Goal: Information Seeking & Learning: Learn about a topic

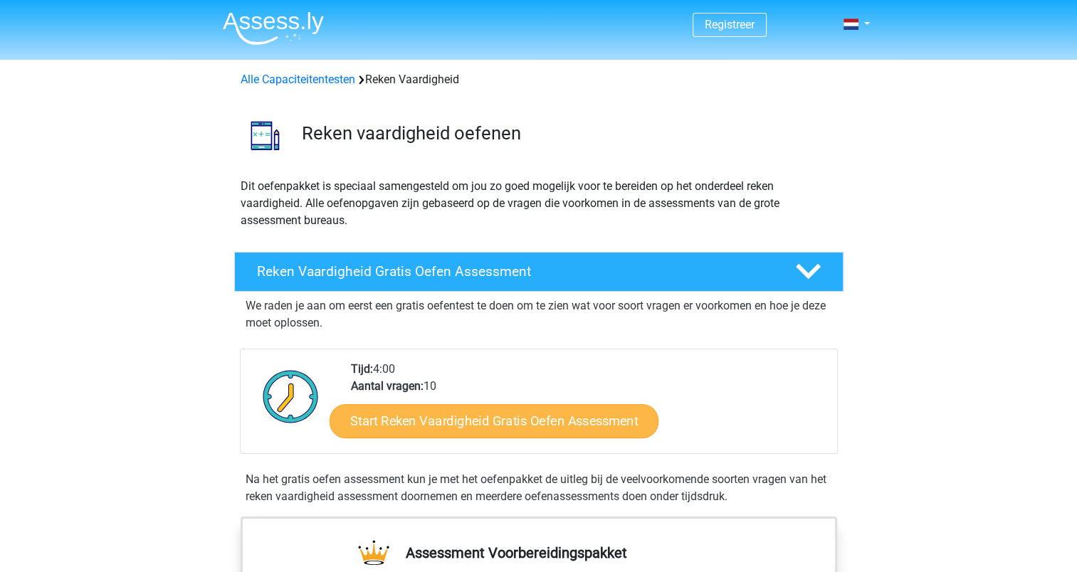
click at [503, 426] on link "Start Reken Vaardigheid Gratis Oefen Assessment" at bounding box center [494, 421] width 329 height 34
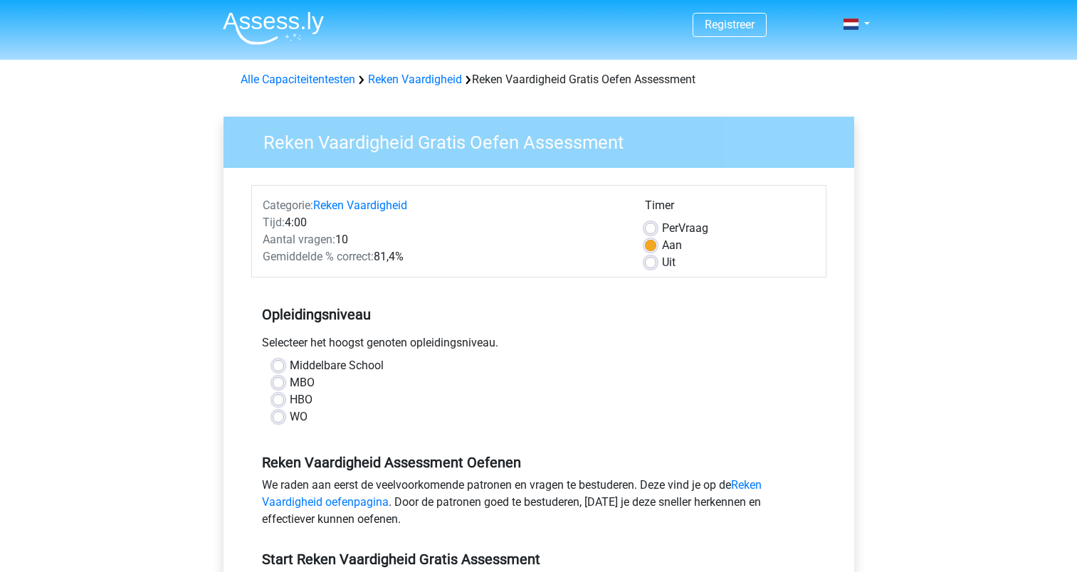
scroll to position [166, 0]
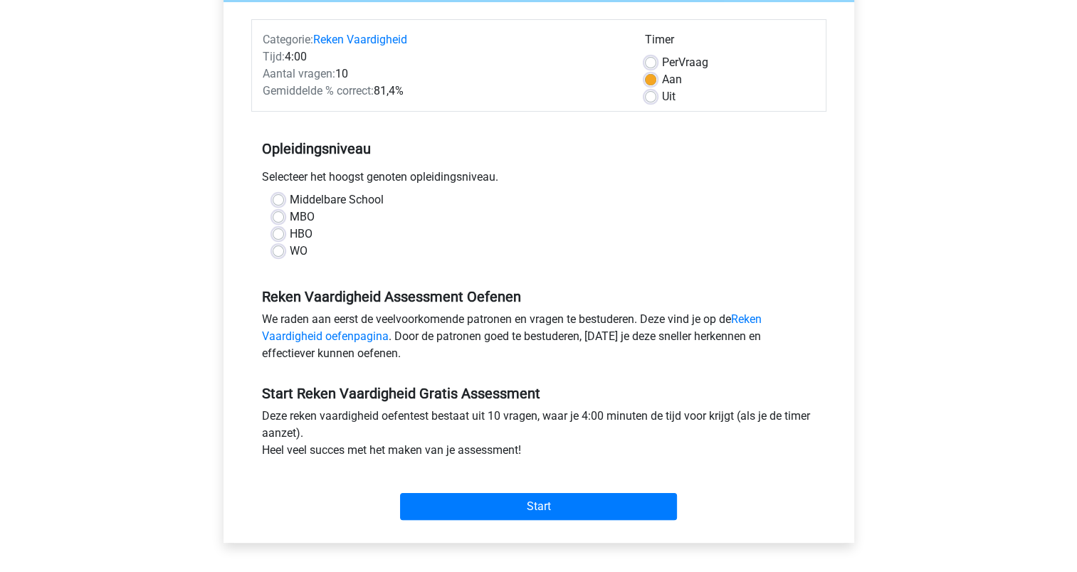
click at [271, 245] on div "Middelbare School MBO HBO WO" at bounding box center [539, 225] width 554 height 68
click at [273, 239] on div "HBO" at bounding box center [539, 234] width 532 height 17
click at [290, 238] on label "HBO" at bounding box center [301, 234] width 23 height 17
click at [273, 238] on input "HBO" at bounding box center [278, 233] width 11 height 14
radio input "true"
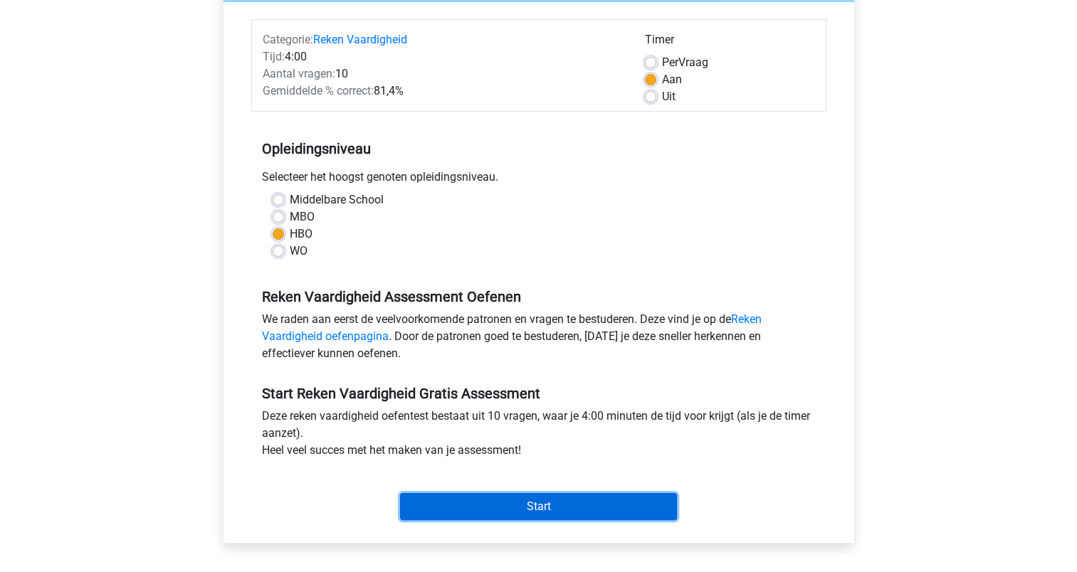
click at [525, 506] on input "Start" at bounding box center [538, 506] width 277 height 27
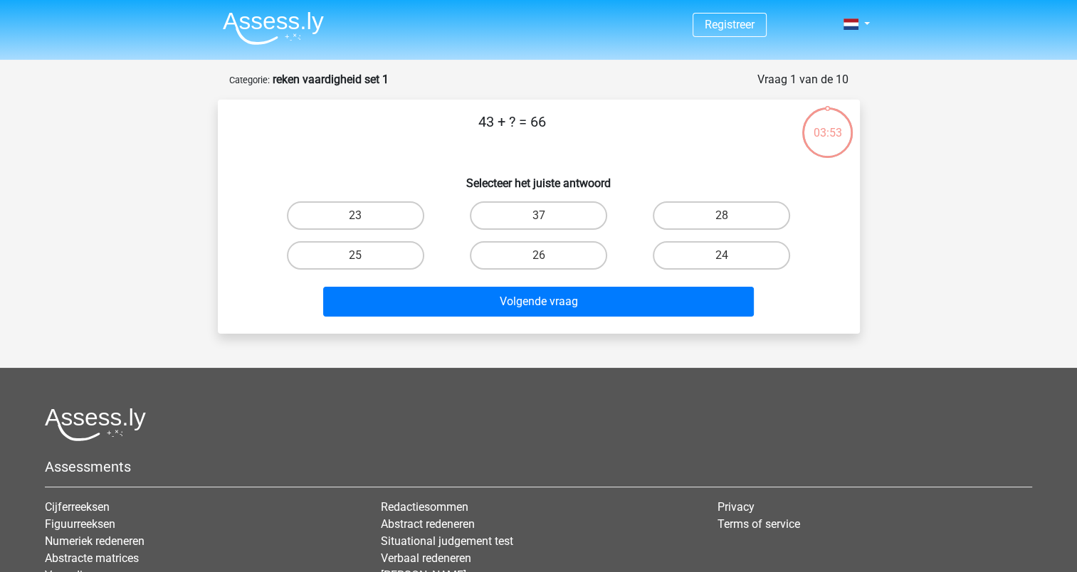
click at [360, 223] on input "23" at bounding box center [359, 220] width 9 height 9
radio input "true"
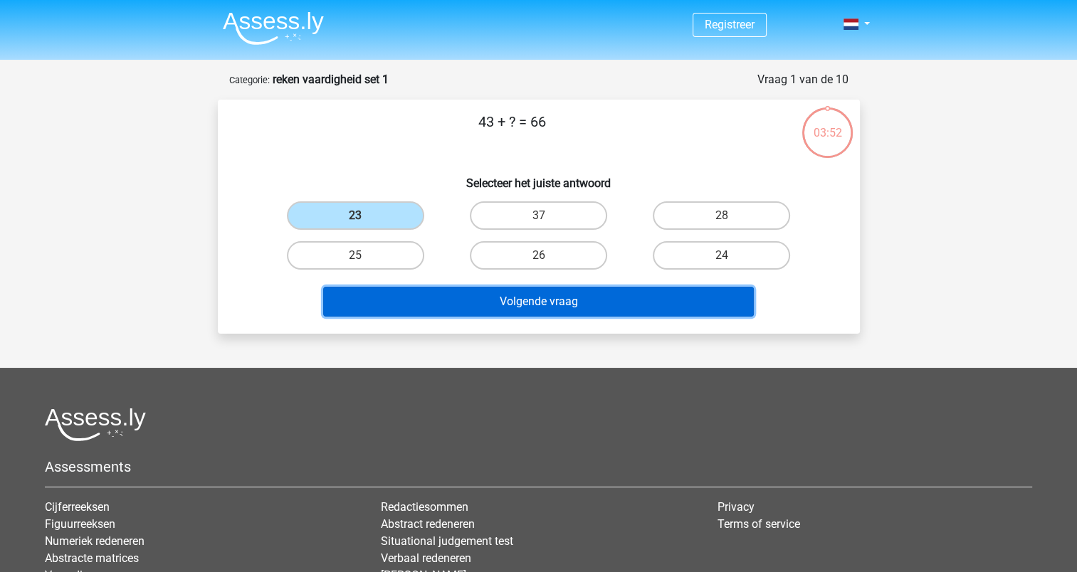
click at [535, 300] on button "Volgende vraag" at bounding box center [538, 302] width 431 height 30
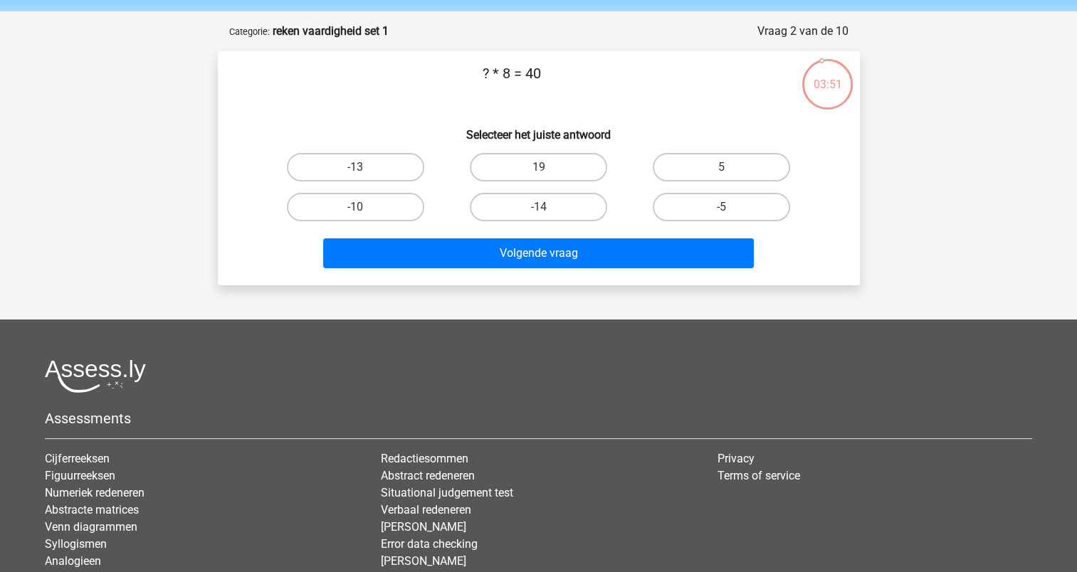
scroll to position [23, 0]
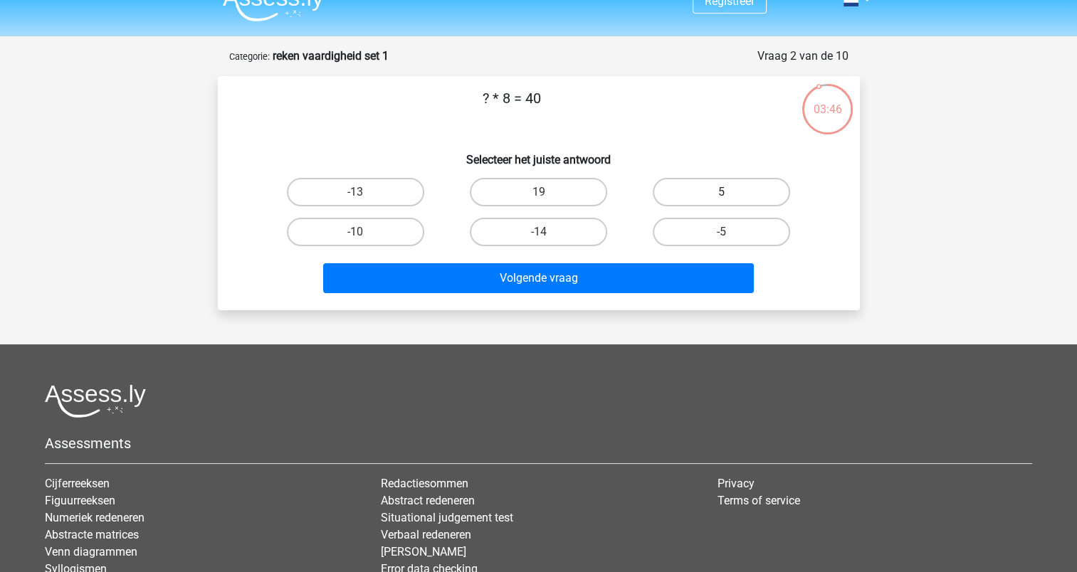
click at [721, 191] on label "5" at bounding box center [721, 192] width 137 height 28
click at [722, 192] on input "5" at bounding box center [726, 196] width 9 height 9
radio input "true"
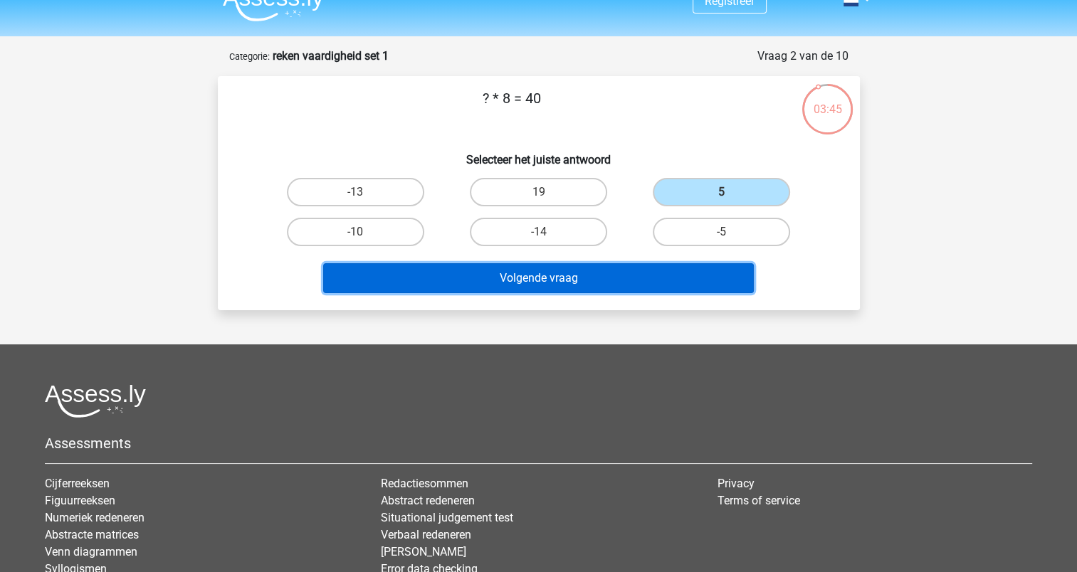
click at [530, 276] on button "Volgende vraag" at bounding box center [538, 278] width 431 height 30
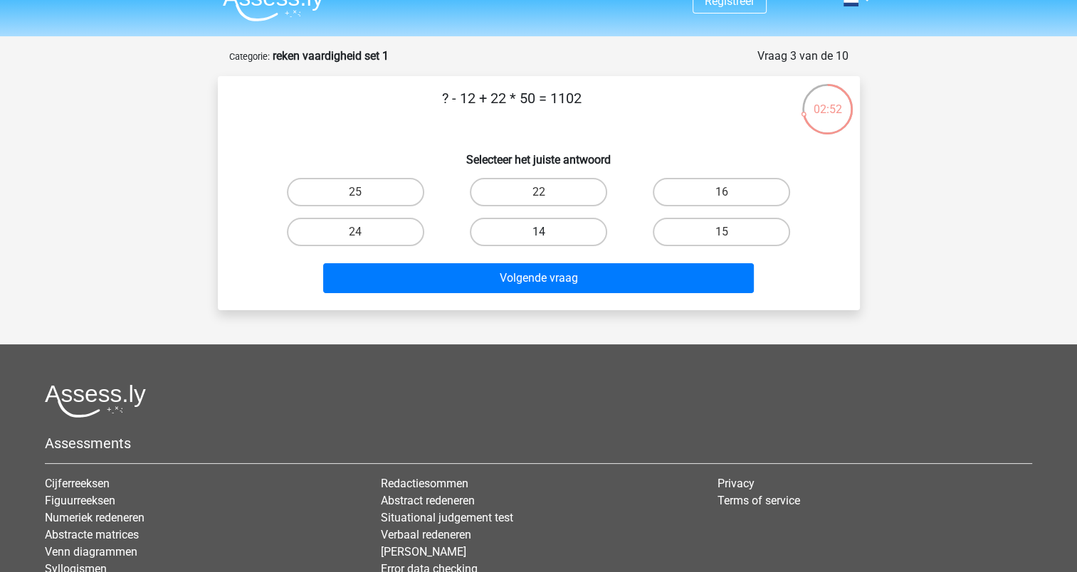
click at [517, 233] on label "14" at bounding box center [538, 232] width 137 height 28
click at [538, 233] on input "14" at bounding box center [542, 236] width 9 height 9
radio input "true"
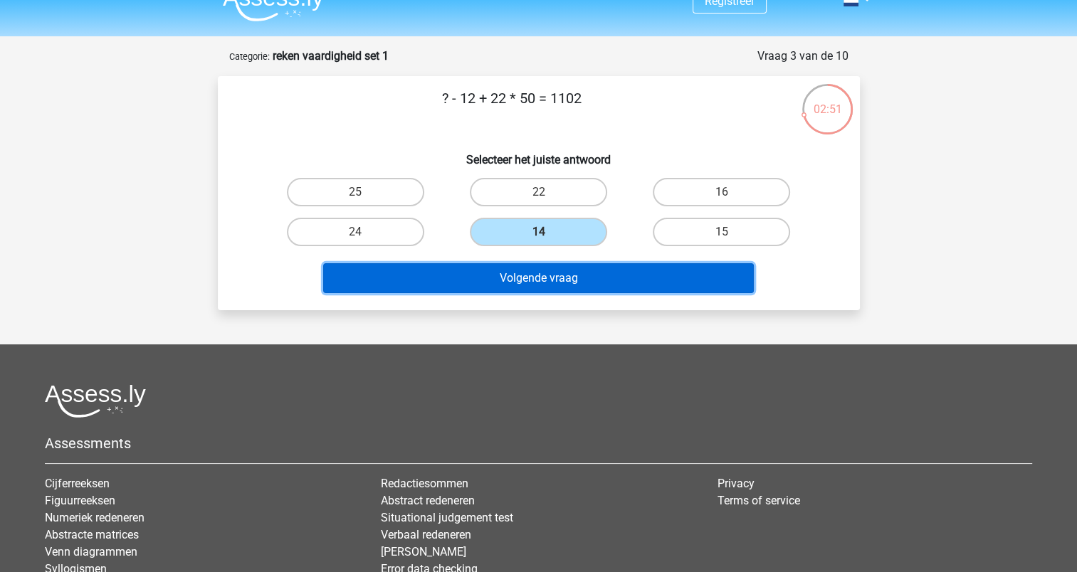
click at [547, 276] on button "Volgende vraag" at bounding box center [538, 278] width 431 height 30
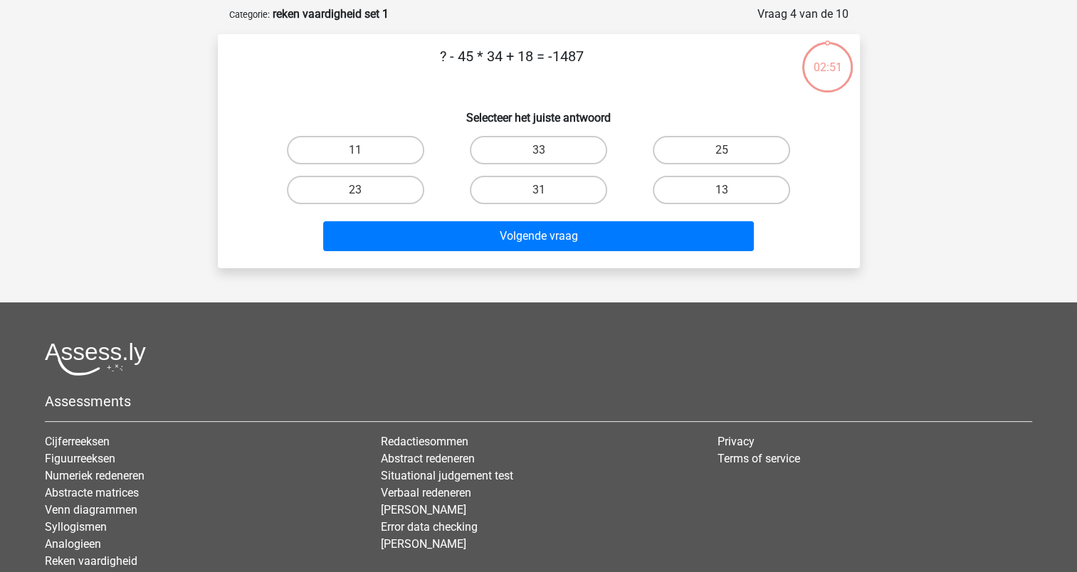
scroll to position [71, 0]
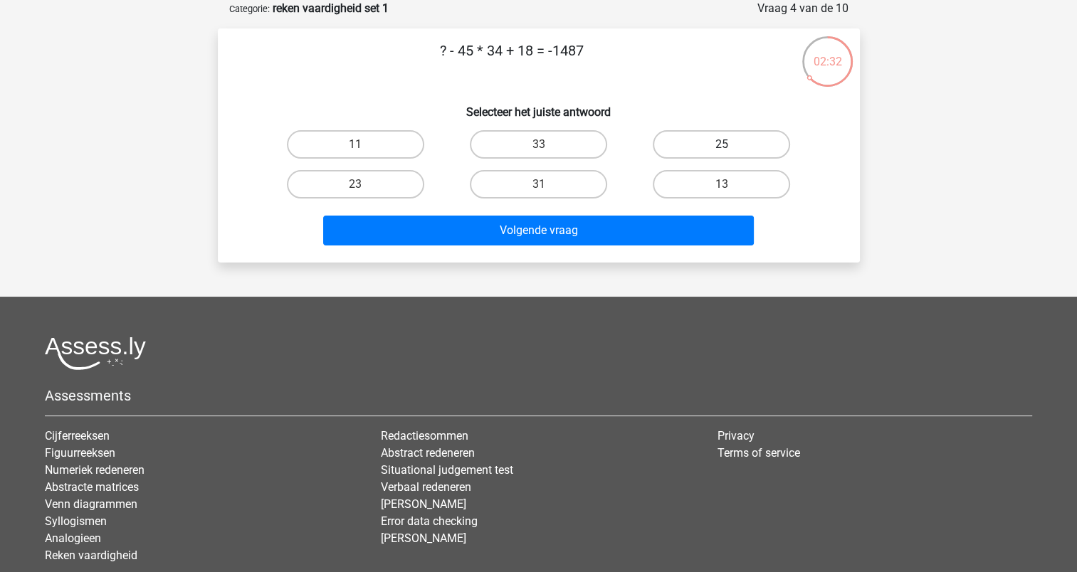
click at [693, 149] on label "25" at bounding box center [721, 144] width 137 height 28
click at [722, 149] on input "25" at bounding box center [726, 148] width 9 height 9
radio input "true"
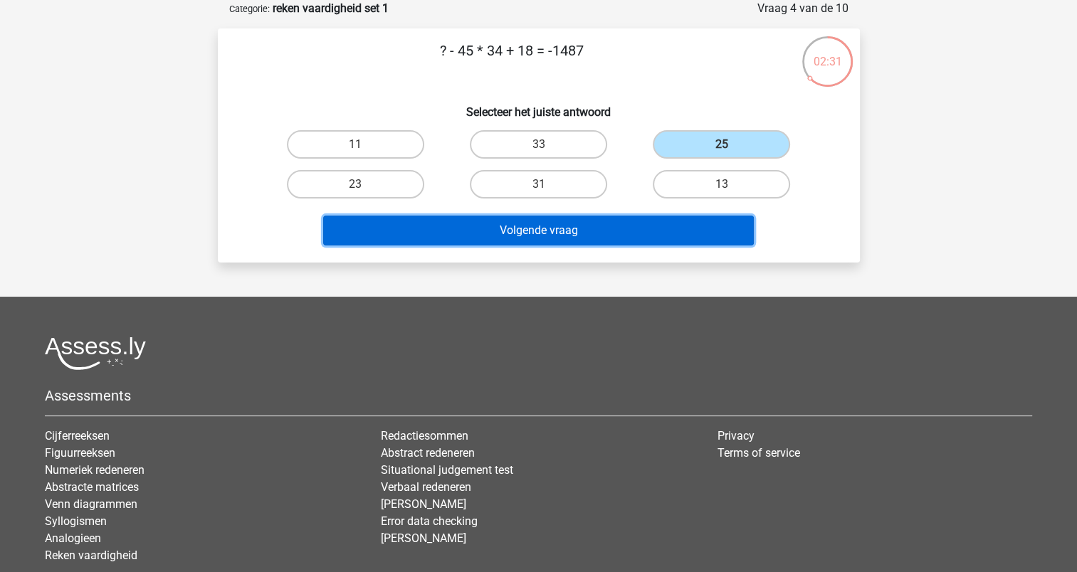
click at [621, 233] on button "Volgende vraag" at bounding box center [538, 231] width 431 height 30
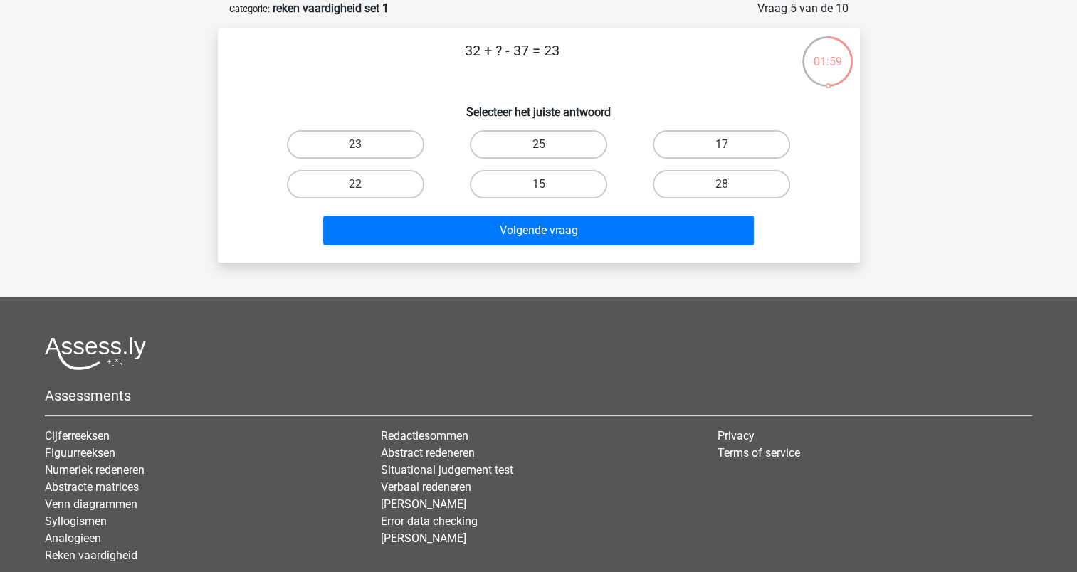
click at [649, 140] on div "17" at bounding box center [722, 144] width 172 height 28
click at [666, 134] on label "17" at bounding box center [721, 144] width 137 height 28
click at [722, 144] on input "17" at bounding box center [726, 148] width 9 height 9
radio input "true"
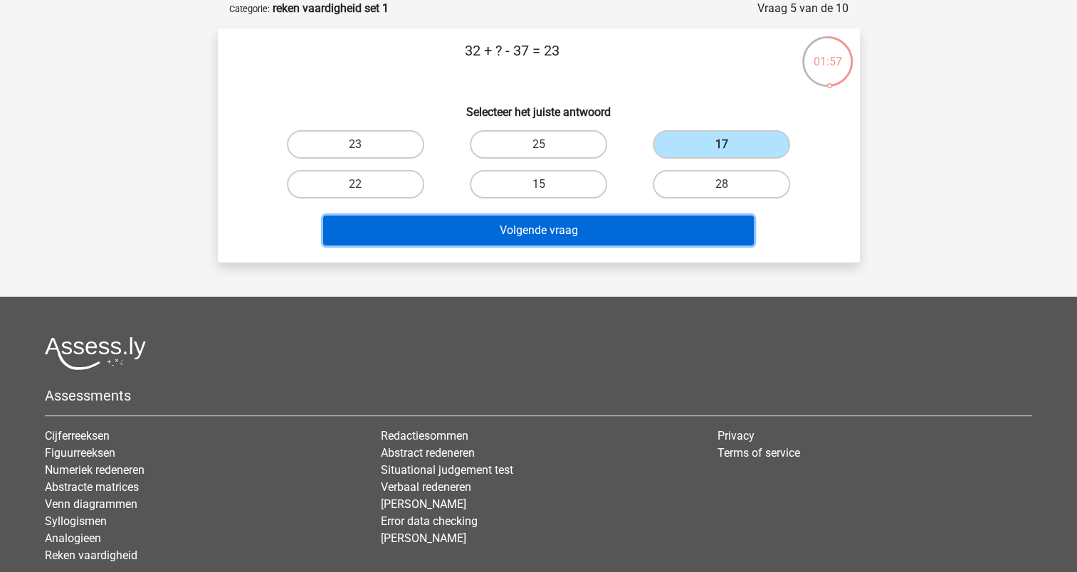
click at [591, 229] on button "Volgende vraag" at bounding box center [538, 231] width 431 height 30
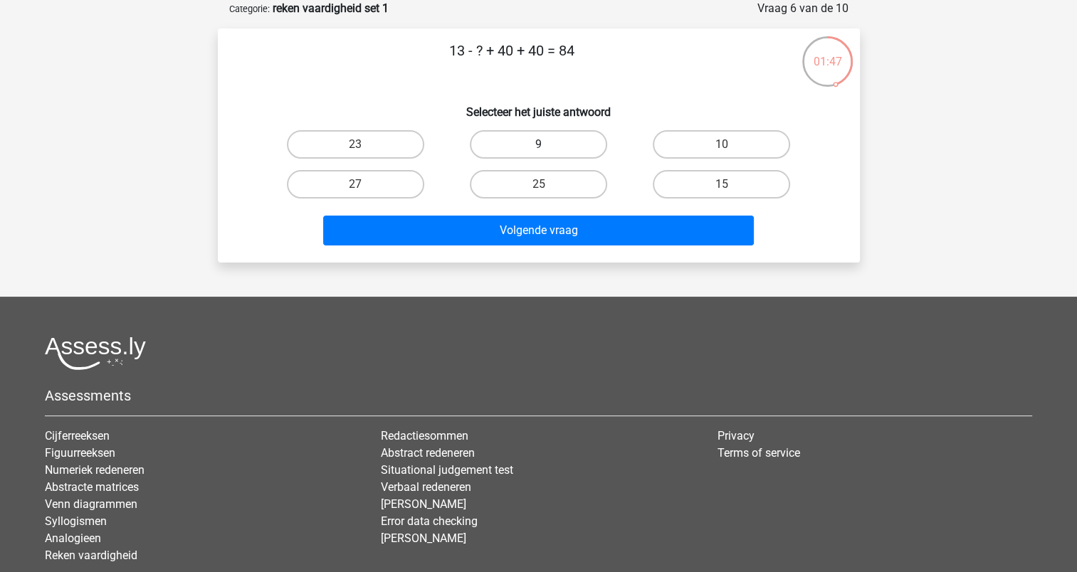
click at [587, 142] on label "9" at bounding box center [538, 144] width 137 height 28
click at [547, 144] on input "9" at bounding box center [542, 148] width 9 height 9
radio input "true"
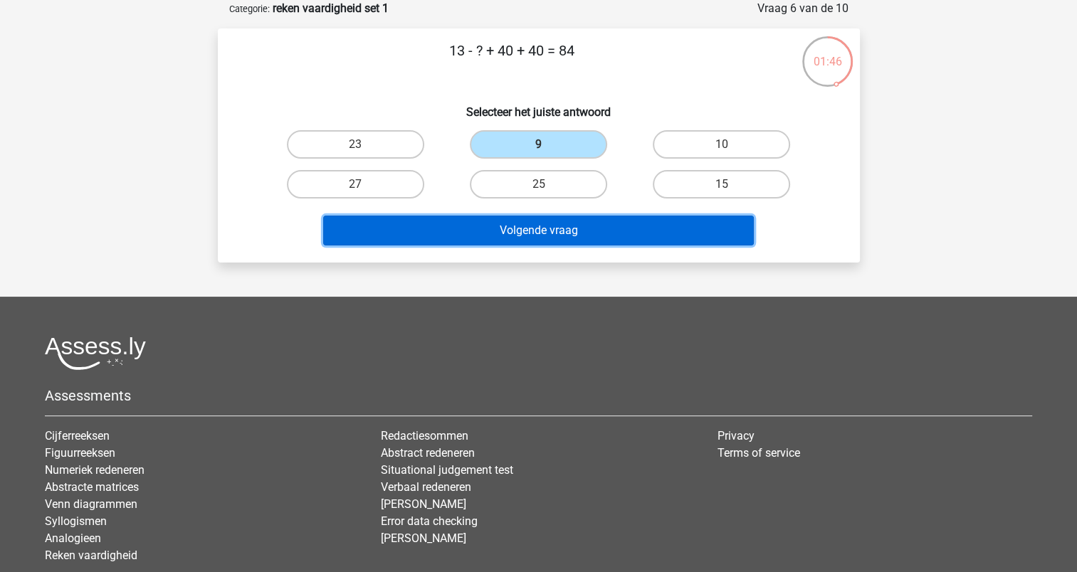
click at [578, 236] on button "Volgende vraag" at bounding box center [538, 231] width 431 height 30
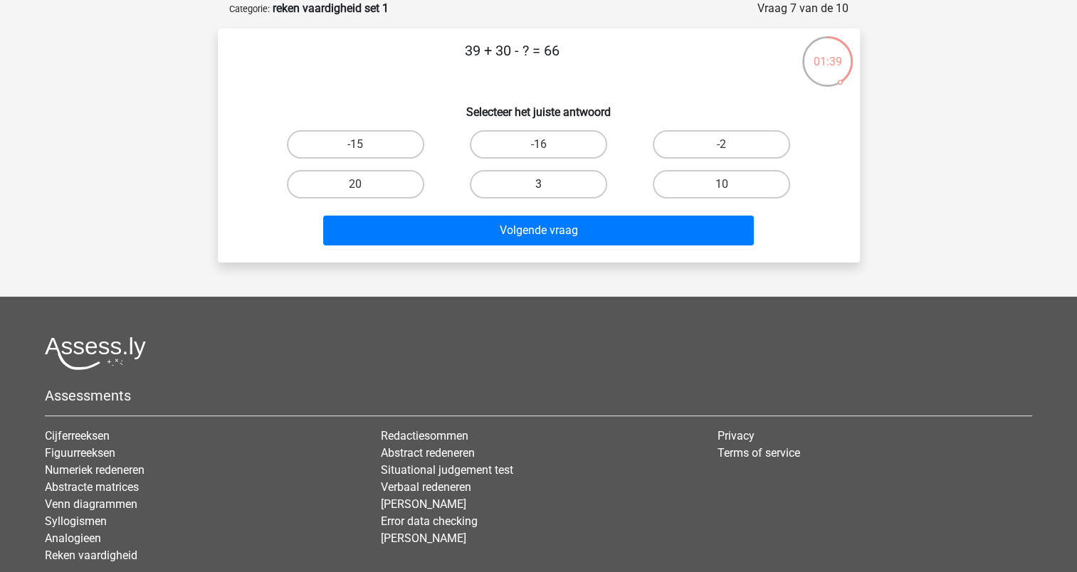
click at [579, 187] on label "3" at bounding box center [538, 184] width 137 height 28
click at [547, 187] on input "3" at bounding box center [542, 188] width 9 height 9
radio input "true"
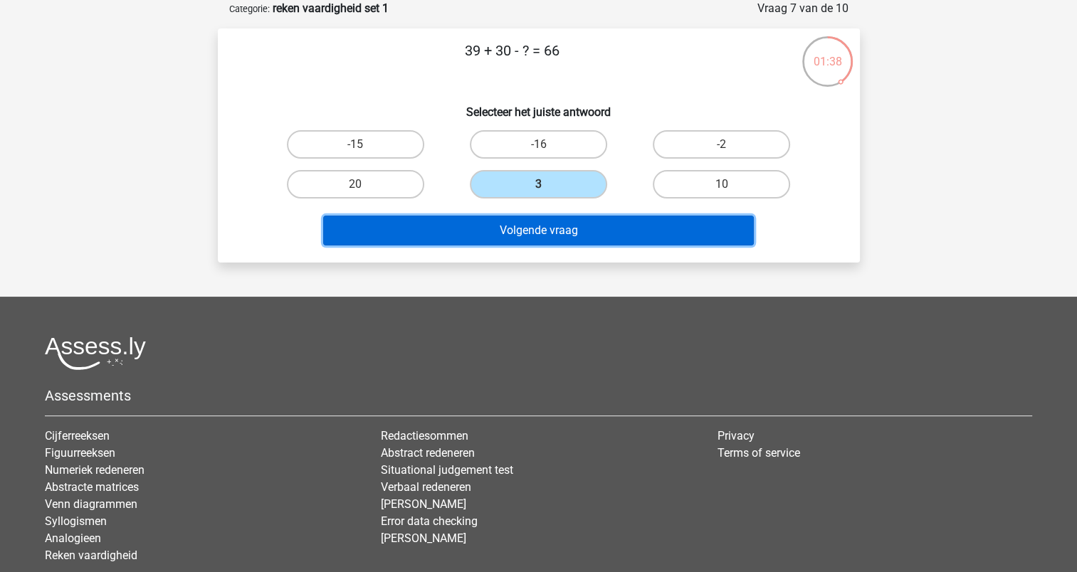
click at [578, 224] on button "Volgende vraag" at bounding box center [538, 231] width 431 height 30
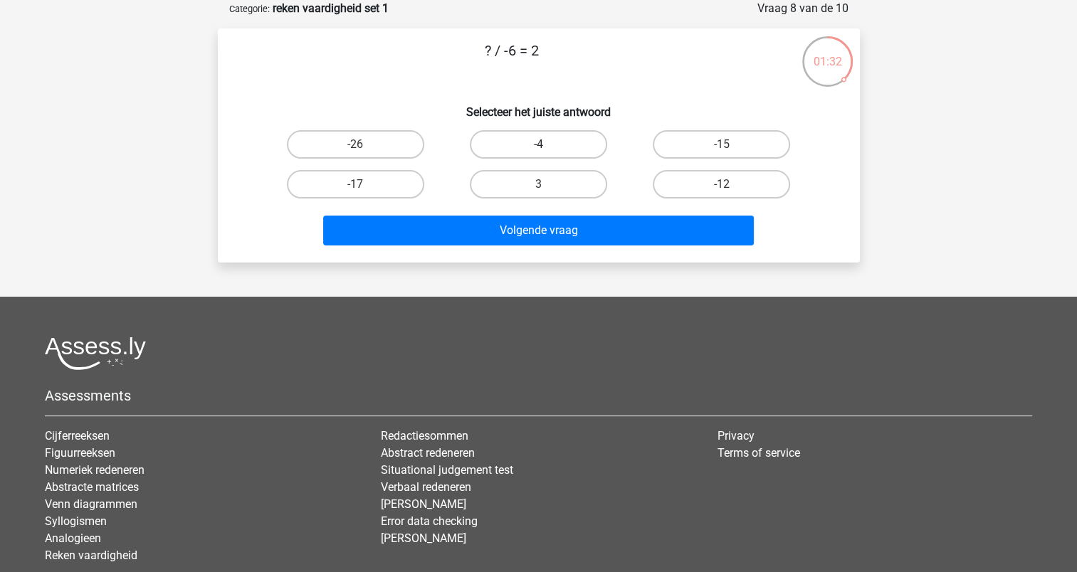
click at [554, 148] on label "-4" at bounding box center [538, 144] width 137 height 28
click at [547, 148] on input "-4" at bounding box center [542, 148] width 9 height 9
radio input "true"
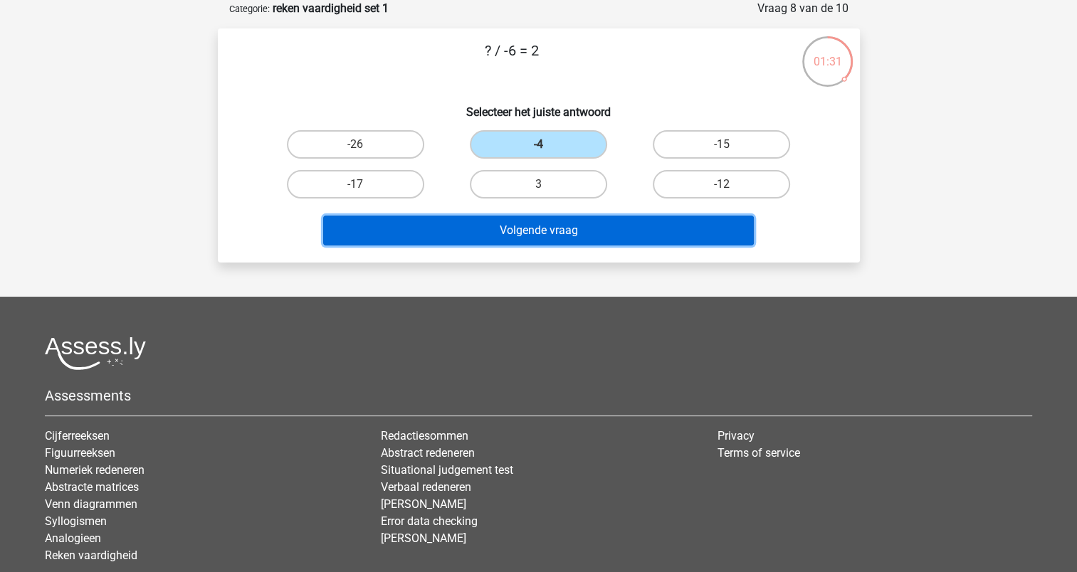
click at [537, 225] on button "Volgende vraag" at bounding box center [538, 231] width 431 height 30
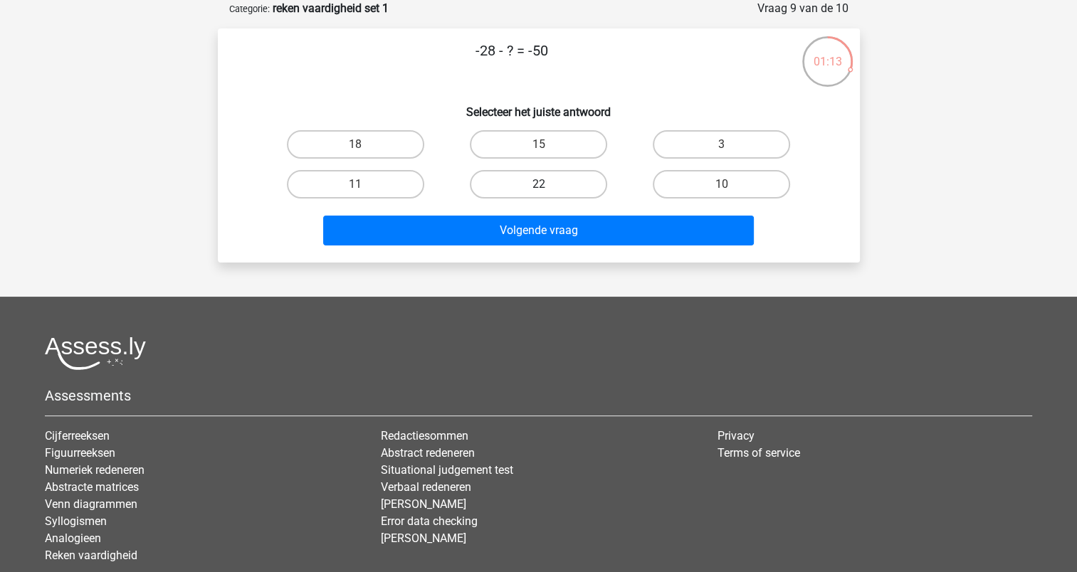
click at [505, 177] on label "22" at bounding box center [538, 184] width 137 height 28
click at [538, 184] on input "22" at bounding box center [542, 188] width 9 height 9
radio input "true"
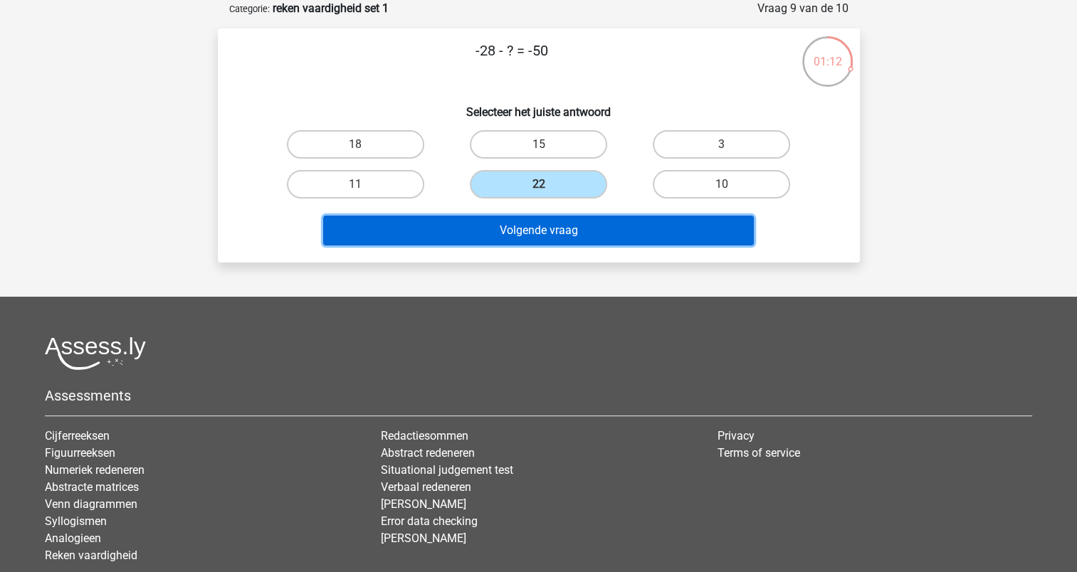
click at [516, 226] on button "Volgende vraag" at bounding box center [538, 231] width 431 height 30
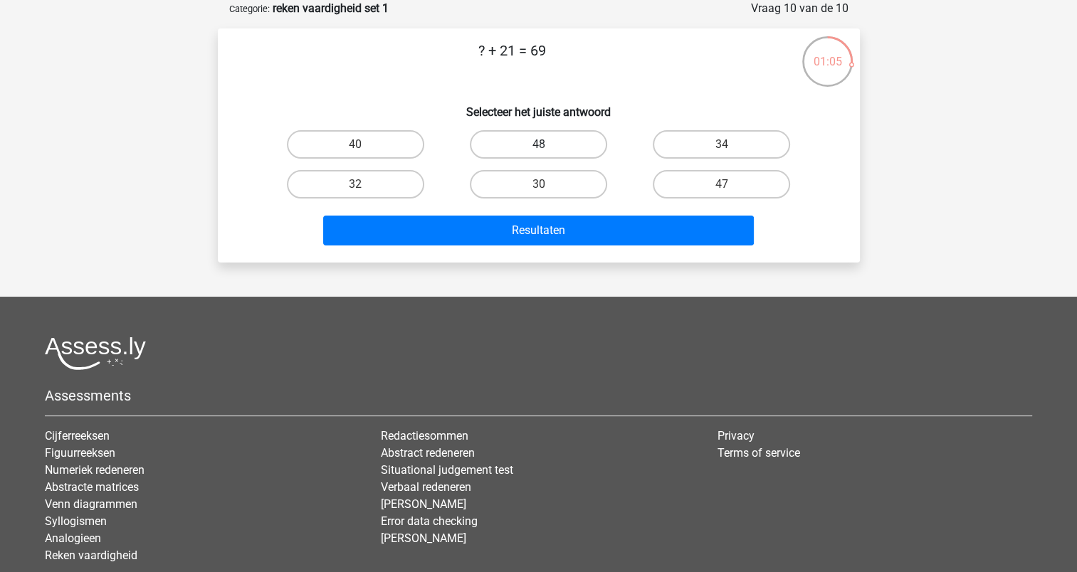
click at [514, 151] on label "48" at bounding box center [538, 144] width 137 height 28
click at [538, 151] on input "48" at bounding box center [542, 148] width 9 height 9
radio input "true"
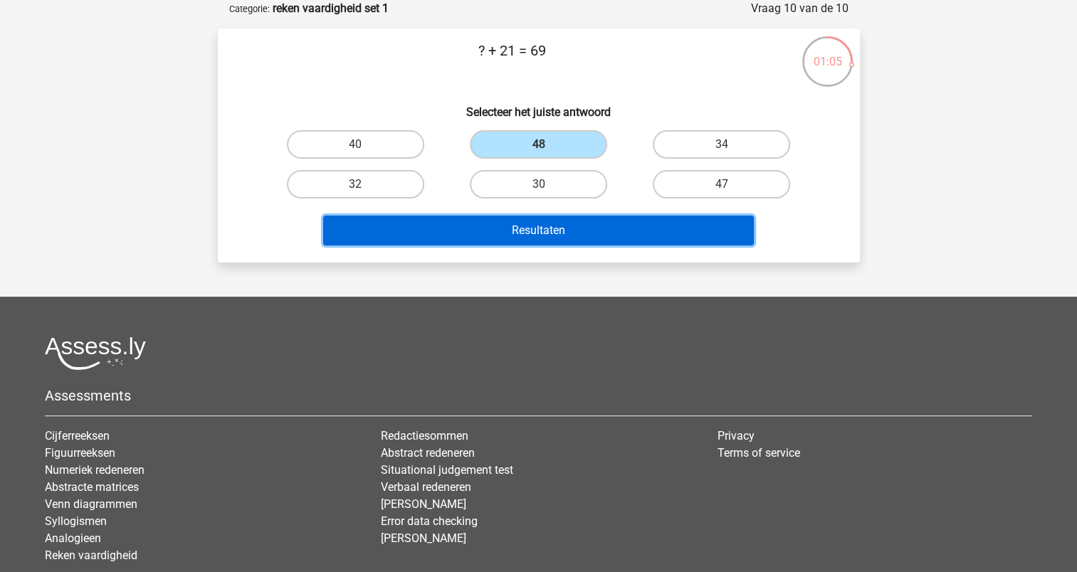
click at [516, 233] on button "Resultaten" at bounding box center [538, 231] width 431 height 30
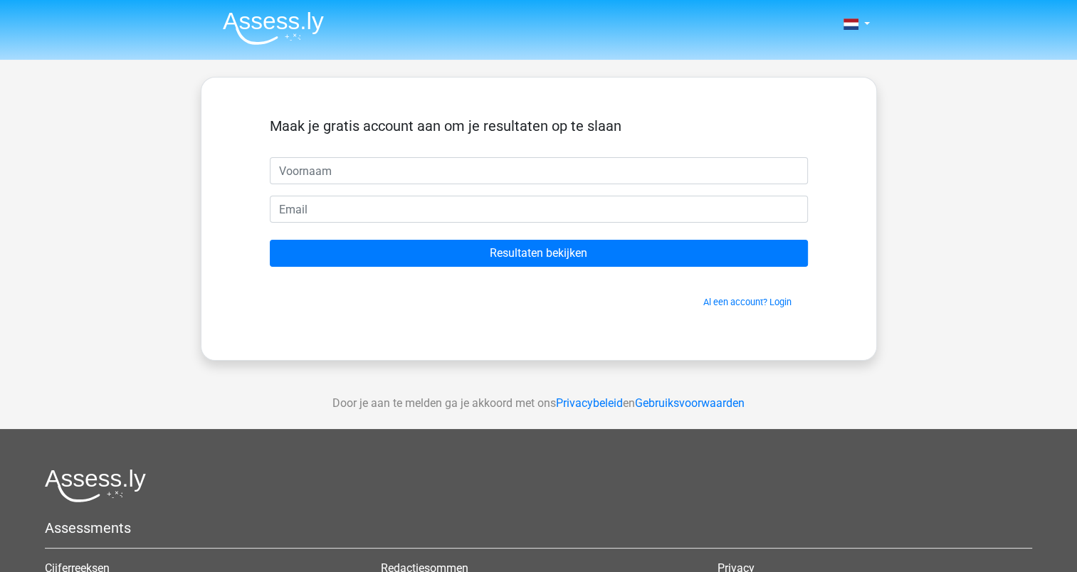
click at [499, 176] on input "text" at bounding box center [539, 170] width 538 height 27
type input "Tom"
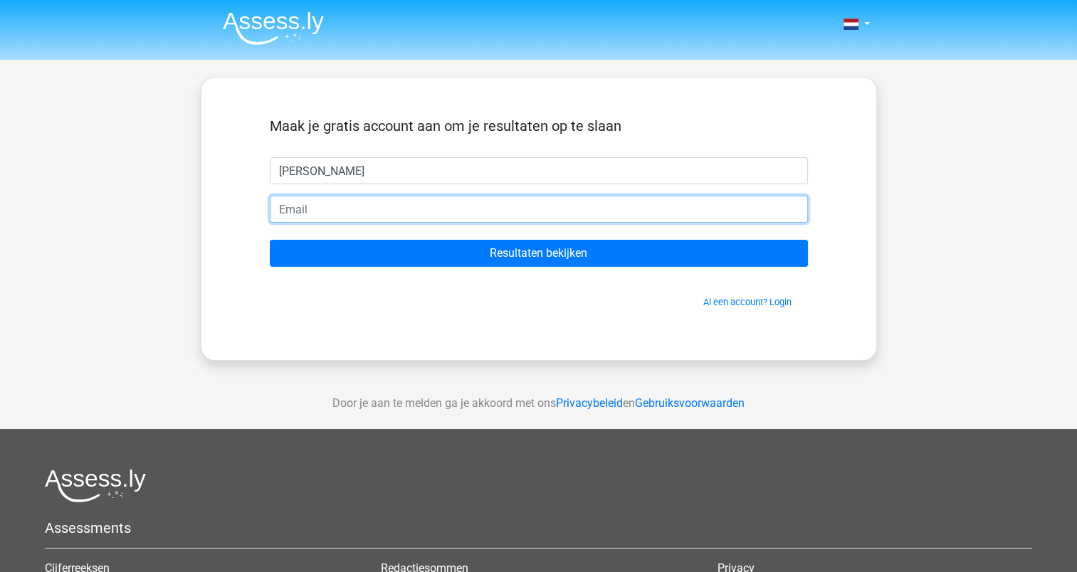
click at [335, 211] on input "email" at bounding box center [539, 209] width 538 height 27
type input "[EMAIL_ADDRESS][DOMAIN_NAME]"
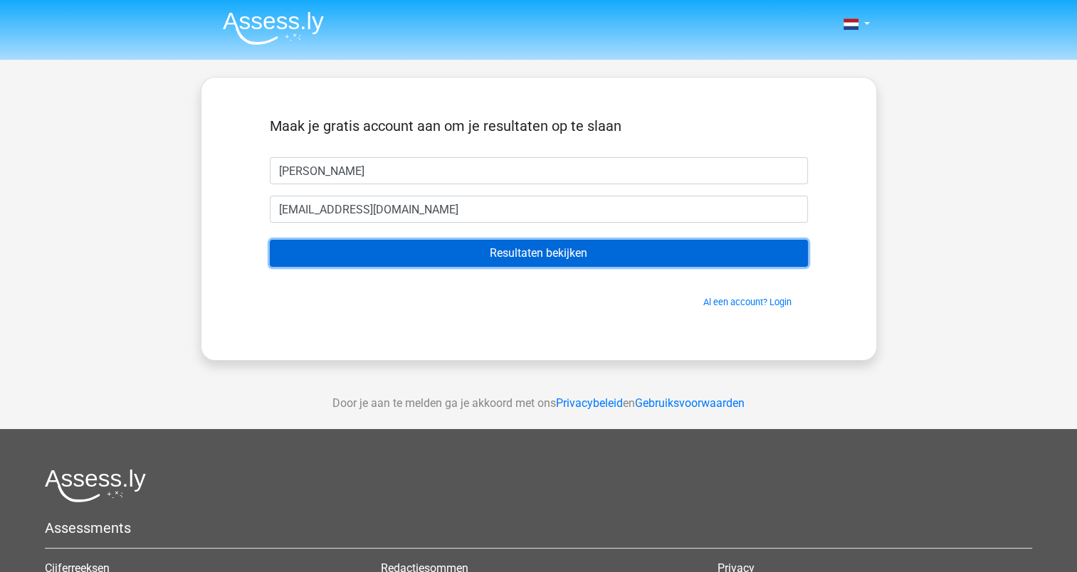
click at [537, 253] on input "Resultaten bekijken" at bounding box center [539, 253] width 538 height 27
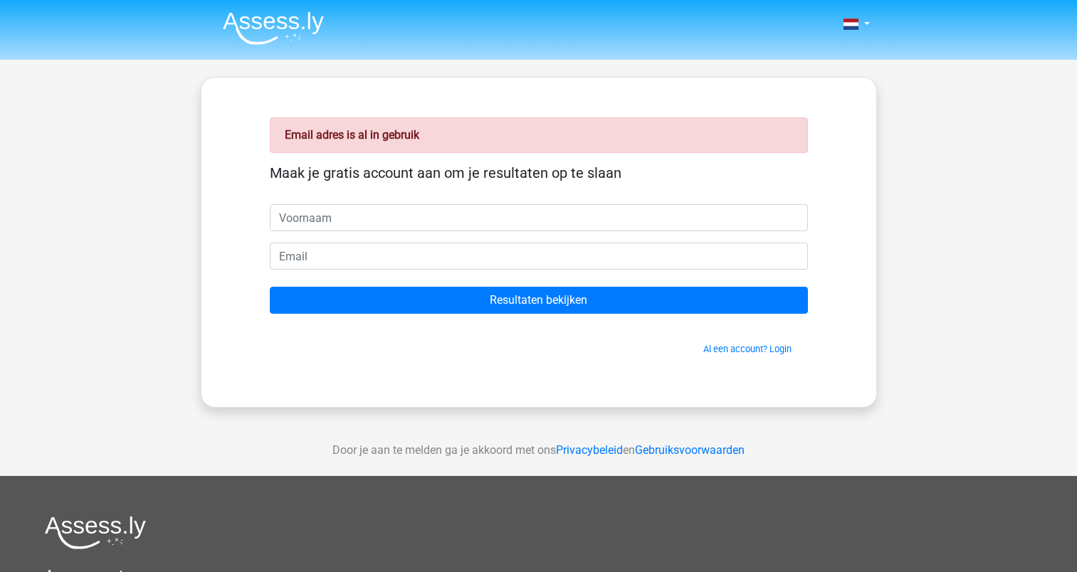
click at [428, 219] on input "text" at bounding box center [539, 217] width 538 height 27
click at [811, 288] on div "Email adres is al in gebruik Maak je gratis account aan om je resultaten op te …" at bounding box center [539, 242] width 606 height 261
click at [732, 347] on link "Al een account? Login" at bounding box center [747, 349] width 88 height 11
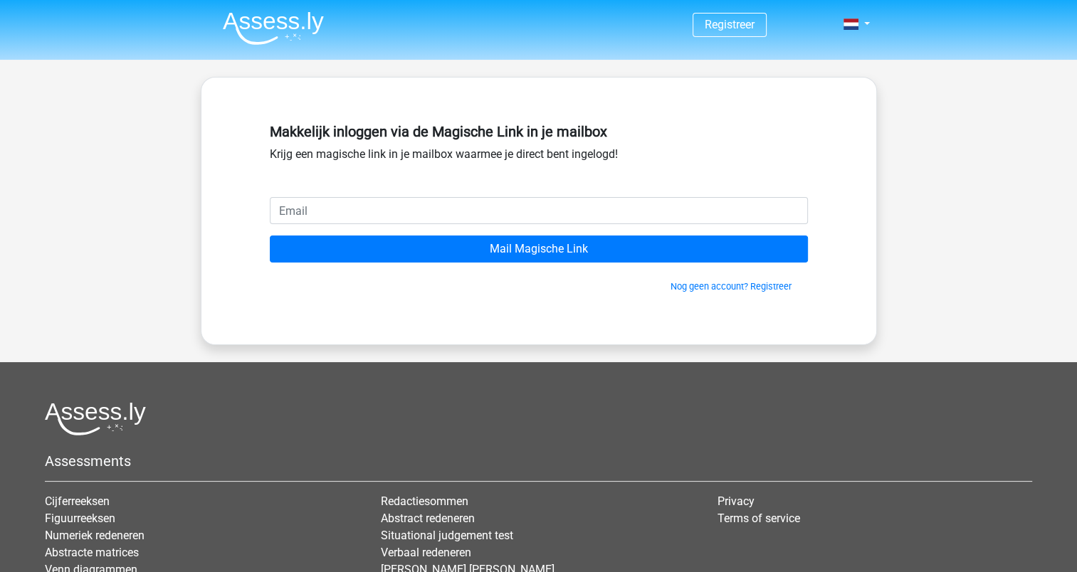
type input "[EMAIL_ADDRESS][DOMAIN_NAME]"
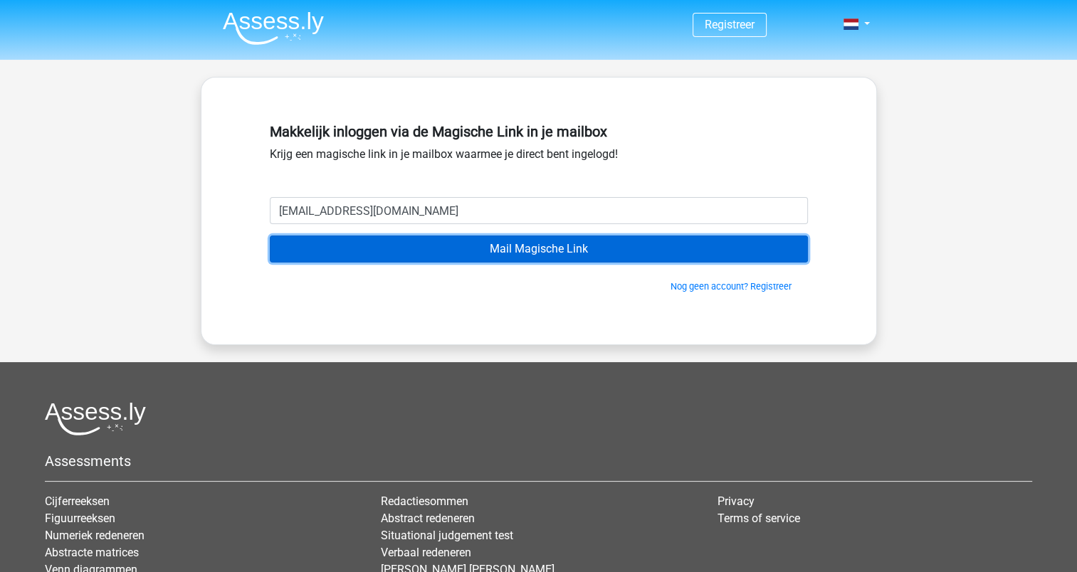
click at [458, 248] on input "Mail Magische Link" at bounding box center [539, 249] width 538 height 27
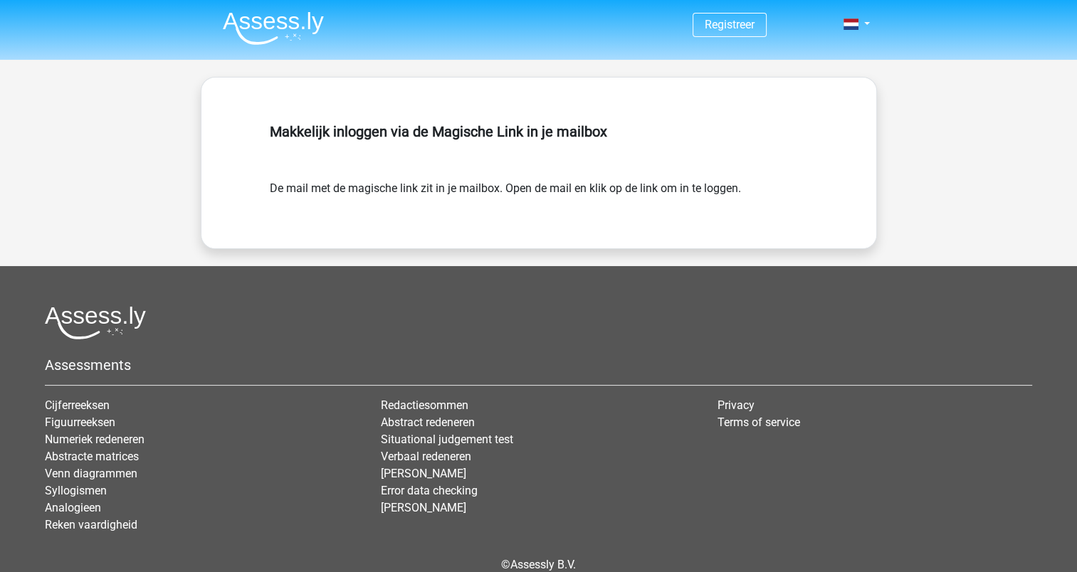
click at [453, 162] on div "Makkelijk inloggen via de Magische Link in je mailbox" at bounding box center [539, 148] width 538 height 63
click at [710, 192] on form "De mail met de magische link zit in je mailbox. Open de mail en klik op de link…" at bounding box center [539, 188] width 538 height 17
click at [611, 134] on h5 "Makkelijk inloggen via de Magische Link in je mailbox" at bounding box center [539, 131] width 538 height 17
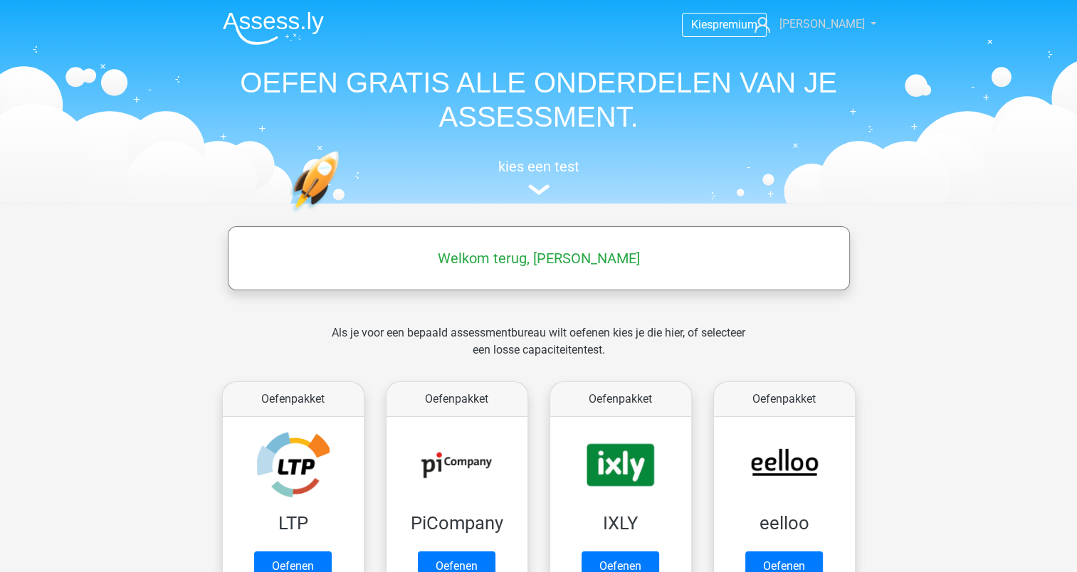
click at [854, 26] on link "Tom" at bounding box center [807, 24] width 117 height 17
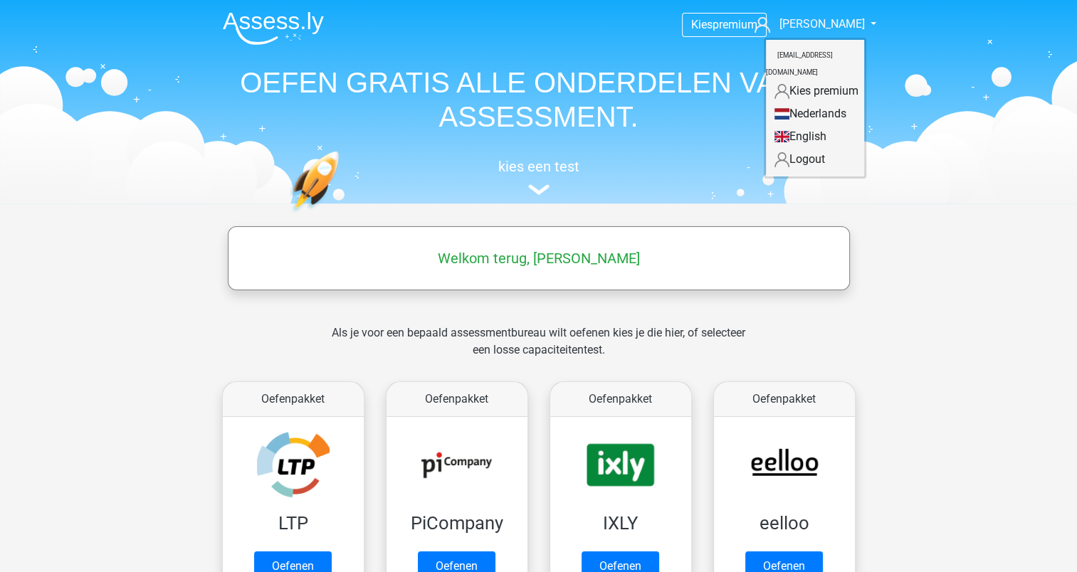
click at [918, 51] on header "Kies premium Tom Trigter@monuta.nl" at bounding box center [538, 102] width 1077 height 204
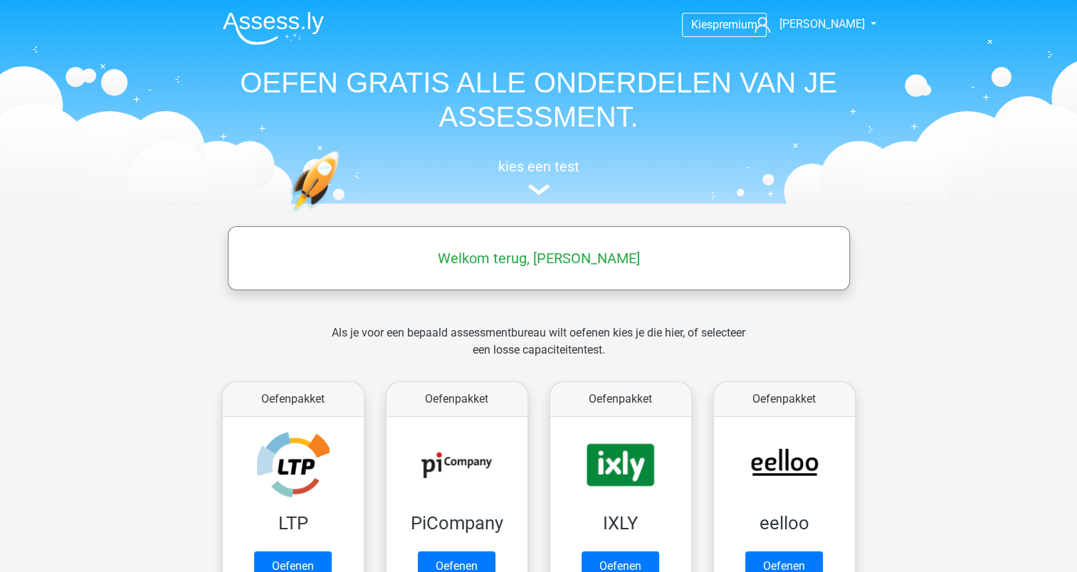
click at [537, 260] on h5 "Welkom terug, Tom" at bounding box center [539, 258] width 608 height 17
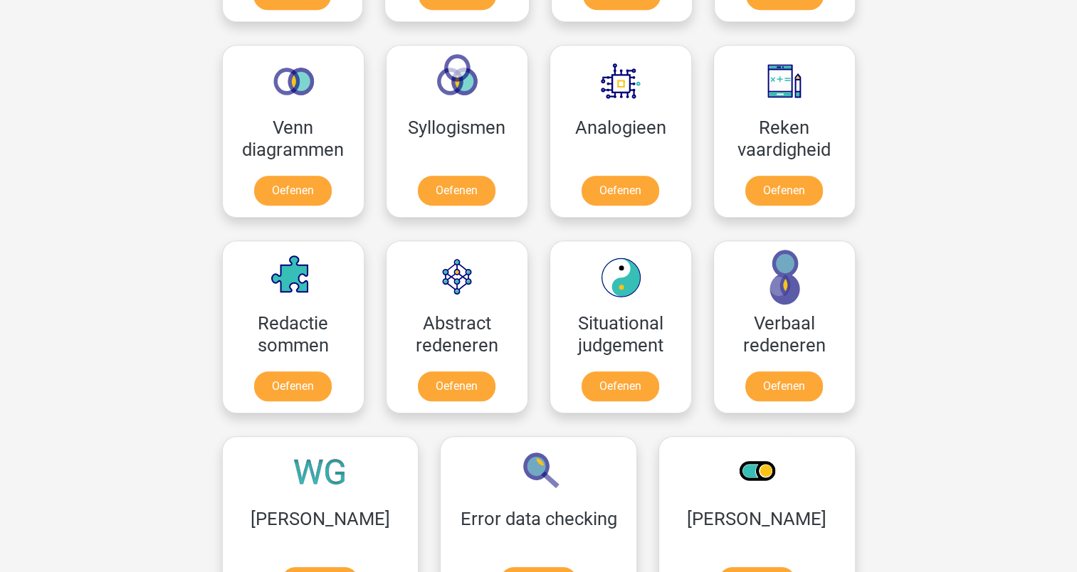
scroll to position [783, 0]
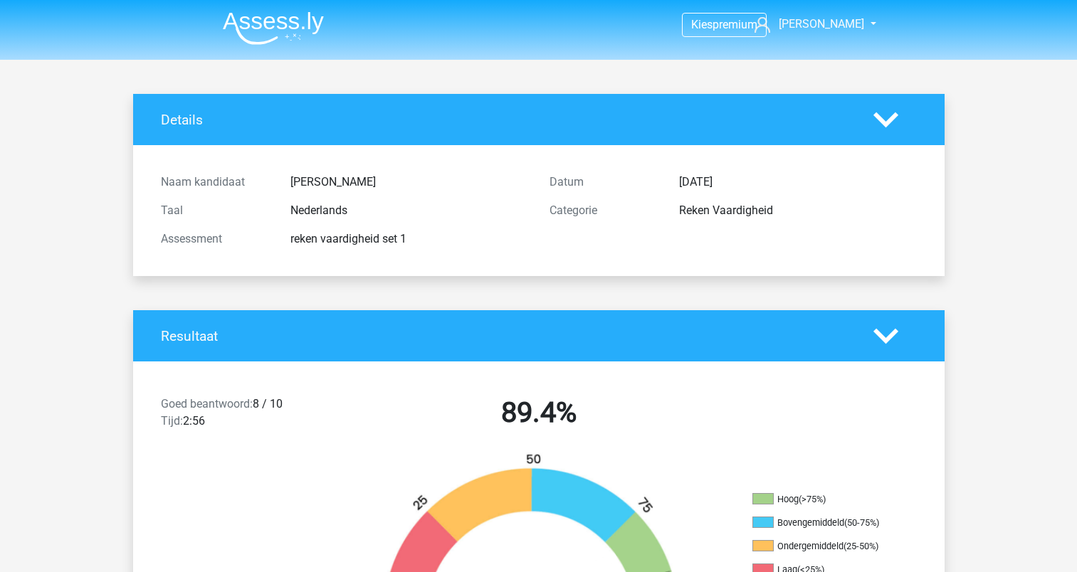
scroll to position [189, 0]
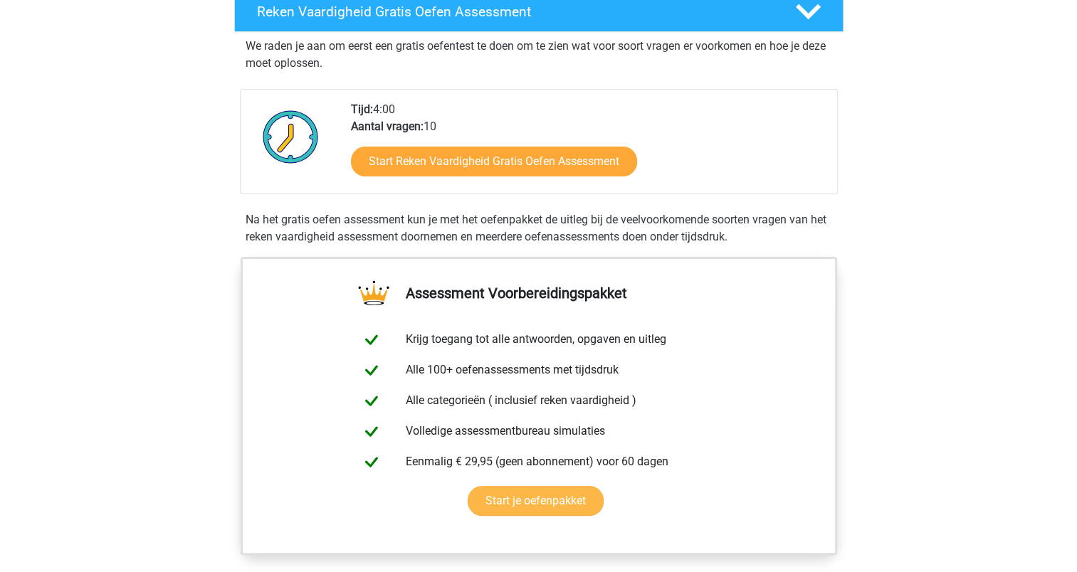
scroll to position [261, 0]
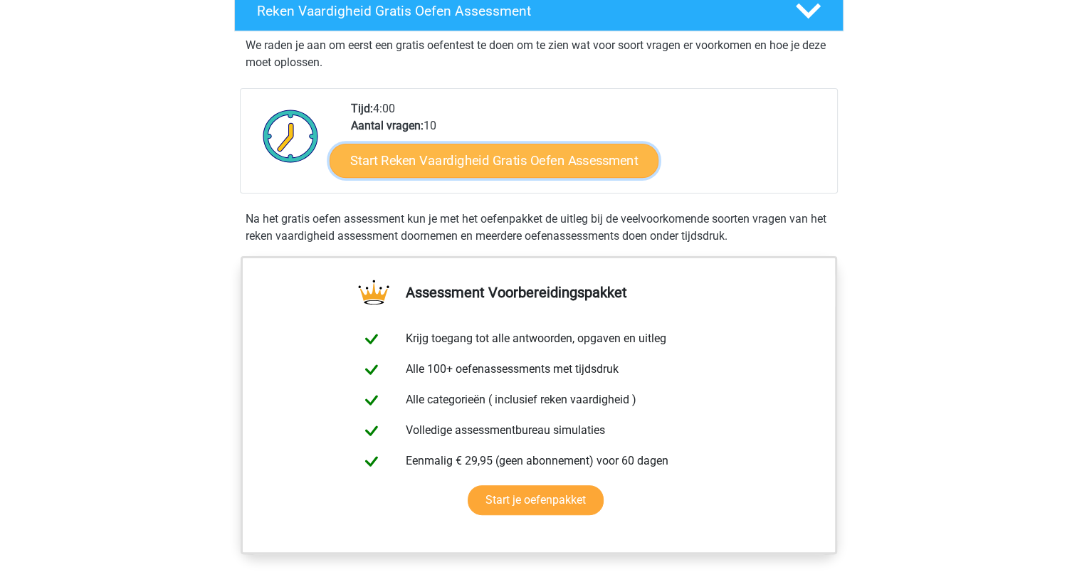
click at [527, 152] on link "Start Reken Vaardigheid Gratis Oefen Assessment" at bounding box center [494, 160] width 329 height 34
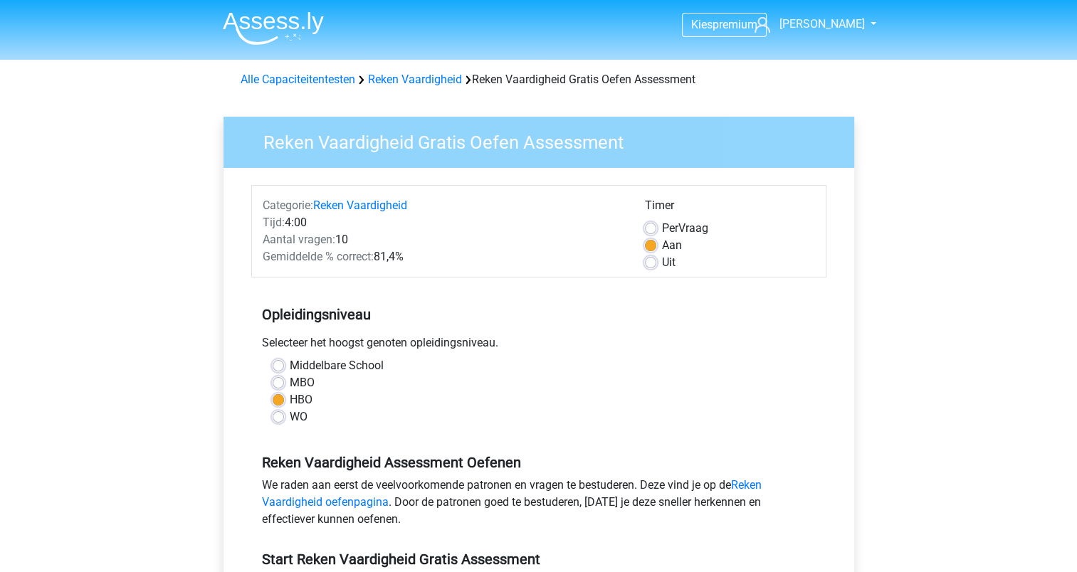
click at [290, 383] on label "MBO" at bounding box center [302, 382] width 25 height 17
click at [282, 383] on input "MBO" at bounding box center [278, 381] width 11 height 14
radio input "true"
click at [290, 399] on label "HBO" at bounding box center [301, 399] width 23 height 17
click at [282, 399] on input "HBO" at bounding box center [278, 398] width 11 height 14
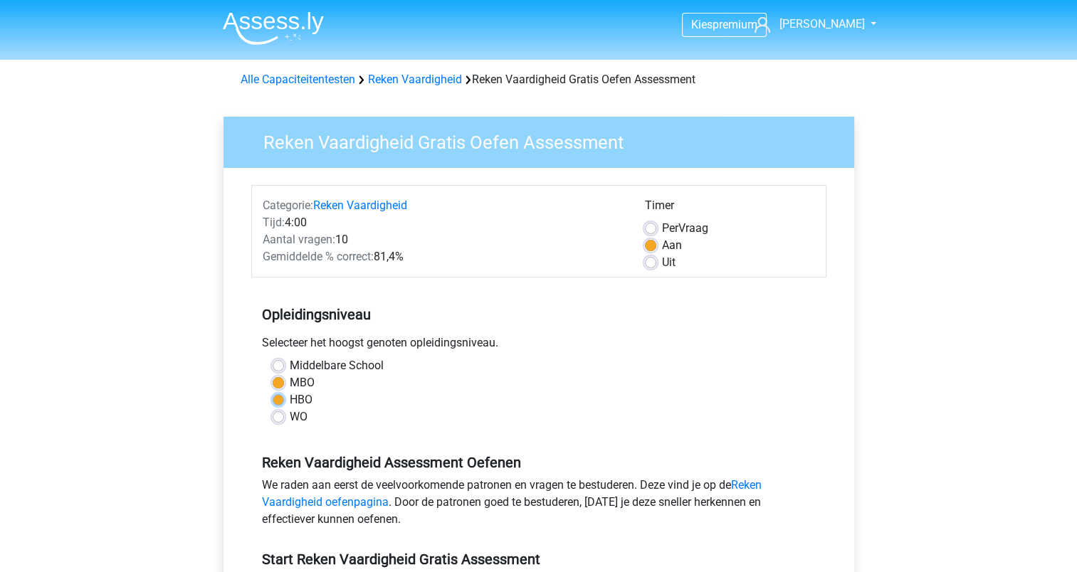
radio input "true"
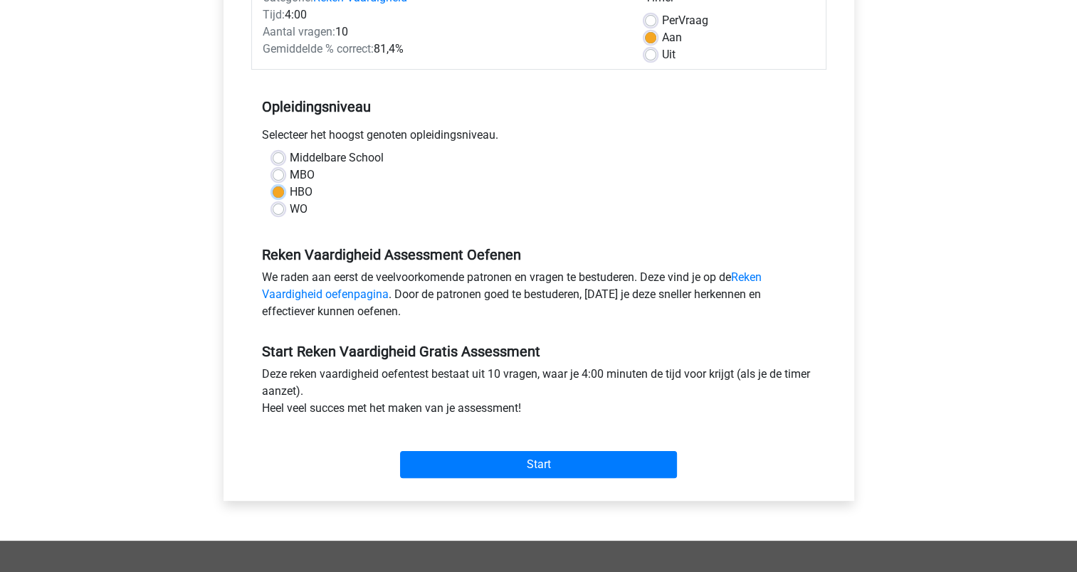
scroll to position [214, 0]
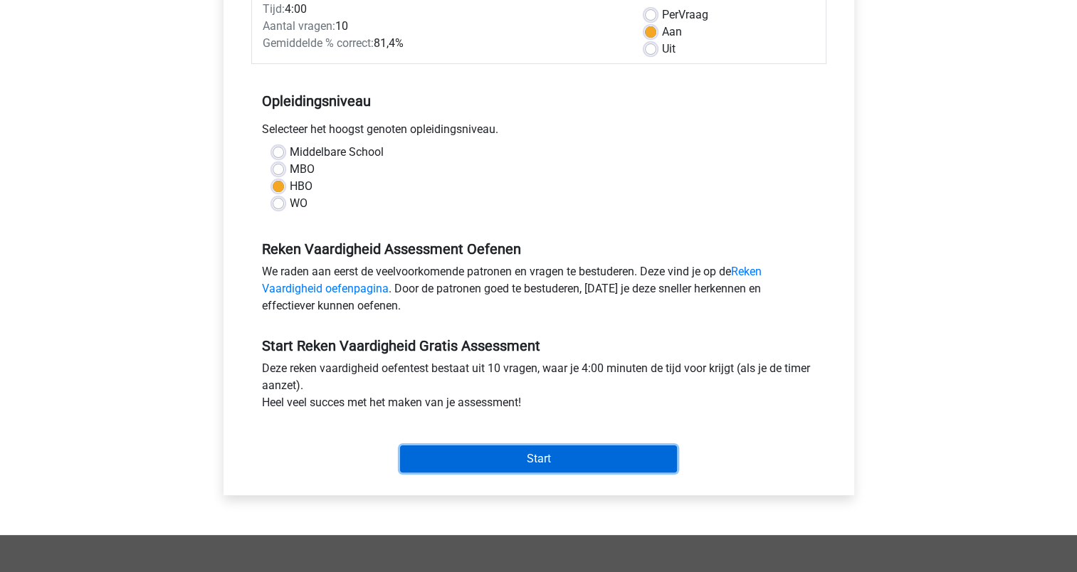
click at [528, 463] on input "Start" at bounding box center [538, 459] width 277 height 27
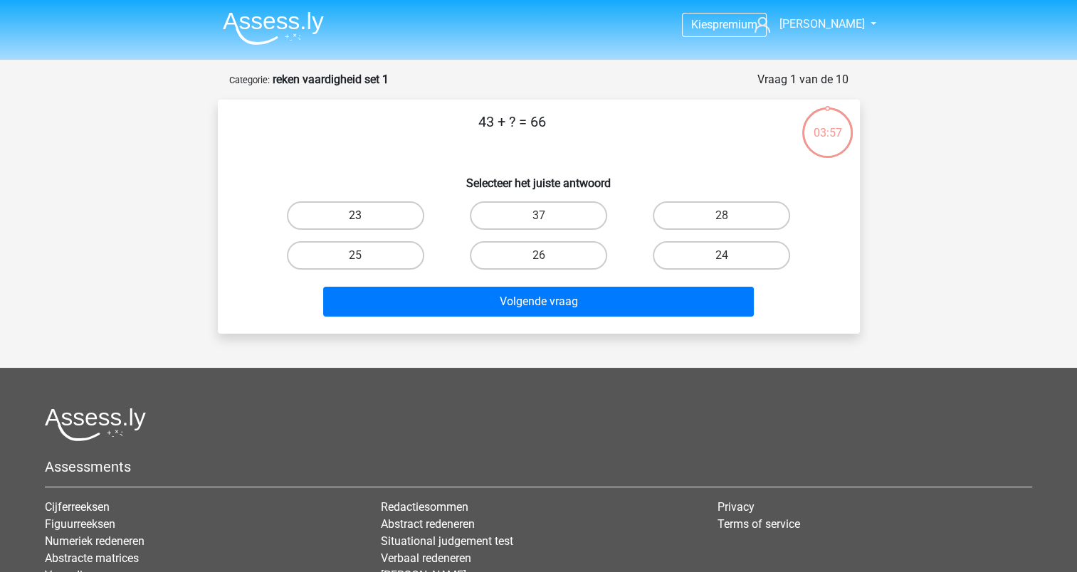
click at [370, 214] on label "23" at bounding box center [355, 215] width 137 height 28
click at [364, 216] on input "23" at bounding box center [359, 220] width 9 height 9
radio input "true"
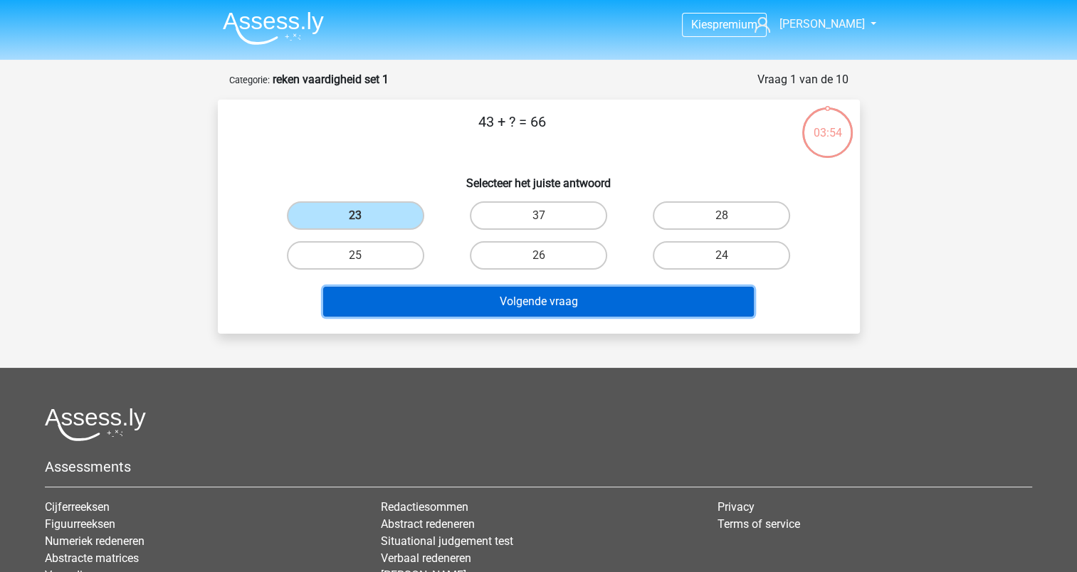
click at [494, 296] on button "Volgende vraag" at bounding box center [538, 302] width 431 height 30
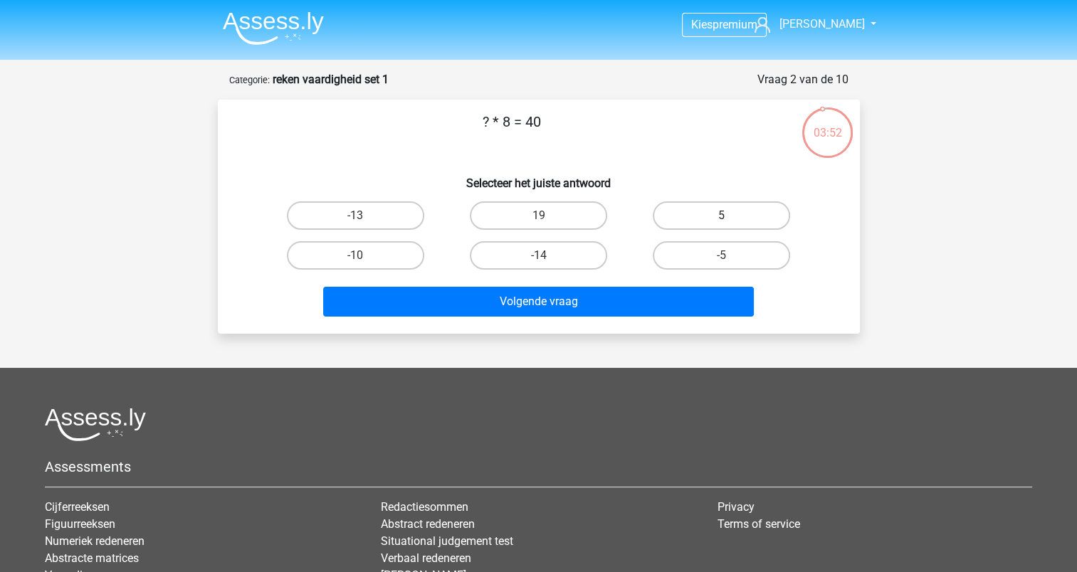
click at [743, 208] on label "5" at bounding box center [721, 215] width 137 height 28
click at [731, 216] on input "5" at bounding box center [726, 220] width 9 height 9
radio input "true"
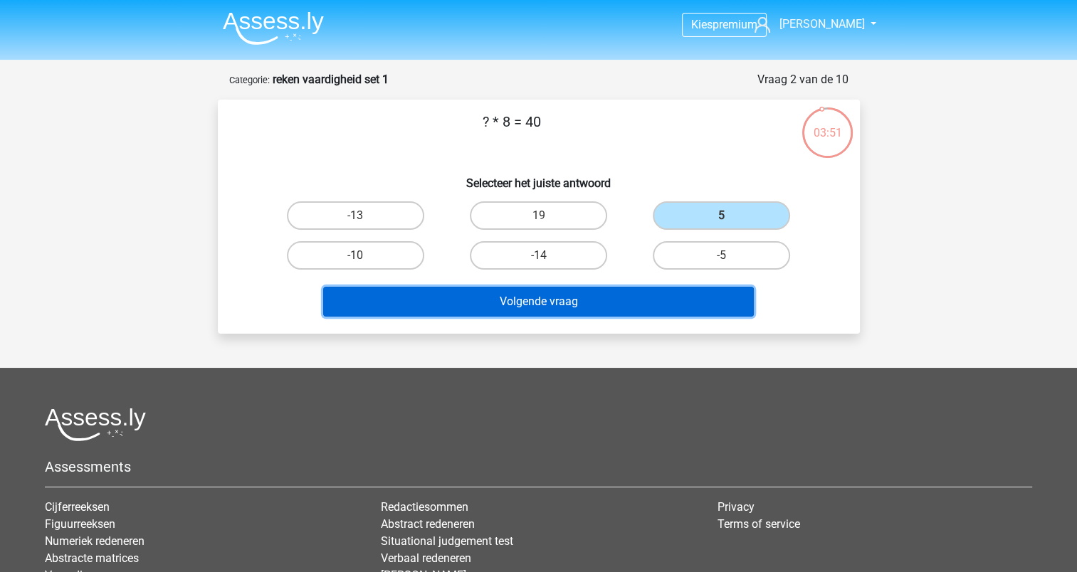
click at [556, 306] on button "Volgende vraag" at bounding box center [538, 302] width 431 height 30
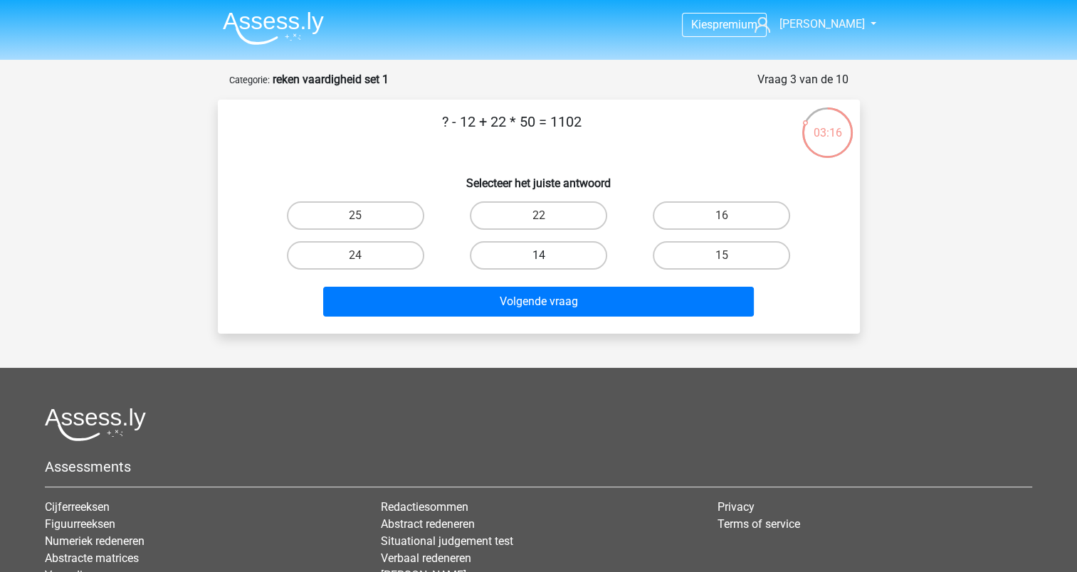
click at [537, 265] on label "14" at bounding box center [538, 255] width 137 height 28
click at [538, 265] on input "14" at bounding box center [542, 260] width 9 height 9
radio input "true"
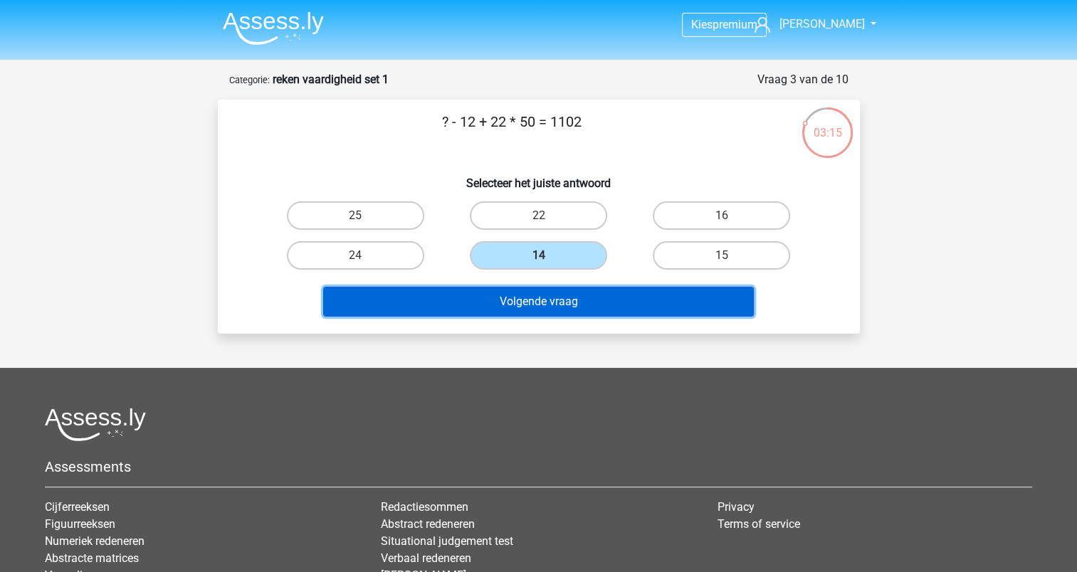
click at [544, 309] on button "Volgende vraag" at bounding box center [538, 302] width 431 height 30
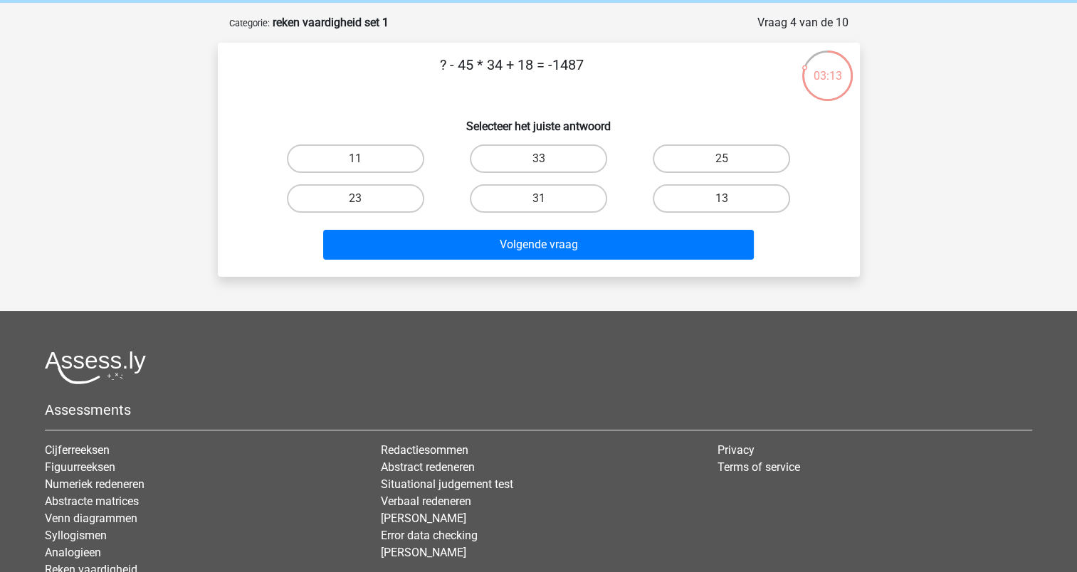
scroll to position [23, 0]
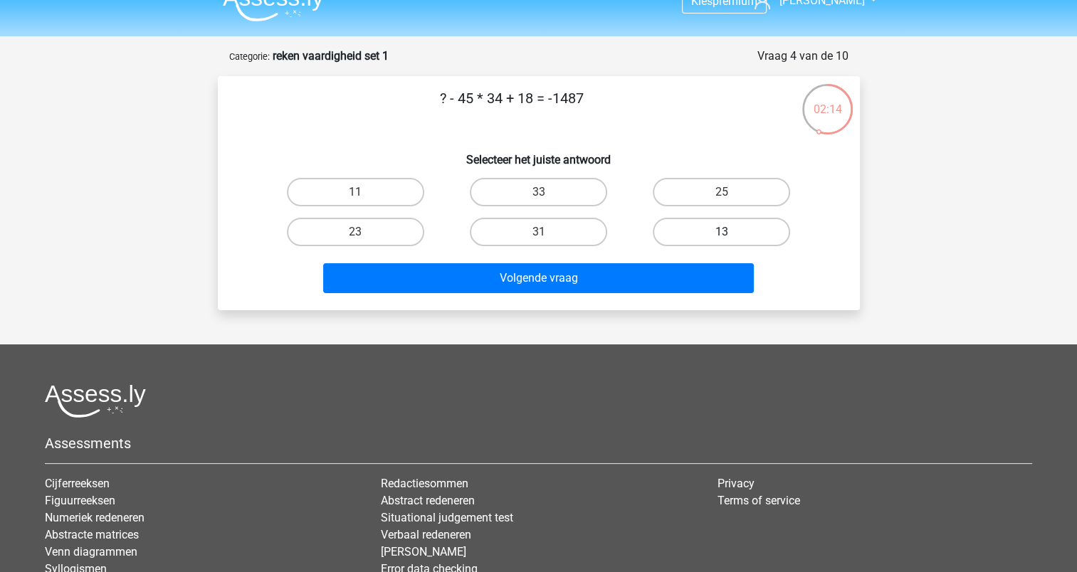
click at [703, 228] on label "13" at bounding box center [721, 232] width 137 height 28
click at [722, 232] on input "13" at bounding box center [726, 236] width 9 height 9
radio input "true"
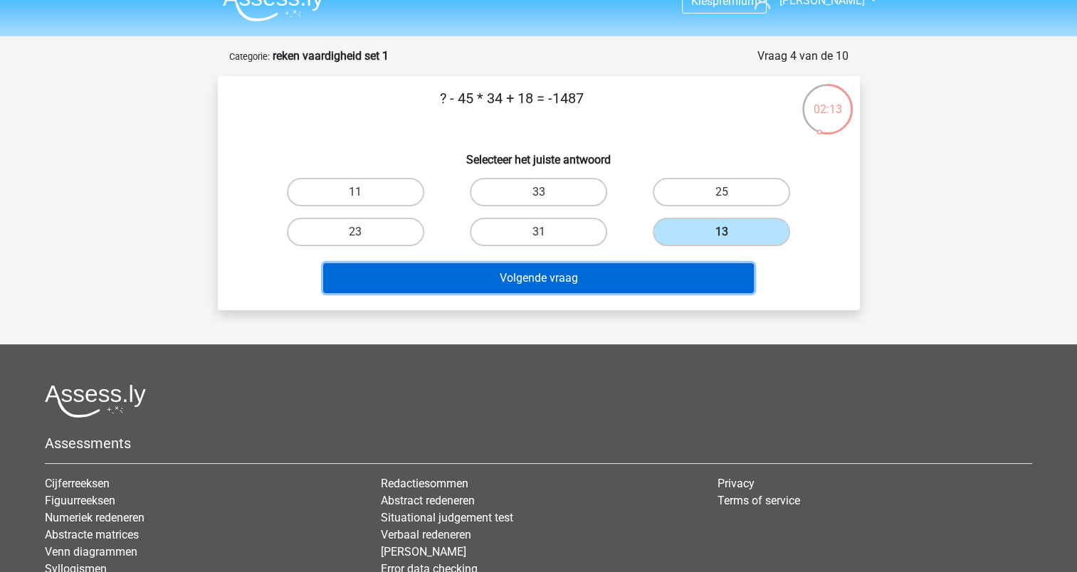
click at [675, 271] on button "Volgende vraag" at bounding box center [538, 278] width 431 height 30
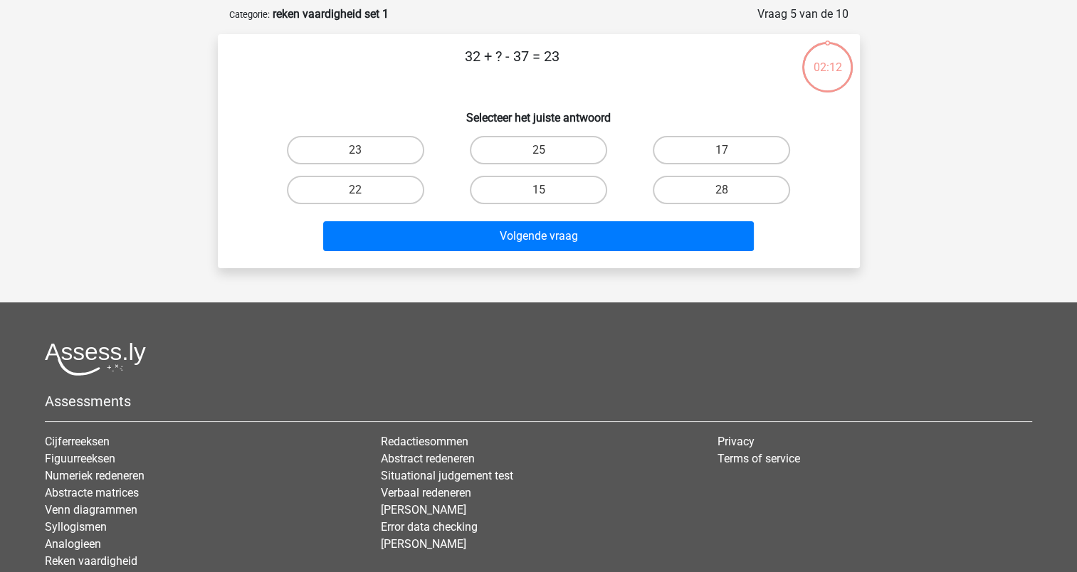
scroll to position [71, 0]
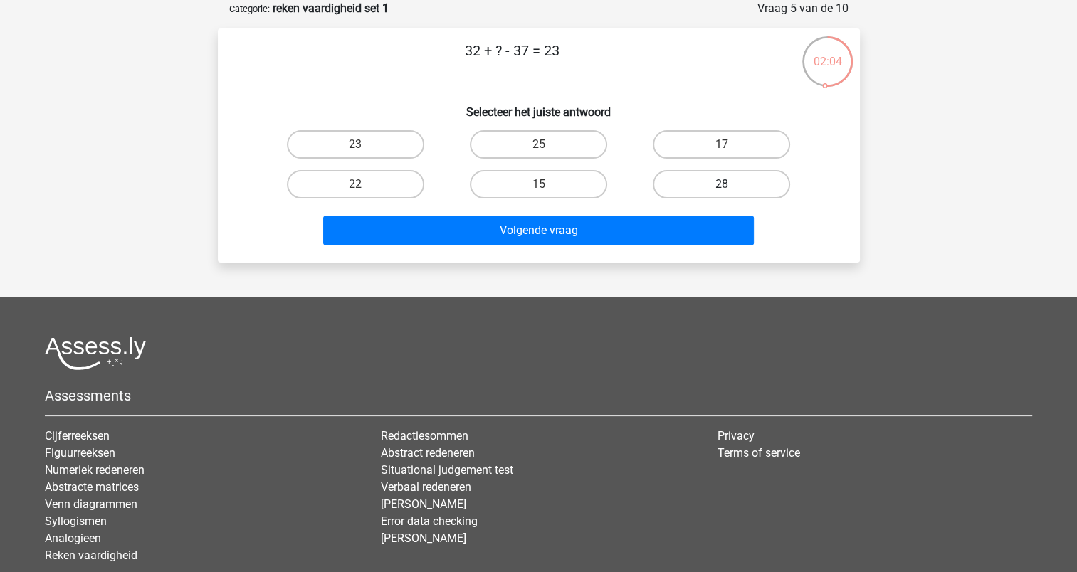
click at [698, 182] on label "28" at bounding box center [721, 184] width 137 height 28
click at [722, 184] on input "28" at bounding box center [726, 188] width 9 height 9
radio input "true"
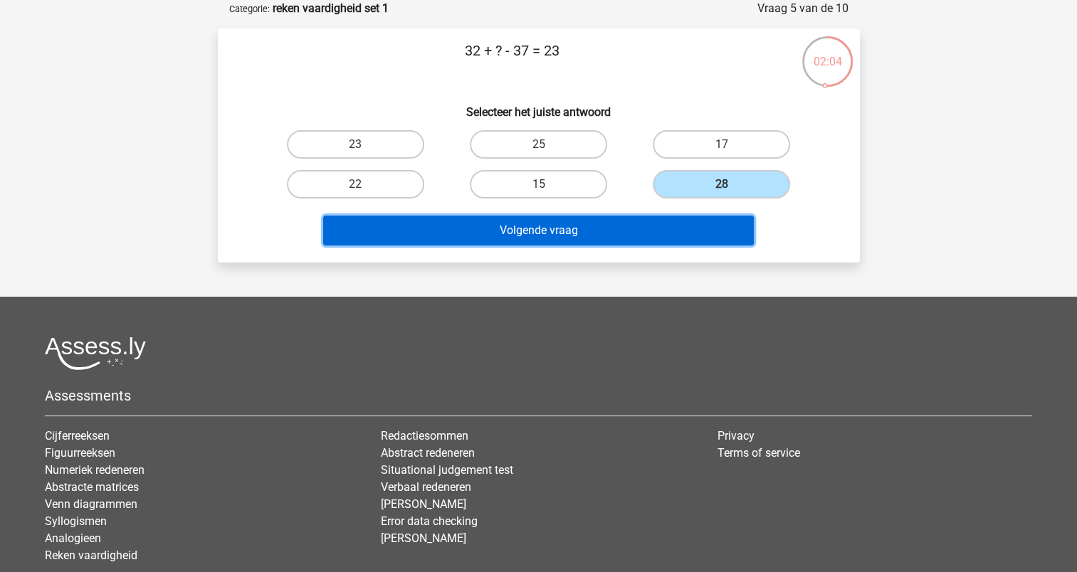
click at [622, 232] on button "Volgende vraag" at bounding box center [538, 231] width 431 height 30
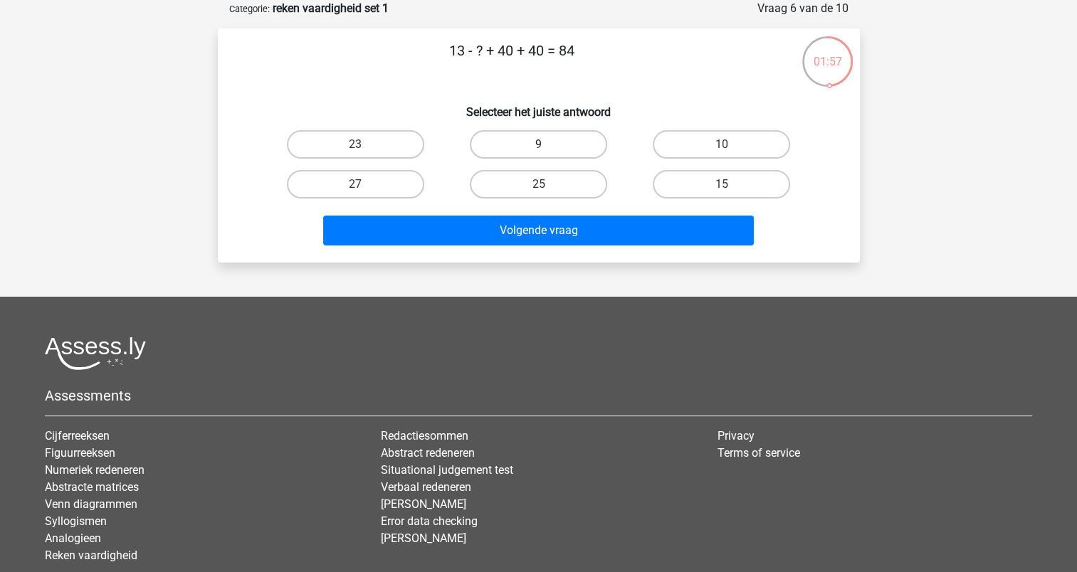
click at [586, 140] on label "9" at bounding box center [538, 144] width 137 height 28
click at [547, 144] on input "9" at bounding box center [542, 148] width 9 height 9
radio input "true"
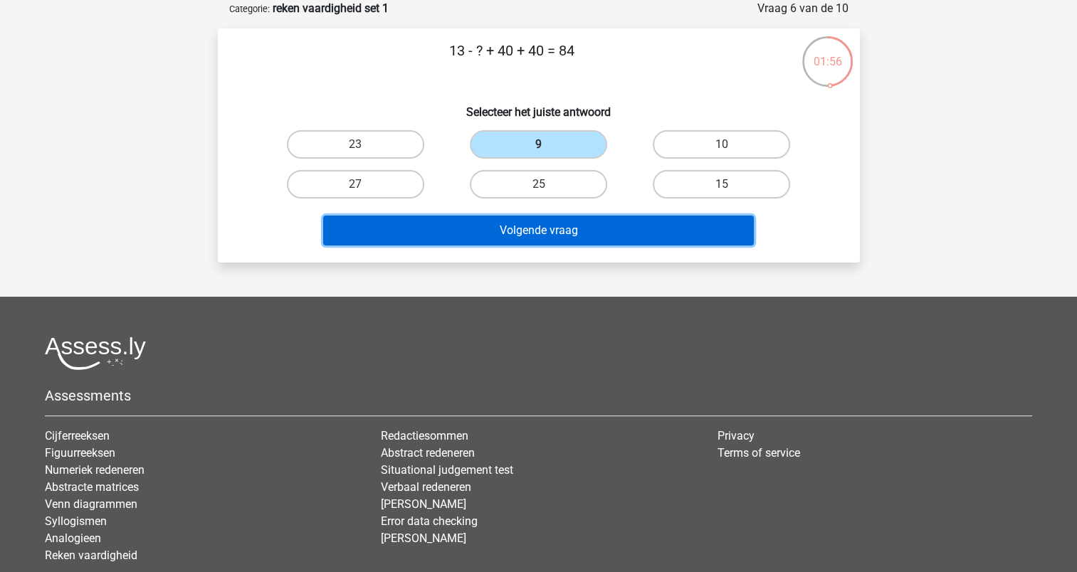
click at [575, 222] on button "Volgende vraag" at bounding box center [538, 231] width 431 height 30
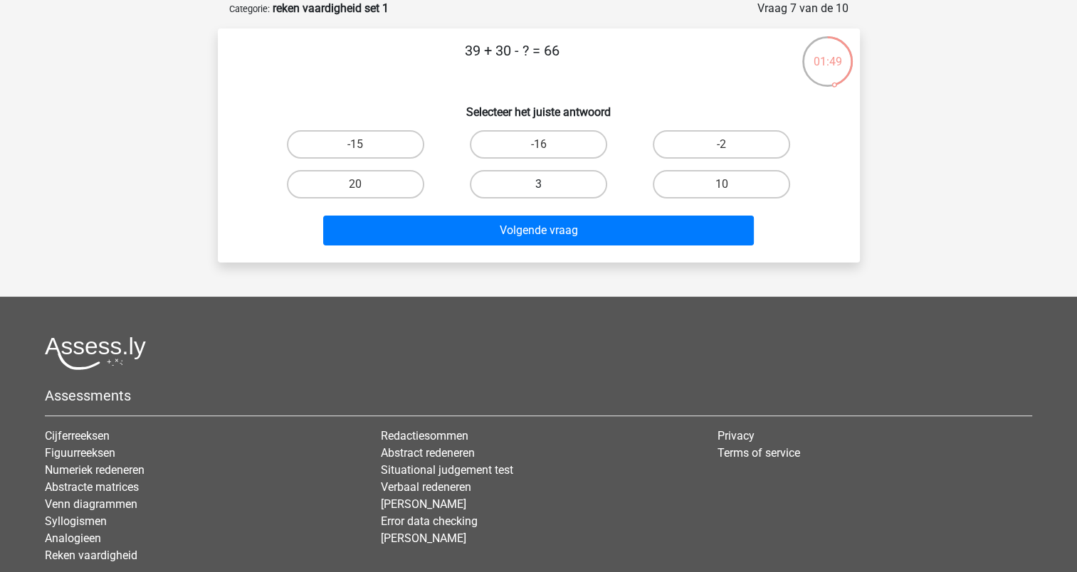
click at [518, 196] on label "3" at bounding box center [538, 184] width 137 height 28
click at [538, 194] on input "3" at bounding box center [542, 188] width 9 height 9
radio input "true"
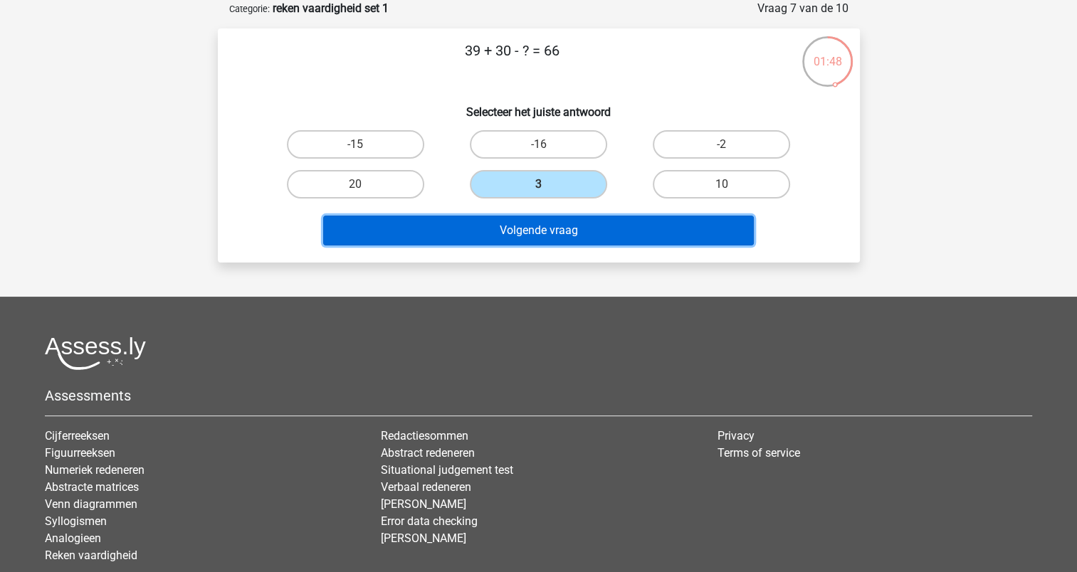
click at [527, 226] on button "Volgende vraag" at bounding box center [538, 231] width 431 height 30
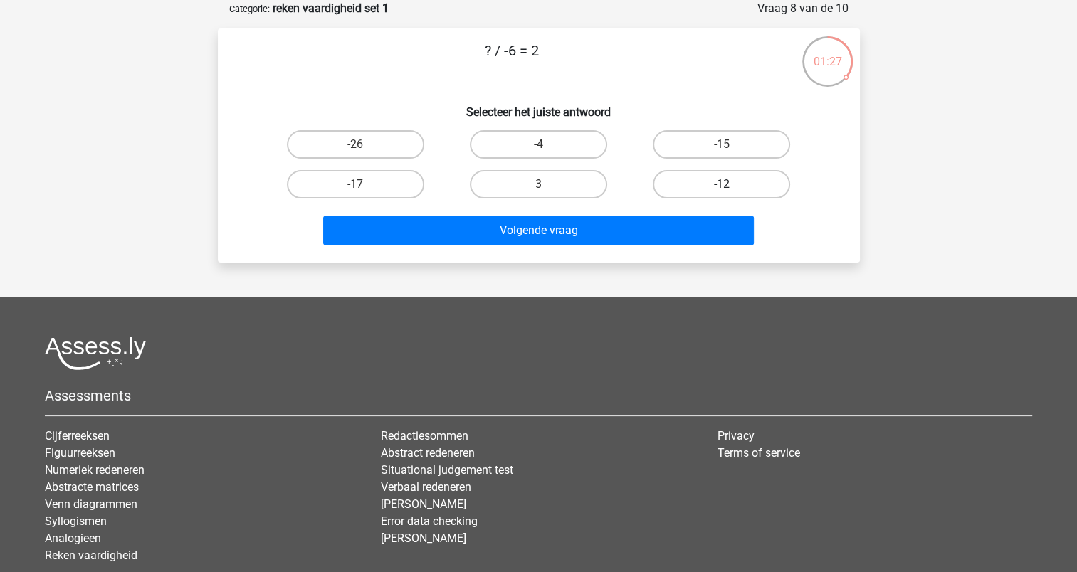
click at [680, 193] on label "-12" at bounding box center [721, 184] width 137 height 28
click at [722, 193] on input "-12" at bounding box center [726, 188] width 9 height 9
radio input "true"
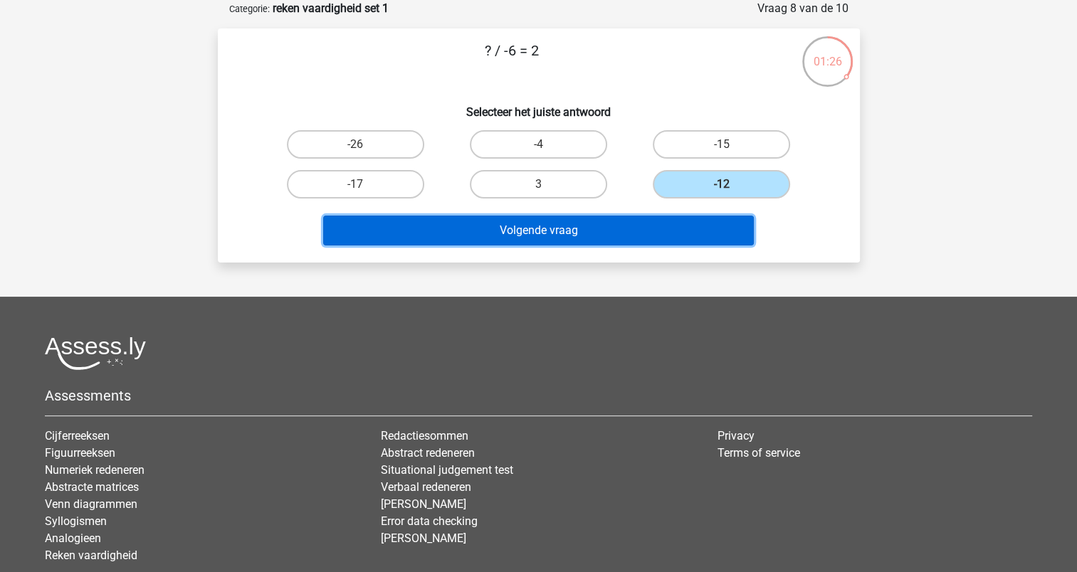
click at [656, 225] on button "Volgende vraag" at bounding box center [538, 231] width 431 height 30
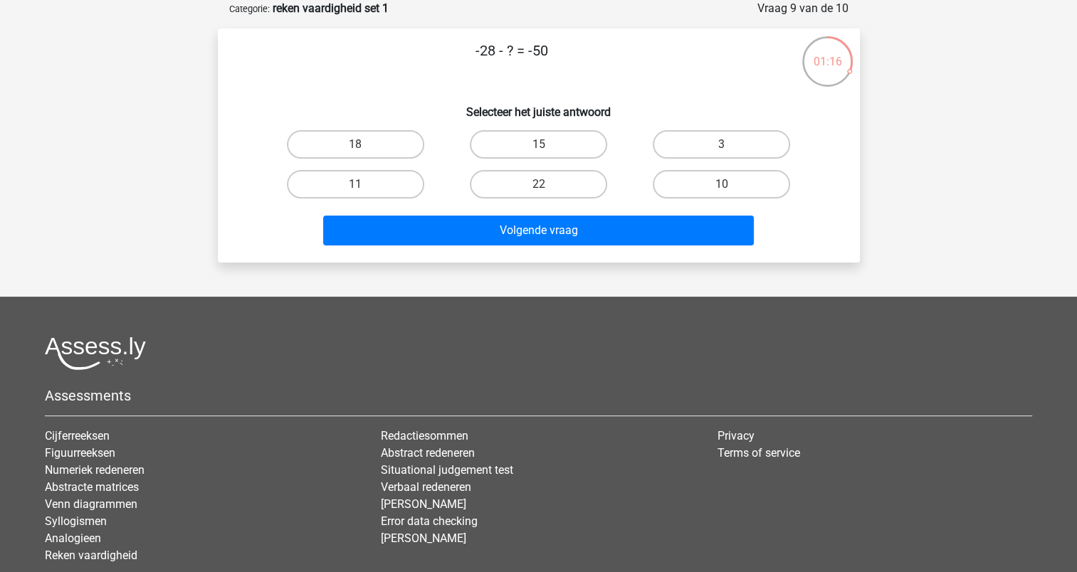
click at [547, 185] on input "22" at bounding box center [542, 188] width 9 height 9
radio input "true"
click at [538, 195] on label "22" at bounding box center [538, 184] width 137 height 28
click at [538, 194] on input "22" at bounding box center [542, 188] width 9 height 9
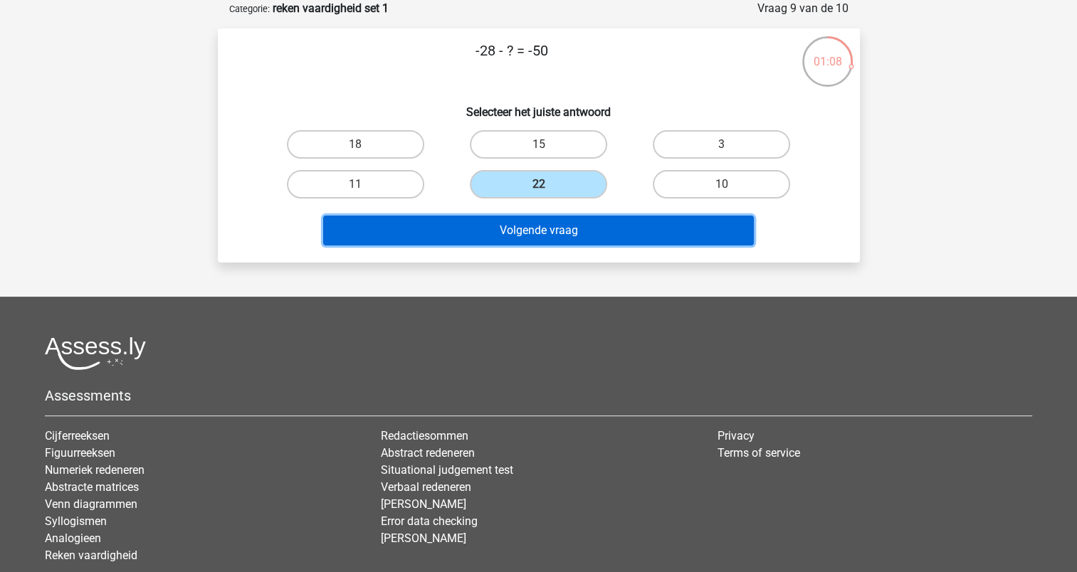
click at [545, 233] on button "Volgende vraag" at bounding box center [538, 231] width 431 height 30
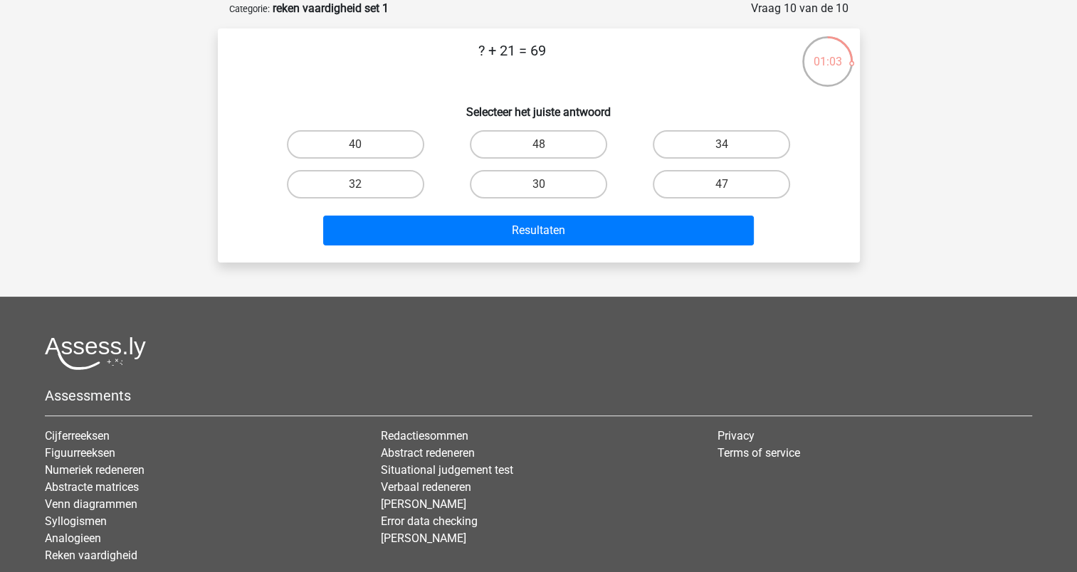
click at [541, 151] on input "48" at bounding box center [542, 148] width 9 height 9
radio input "true"
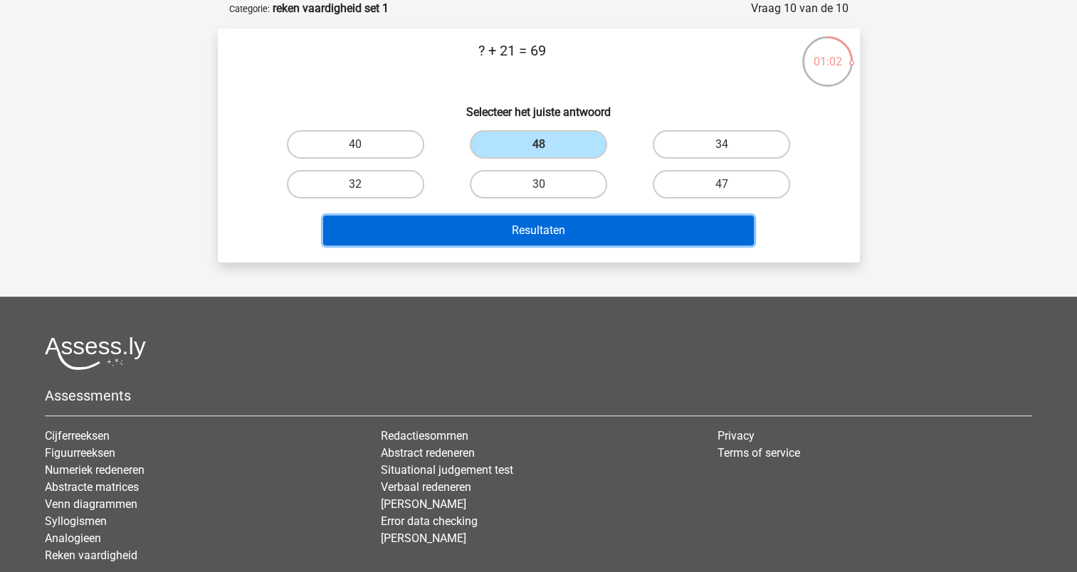
click at [536, 231] on button "Resultaten" at bounding box center [538, 231] width 431 height 30
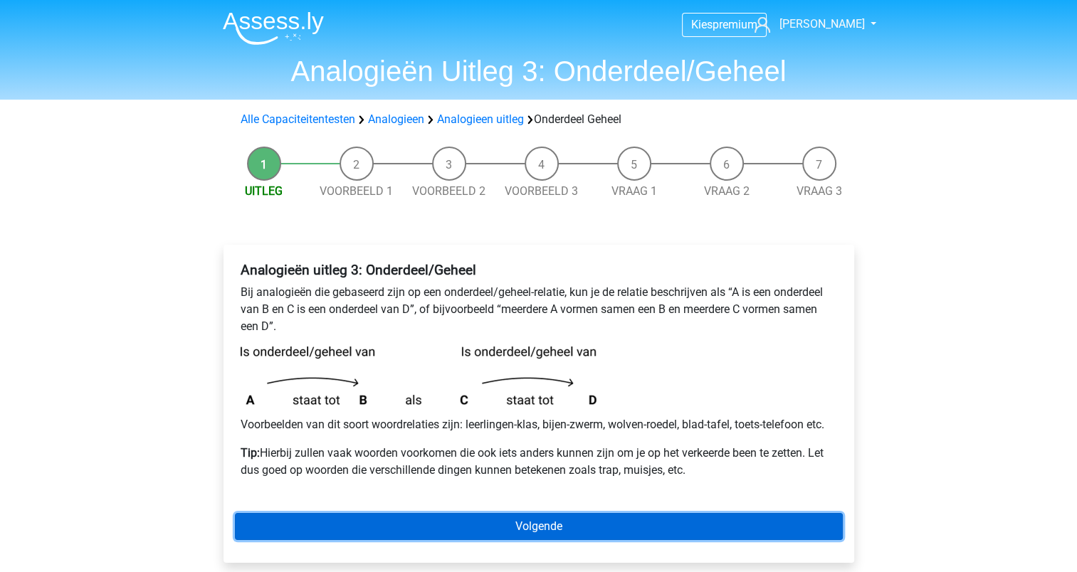
click at [518, 525] on link "Volgende" at bounding box center [539, 526] width 608 height 27
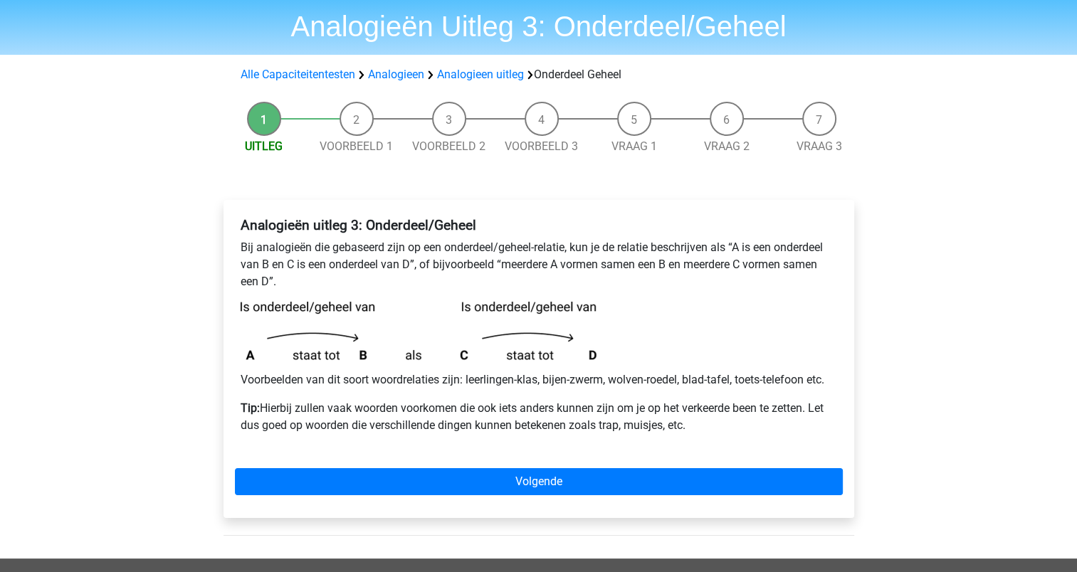
scroll to position [47, 0]
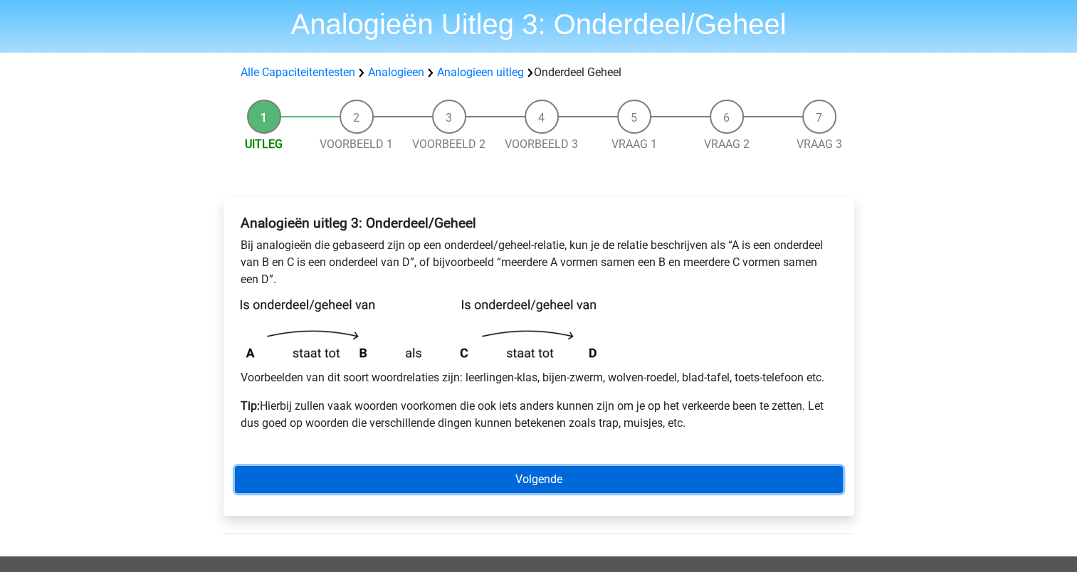
click at [524, 478] on link "Volgende" at bounding box center [539, 479] width 608 height 27
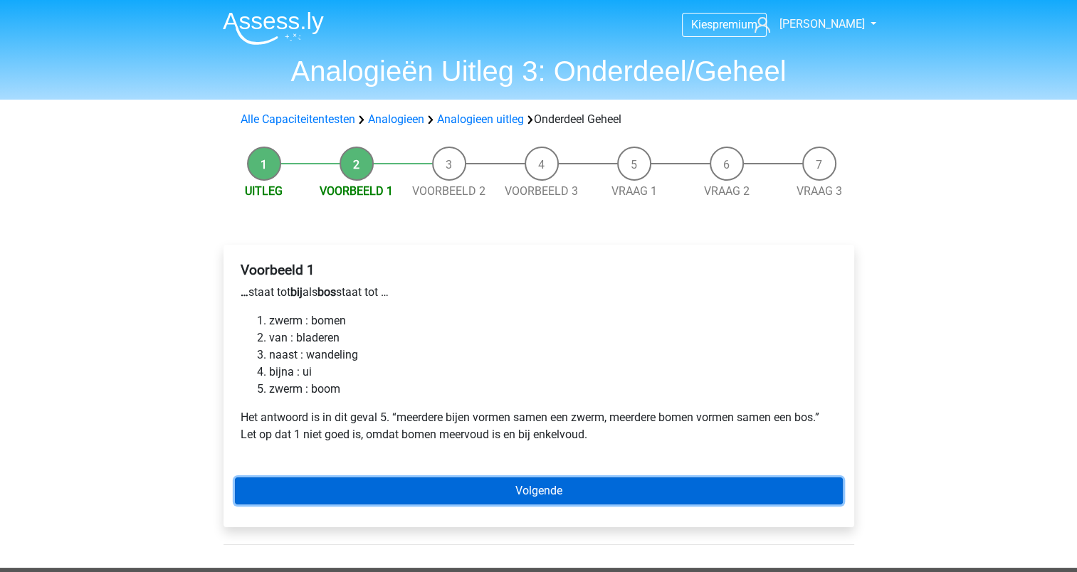
click at [515, 503] on link "Volgende" at bounding box center [539, 491] width 608 height 27
click at [525, 493] on link "Volgende" at bounding box center [539, 491] width 608 height 27
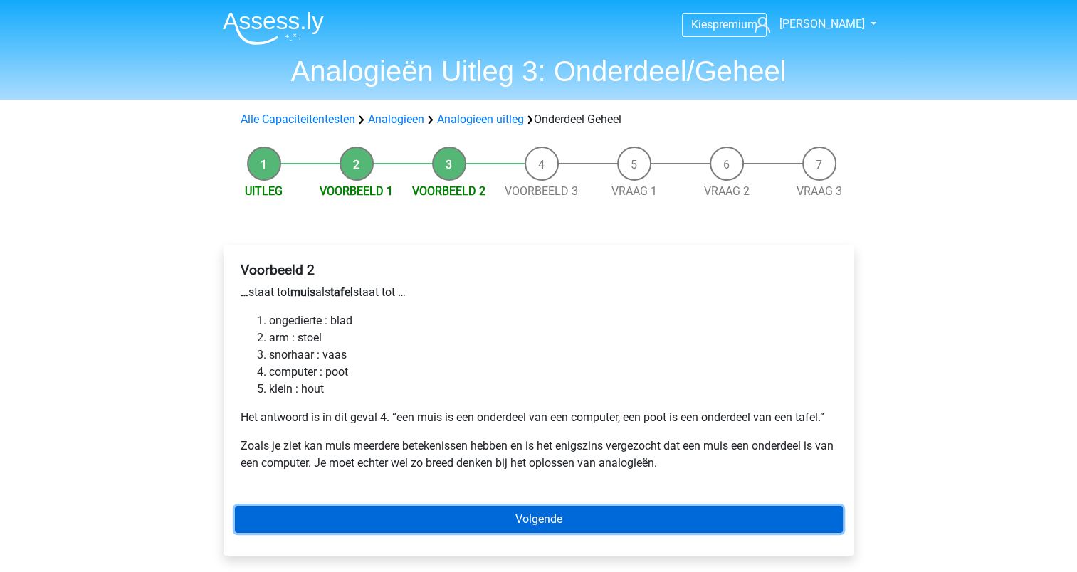
click at [532, 522] on link "Volgende" at bounding box center [539, 519] width 608 height 27
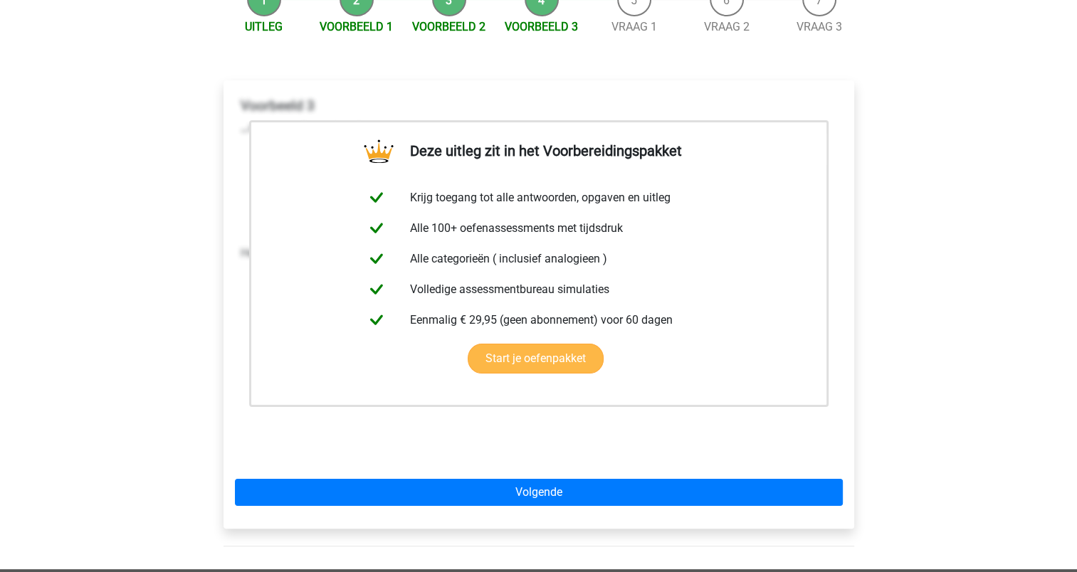
scroll to position [166, 0]
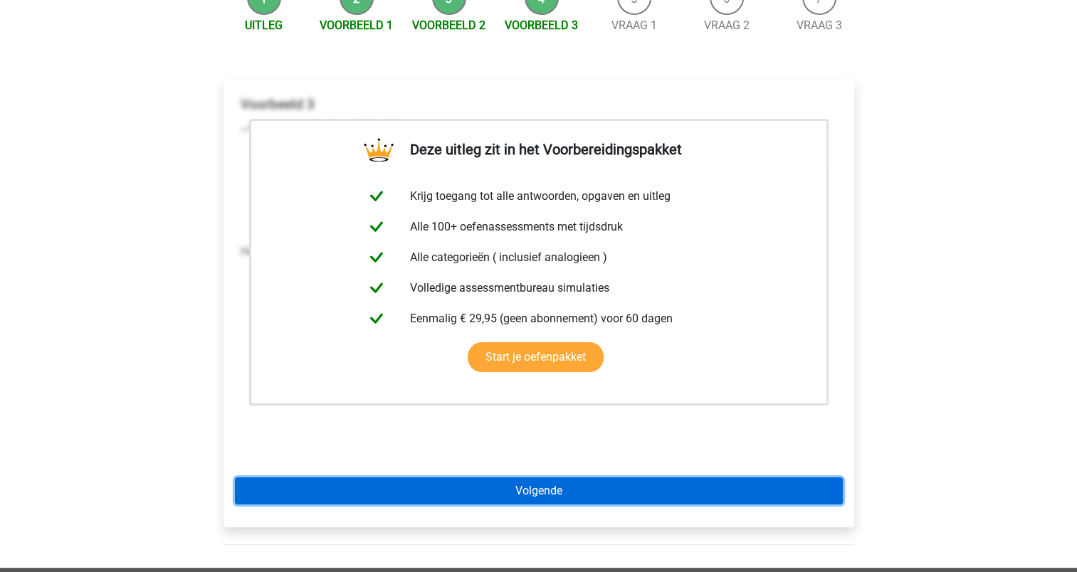
click at [525, 495] on link "Volgende" at bounding box center [539, 491] width 608 height 27
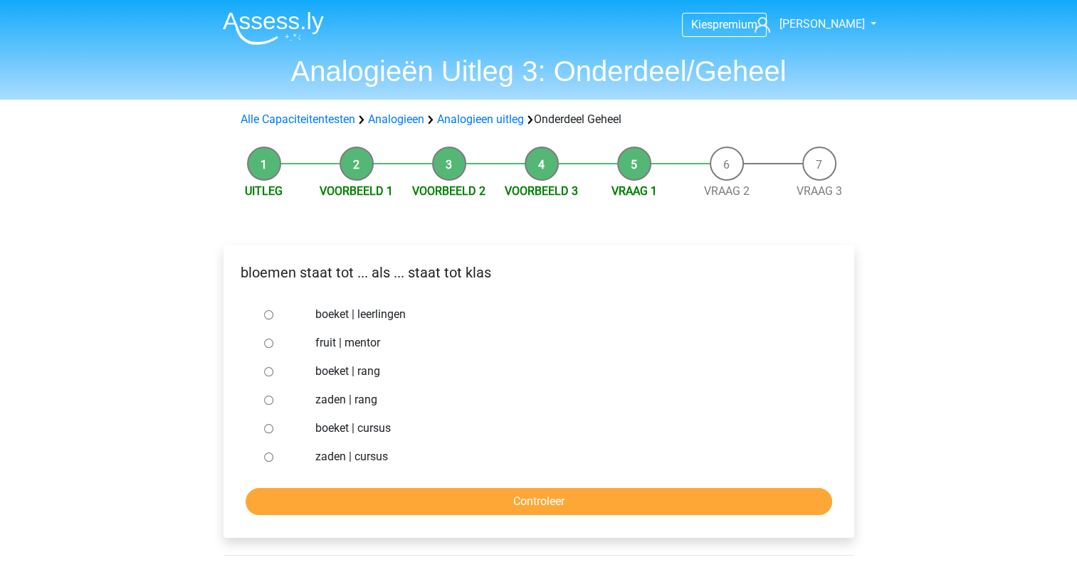
click at [265, 313] on input "boeket | leerlingen" at bounding box center [268, 314] width 9 height 9
radio input "true"
click at [540, 500] on input "Controleer" at bounding box center [539, 501] width 587 height 27
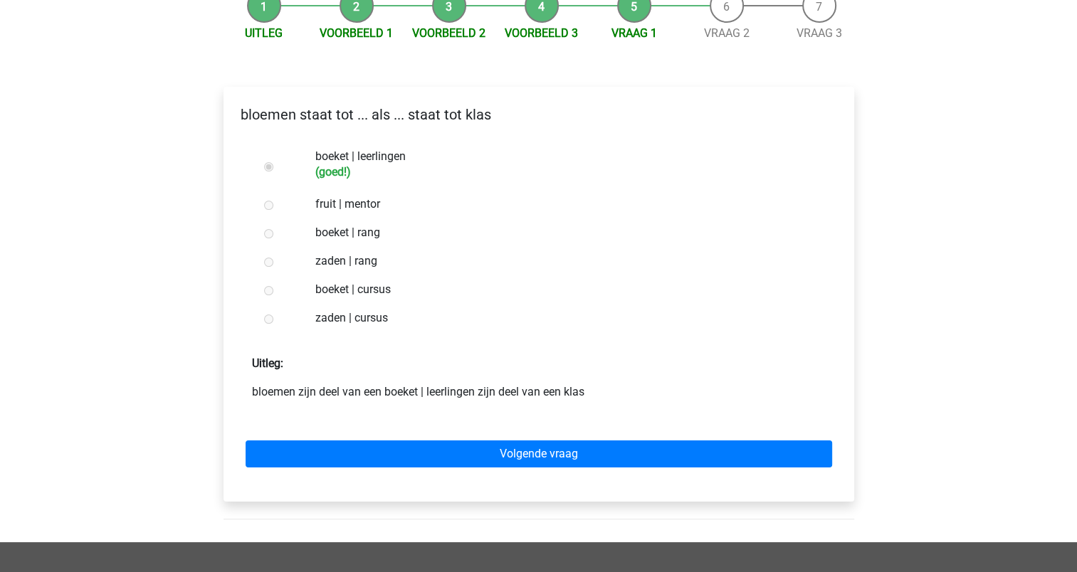
scroll to position [166, 0]
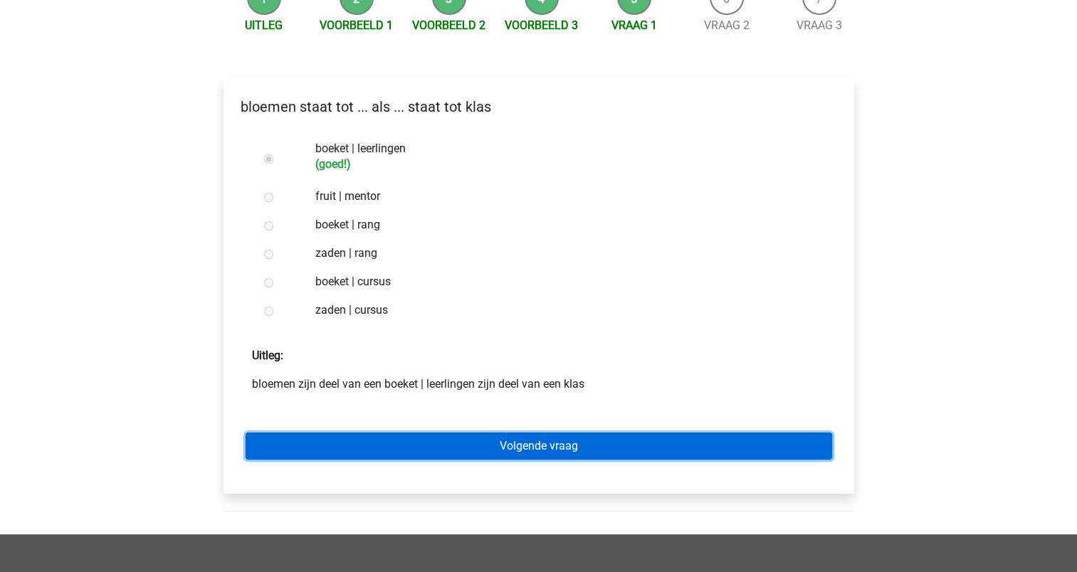
click at [555, 448] on link "Volgende vraag" at bounding box center [539, 446] width 587 height 27
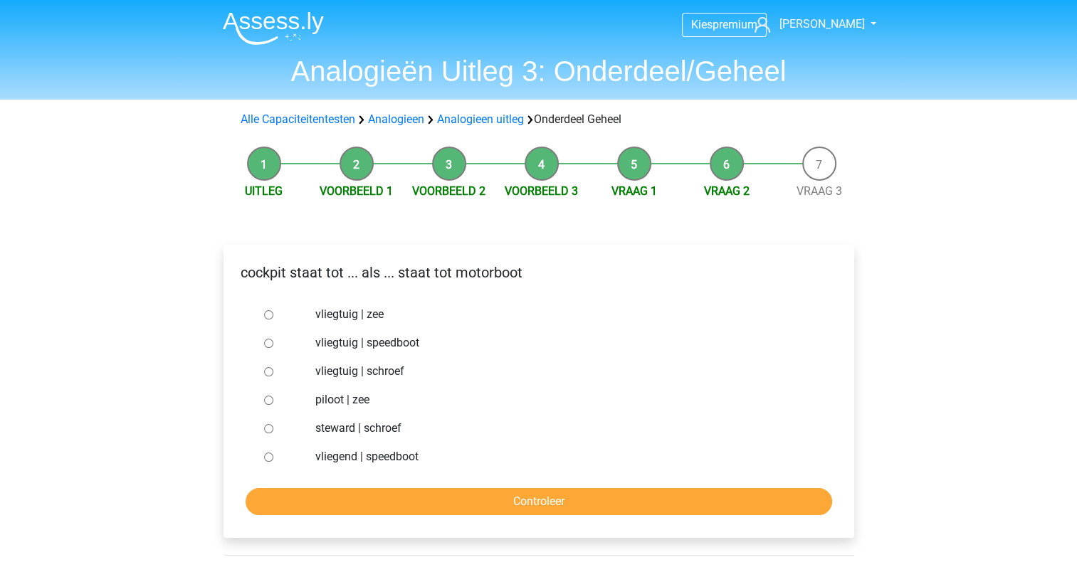
click at [268, 374] on input "vliegtuig | schroef" at bounding box center [268, 371] width 9 height 9
radio input "true"
click at [555, 512] on input "Controleer" at bounding box center [539, 501] width 587 height 27
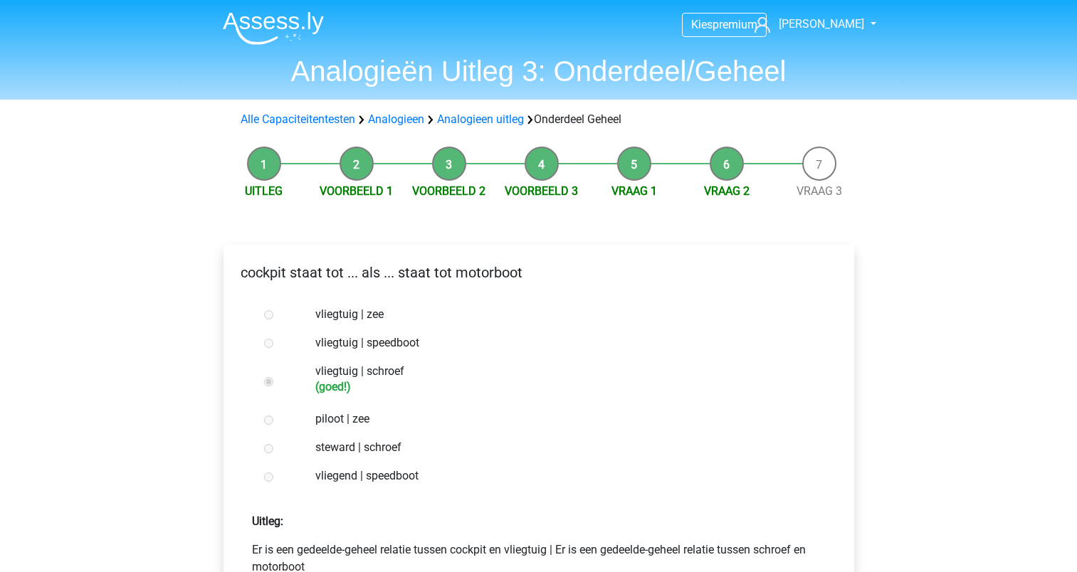
scroll to position [142, 0]
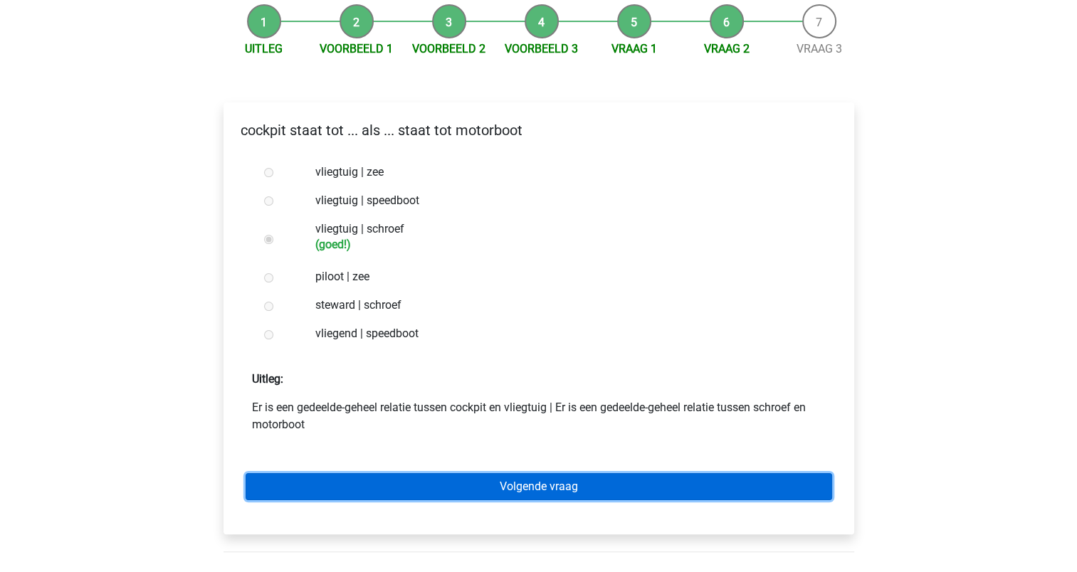
click at [536, 492] on link "Volgende vraag" at bounding box center [539, 486] width 587 height 27
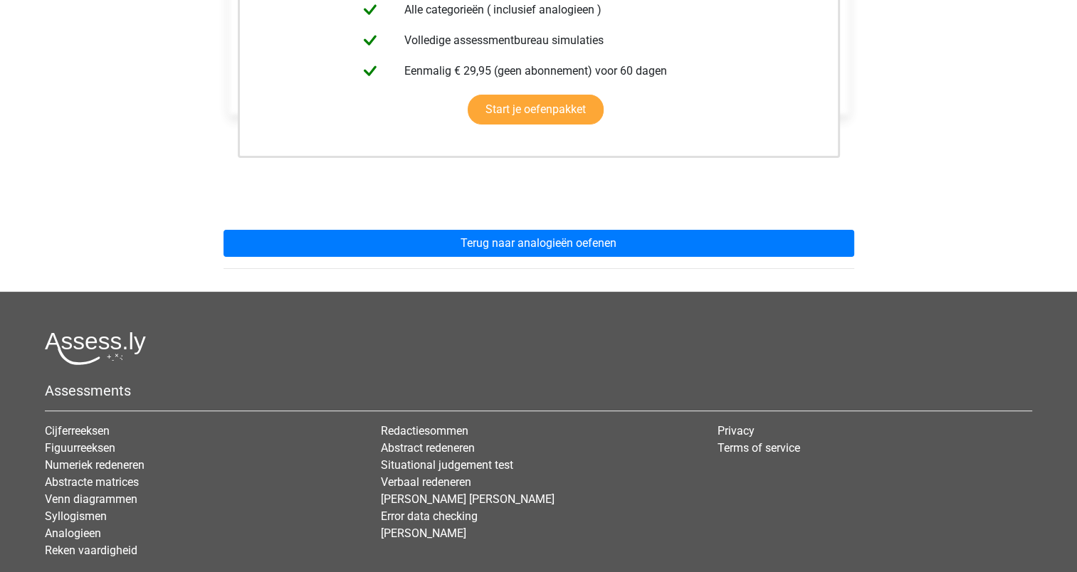
scroll to position [403, 0]
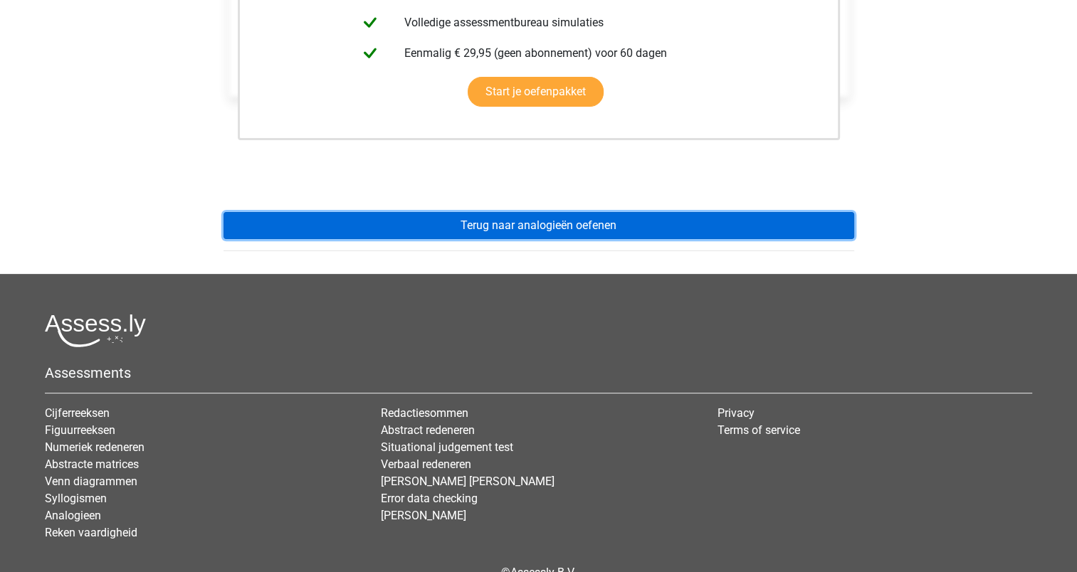
click at [578, 224] on link "Terug naar analogieën oefenen" at bounding box center [538, 225] width 631 height 27
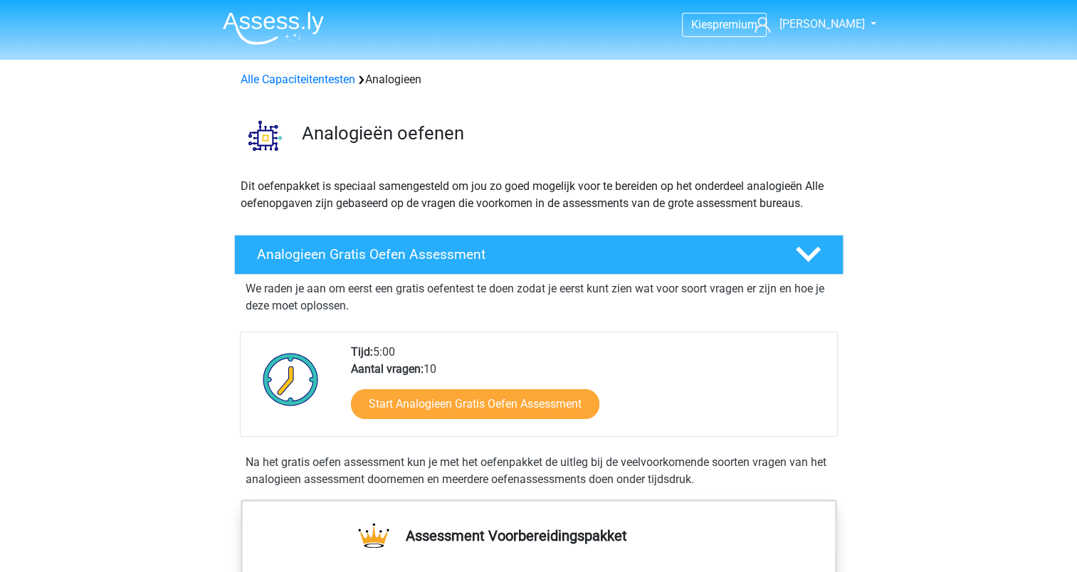
click at [473, 384] on div "Start Analogieen Gratis Oefen Assessment" at bounding box center [588, 407] width 475 height 58
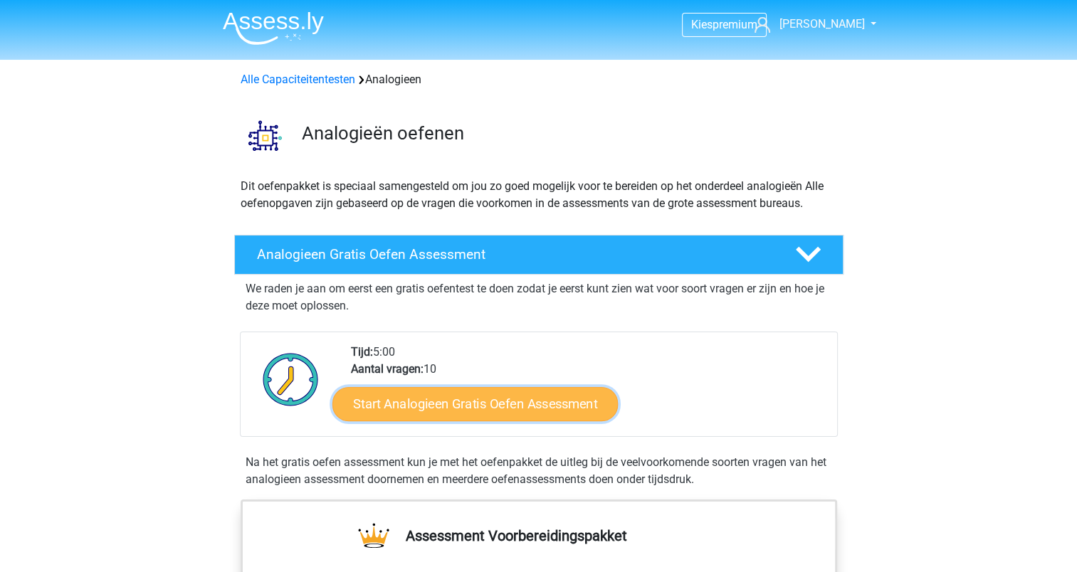
click at [478, 396] on link "Start Analogieen Gratis Oefen Assessment" at bounding box center [474, 403] width 285 height 34
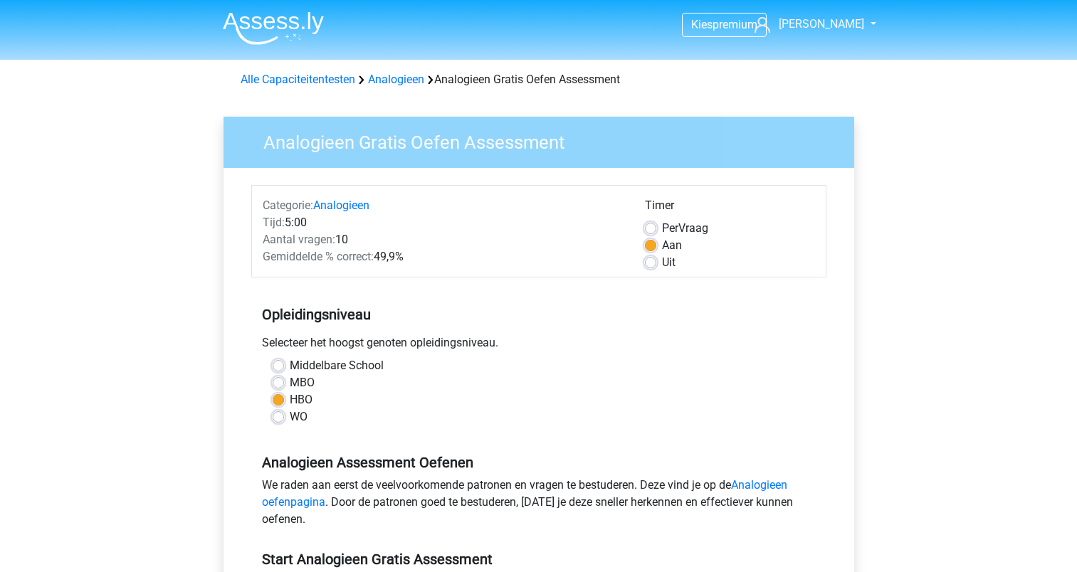
scroll to position [214, 0]
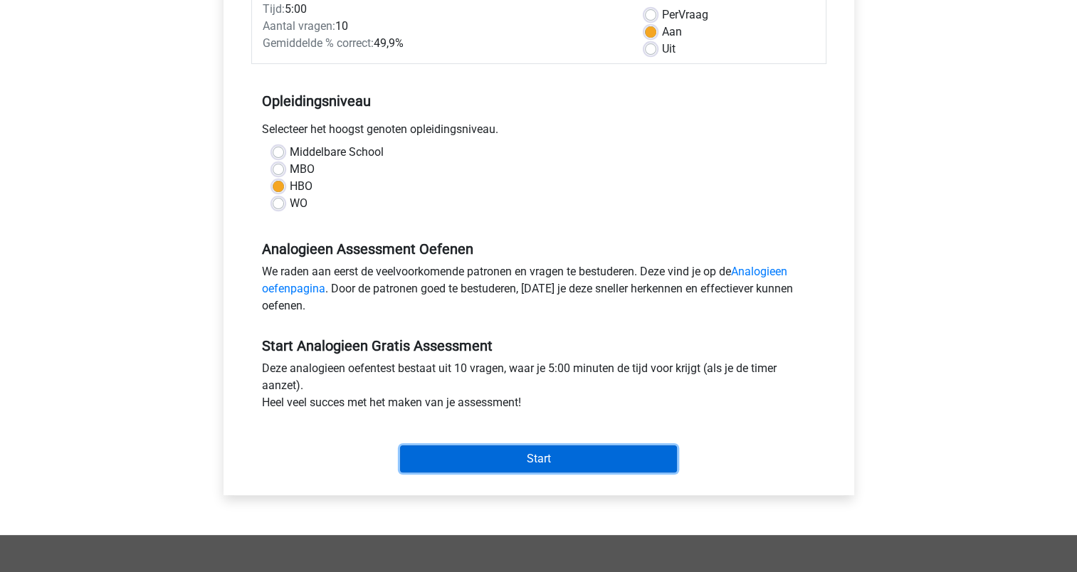
click at [566, 466] on input "Start" at bounding box center [538, 459] width 277 height 27
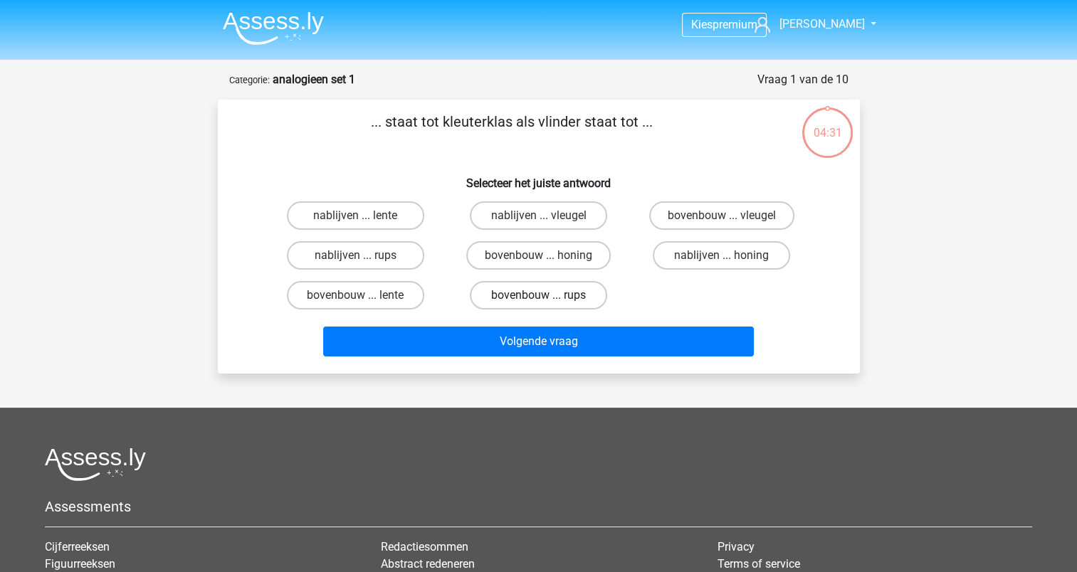
click at [577, 299] on label "bovenbouw ... rups" at bounding box center [538, 295] width 137 height 28
click at [547, 299] on input "bovenbouw ... rups" at bounding box center [542, 299] width 9 height 9
radio input "true"
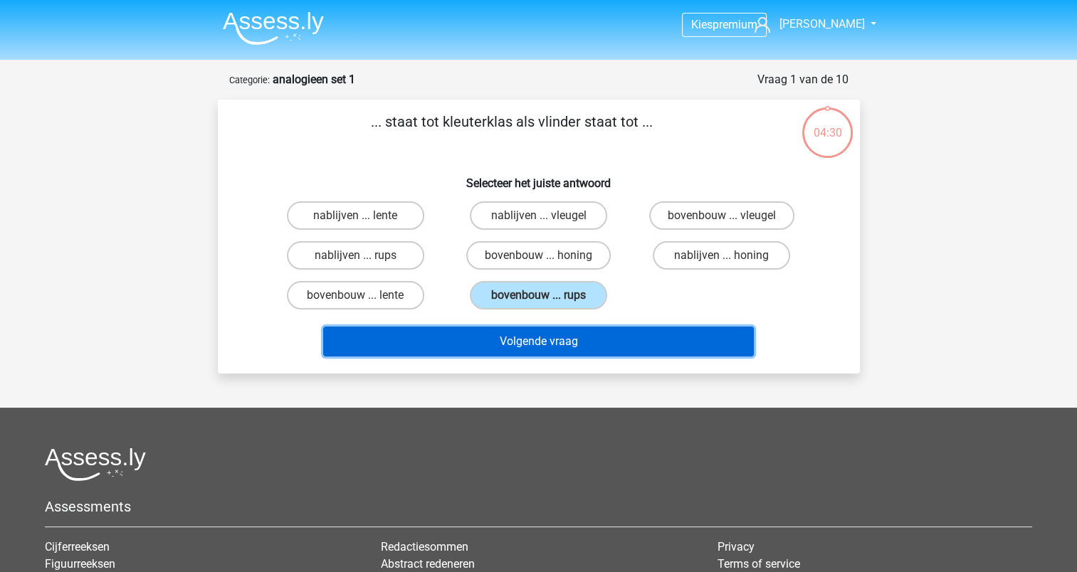
click at [557, 339] on button "Volgende vraag" at bounding box center [538, 342] width 431 height 30
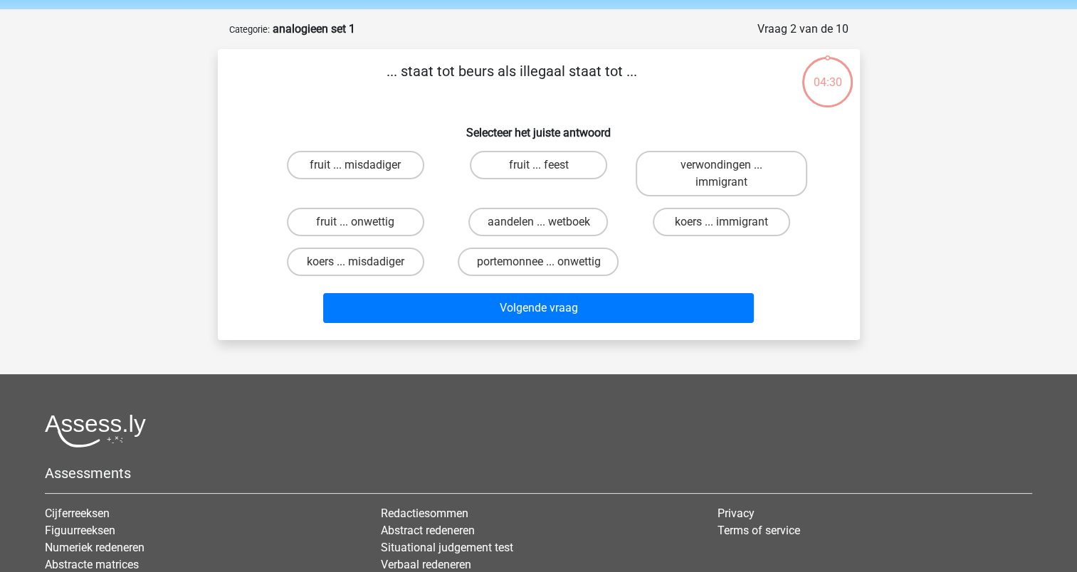
scroll to position [71, 0]
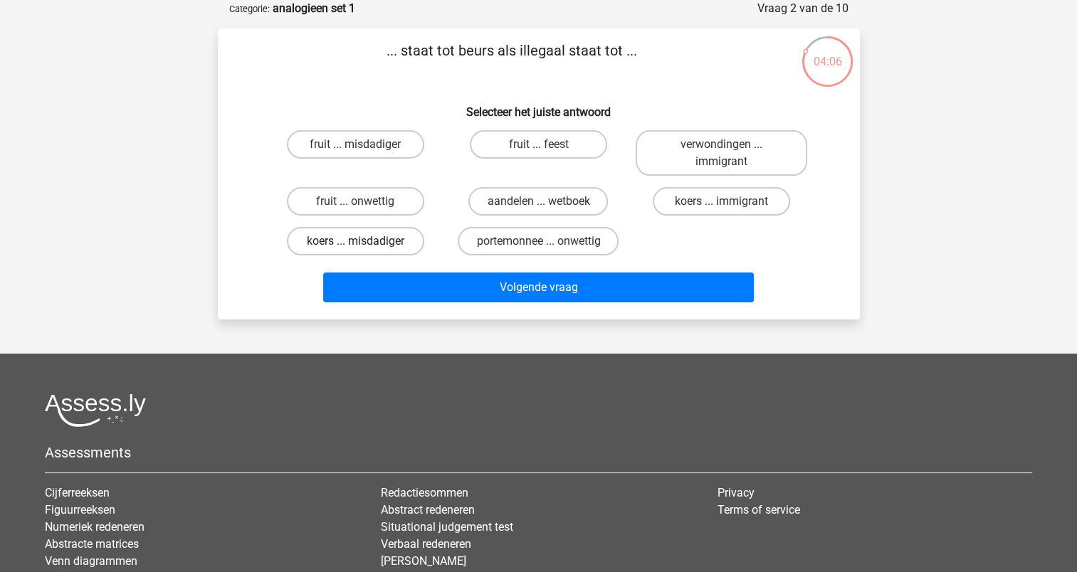
click at [399, 234] on label "koers ... misdadiger" at bounding box center [355, 241] width 137 height 28
click at [364, 241] on input "koers ... misdadiger" at bounding box center [359, 245] width 9 height 9
radio input "true"
click at [515, 243] on label "portemonnee ... onwettig" at bounding box center [538, 241] width 161 height 28
click at [538, 243] on input "portemonnee ... onwettig" at bounding box center [542, 245] width 9 height 9
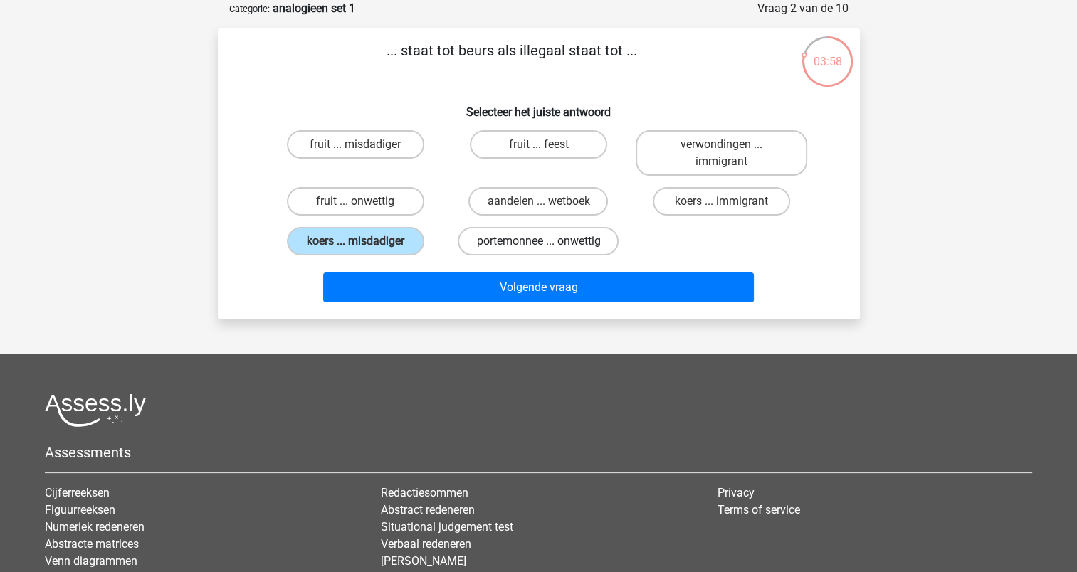
radio input "true"
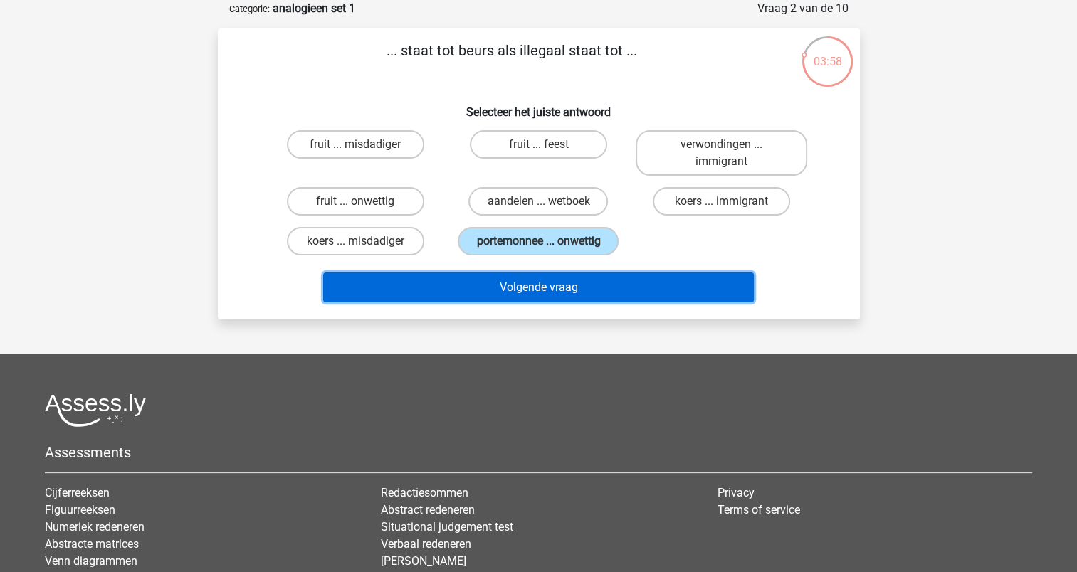
click at [510, 297] on button "Volgende vraag" at bounding box center [538, 288] width 431 height 30
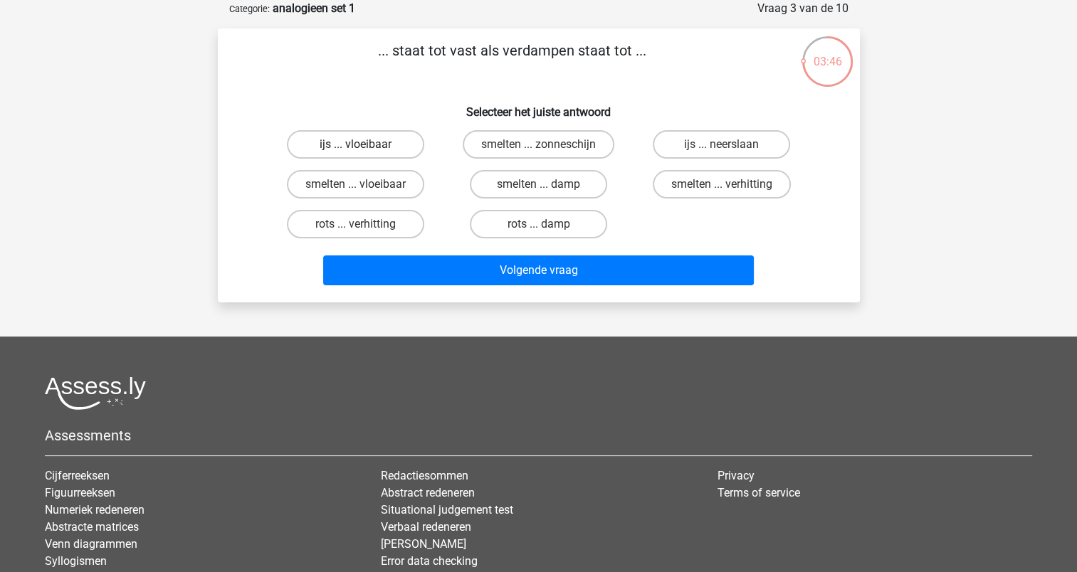
click at [377, 135] on label "ijs ... vloeibaar" at bounding box center [355, 144] width 137 height 28
click at [364, 144] on input "ijs ... vloeibaar" at bounding box center [359, 148] width 9 height 9
radio input "true"
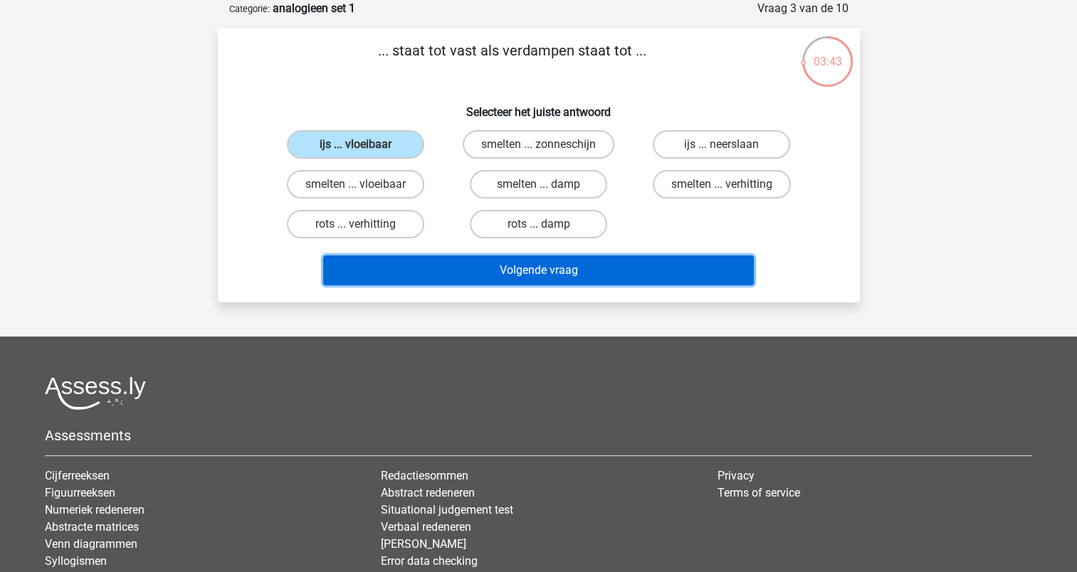
click at [475, 268] on button "Volgende vraag" at bounding box center [538, 271] width 431 height 30
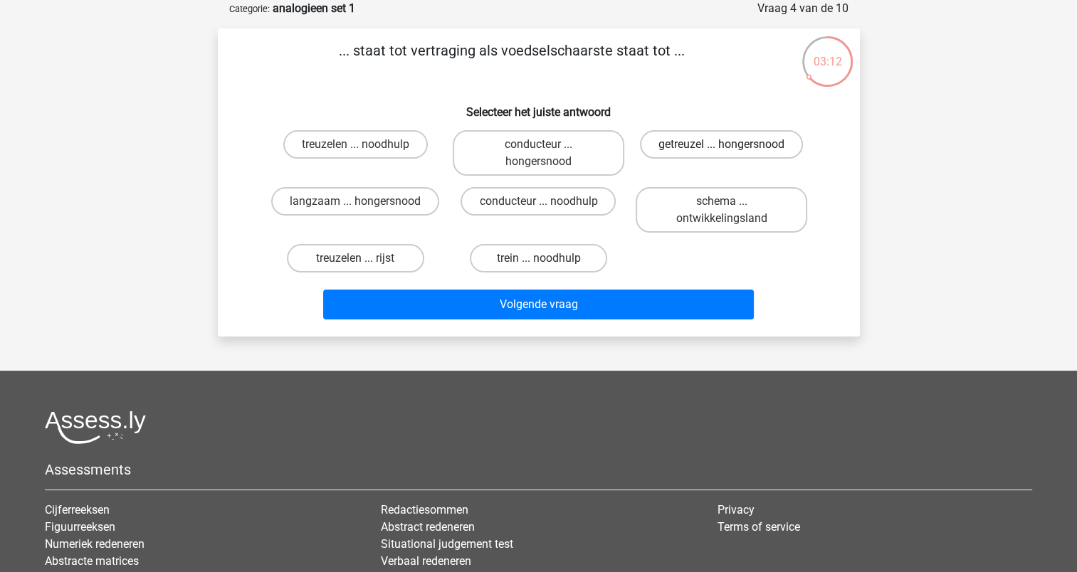
click at [766, 141] on label "getreuzel ... hongersnood" at bounding box center [721, 144] width 163 height 28
click at [731, 144] on input "getreuzel ... hongersnood" at bounding box center [726, 148] width 9 height 9
radio input "true"
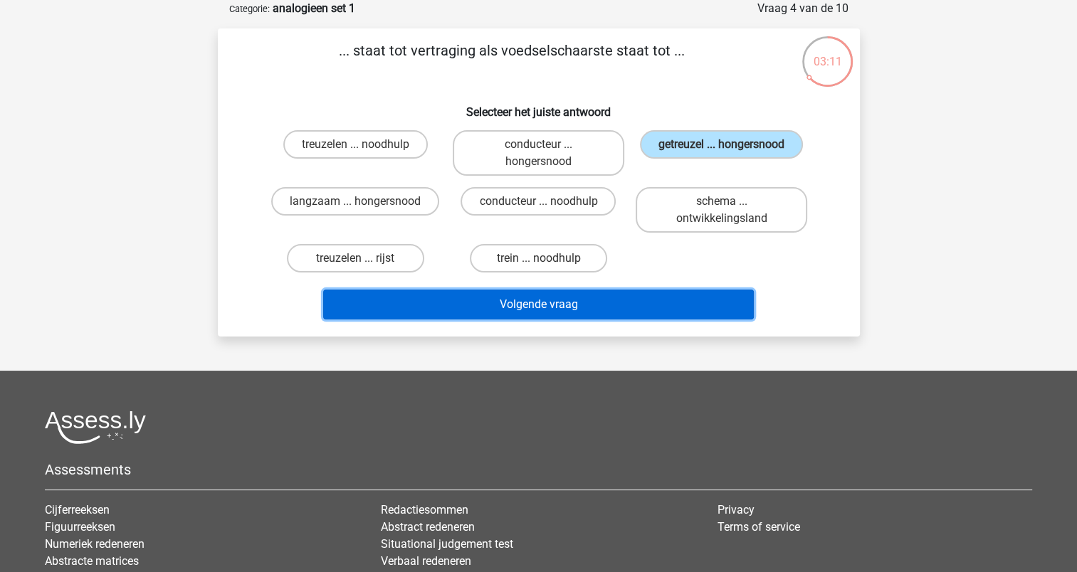
click at [540, 303] on button "Volgende vraag" at bounding box center [538, 305] width 431 height 30
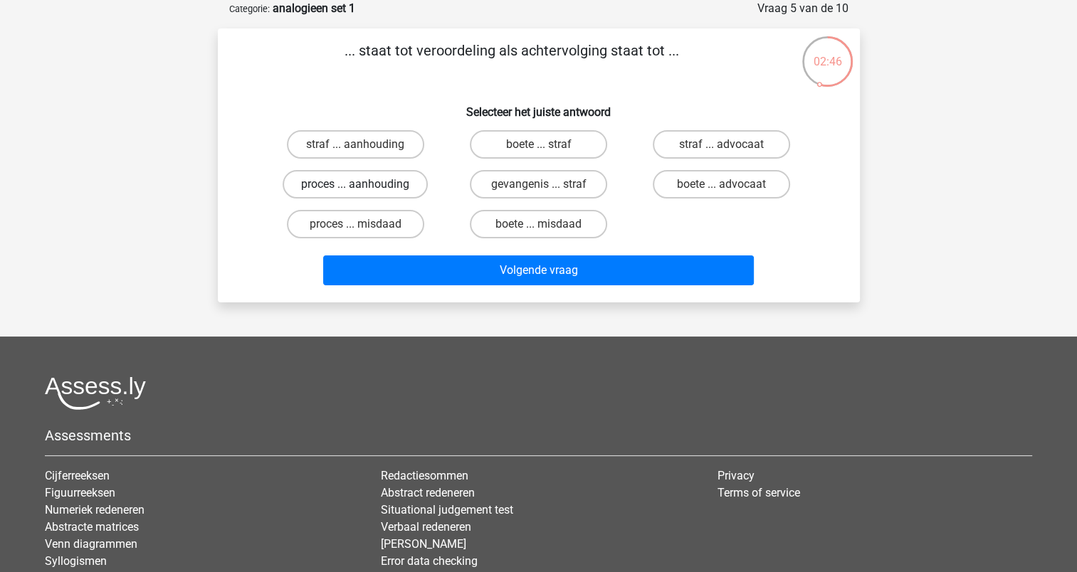
click at [362, 178] on label "proces ... aanhouding" at bounding box center [355, 184] width 145 height 28
click at [362, 184] on input "proces ... aanhouding" at bounding box center [359, 188] width 9 height 9
radio input "true"
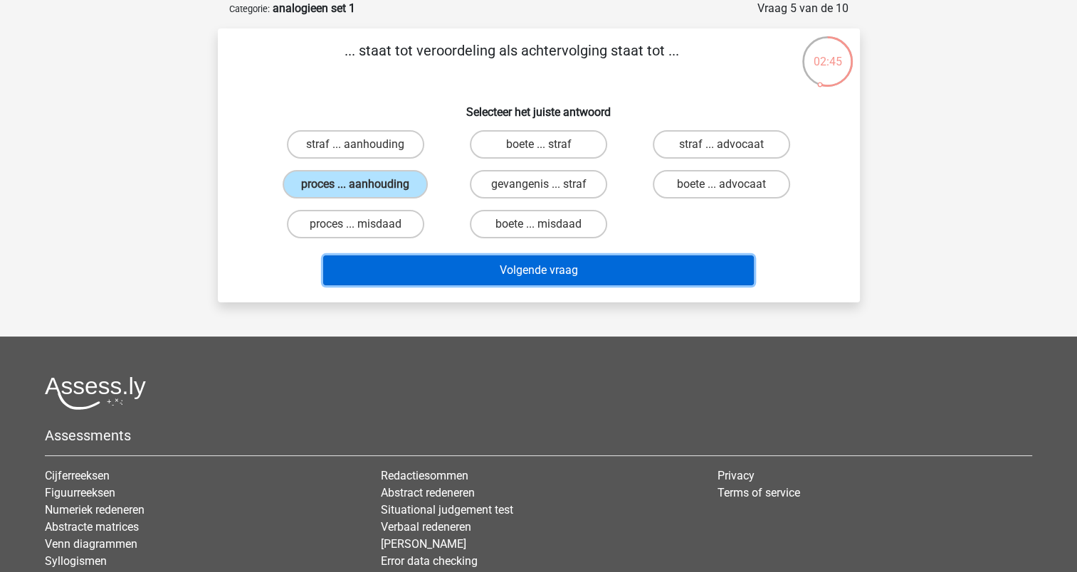
click at [500, 261] on button "Volgende vraag" at bounding box center [538, 271] width 431 height 30
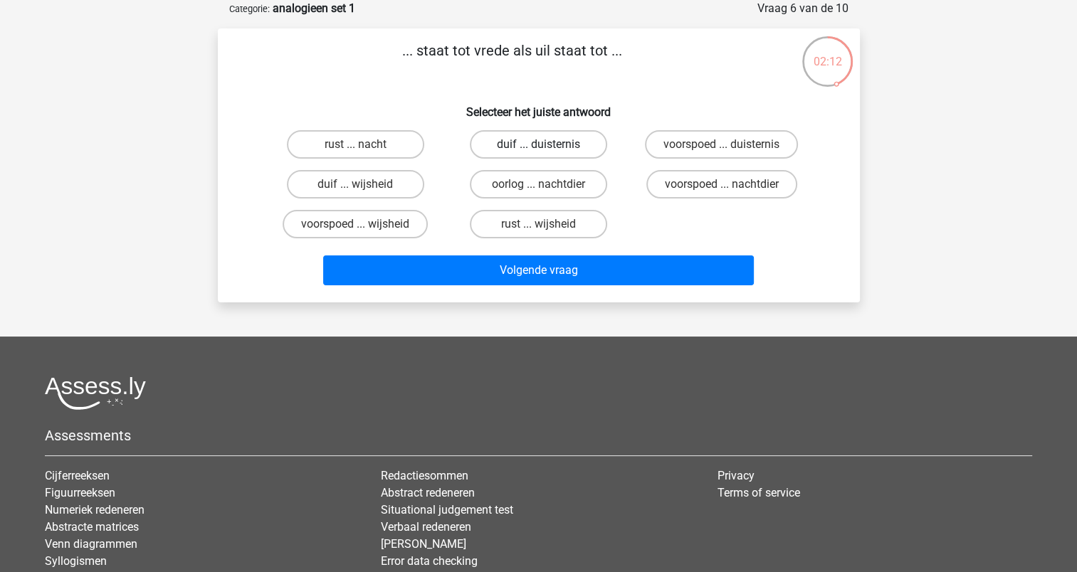
click at [520, 144] on label "duif ... duisternis" at bounding box center [538, 144] width 137 height 28
click at [538, 144] on input "duif ... duisternis" at bounding box center [542, 148] width 9 height 9
radio input "true"
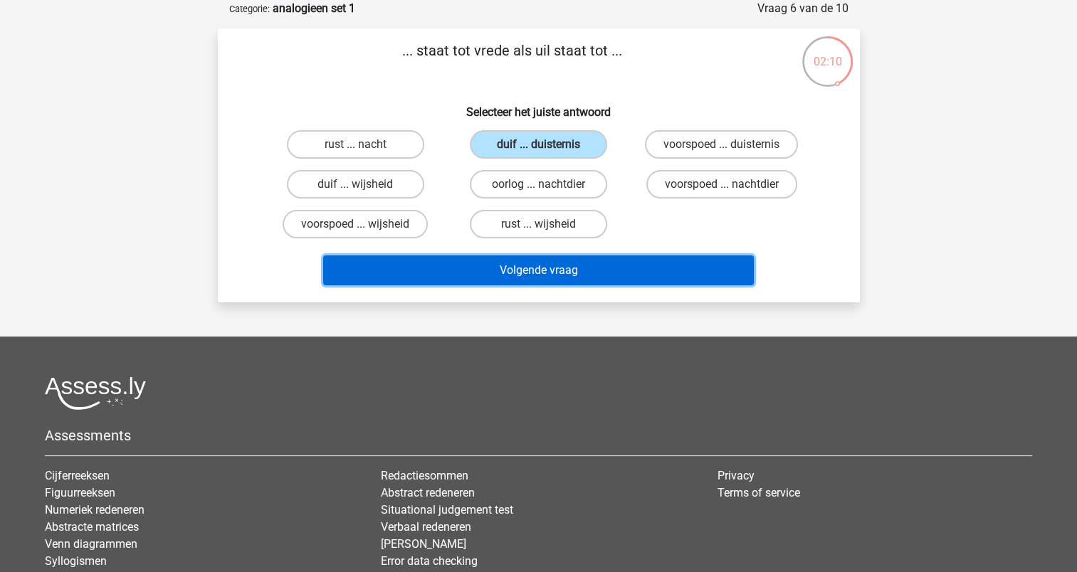
click at [540, 262] on button "Volgende vraag" at bounding box center [538, 271] width 431 height 30
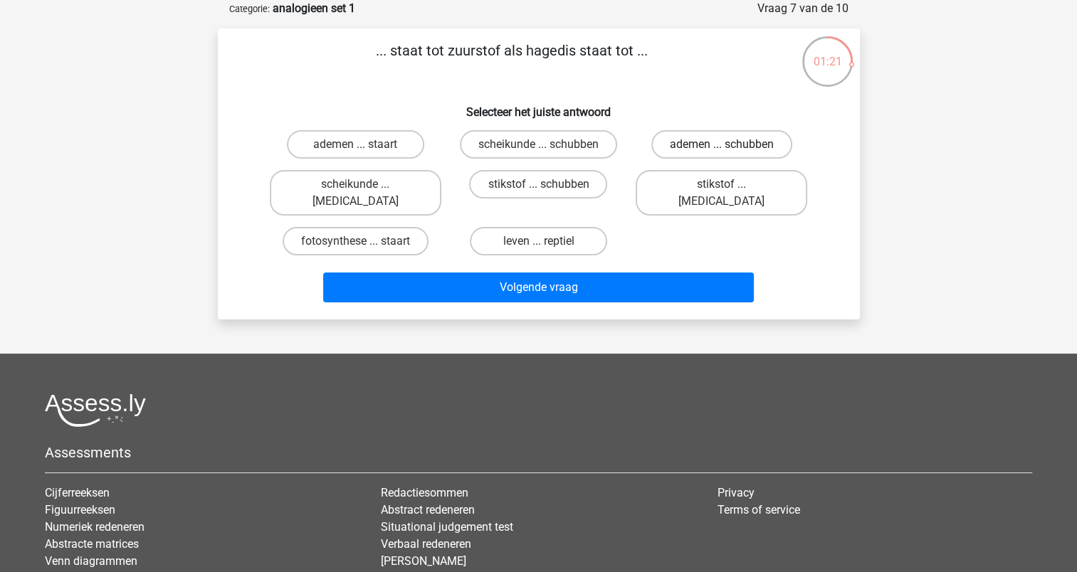
click at [671, 148] on label "ademen ... schubben" at bounding box center [721, 144] width 141 height 28
click at [722, 148] on input "ademen ... schubben" at bounding box center [726, 148] width 9 height 9
radio input "true"
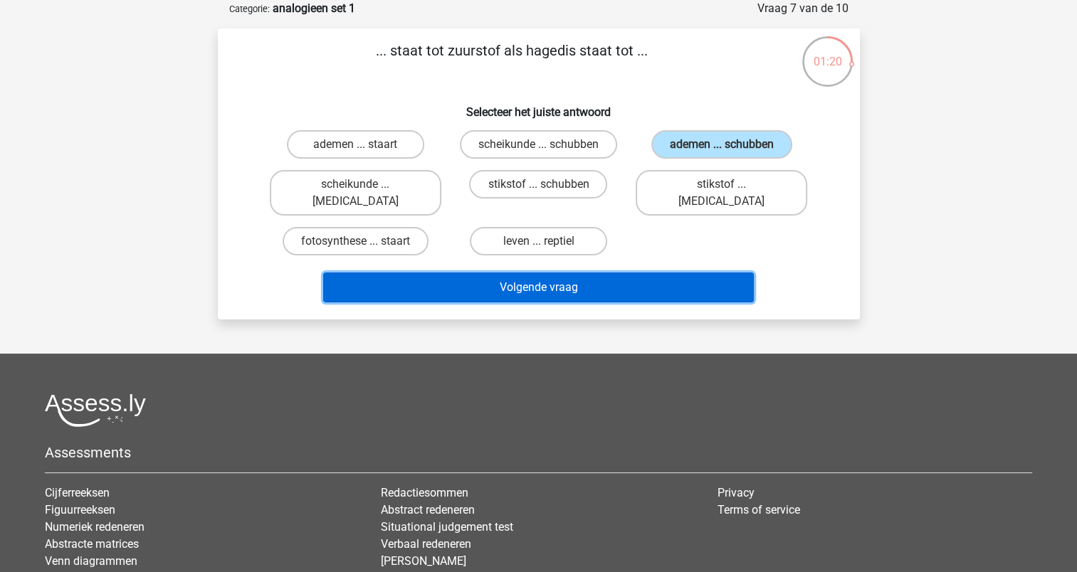
click at [623, 273] on button "Volgende vraag" at bounding box center [538, 288] width 431 height 30
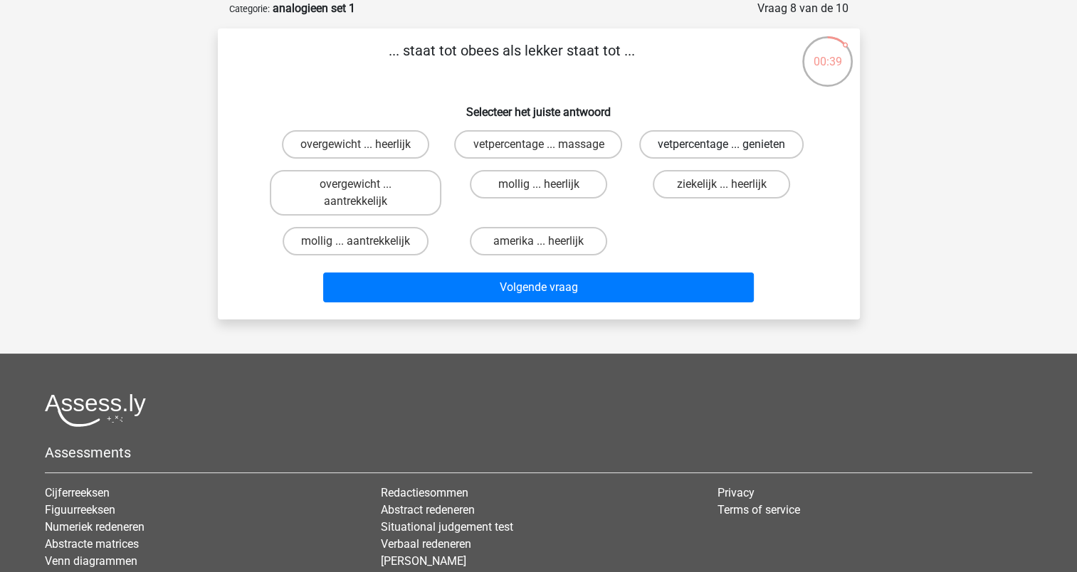
click at [718, 149] on label "vetpercentage ... genieten" at bounding box center [721, 144] width 164 height 28
click at [722, 149] on input "vetpercentage ... genieten" at bounding box center [726, 148] width 9 height 9
radio input "true"
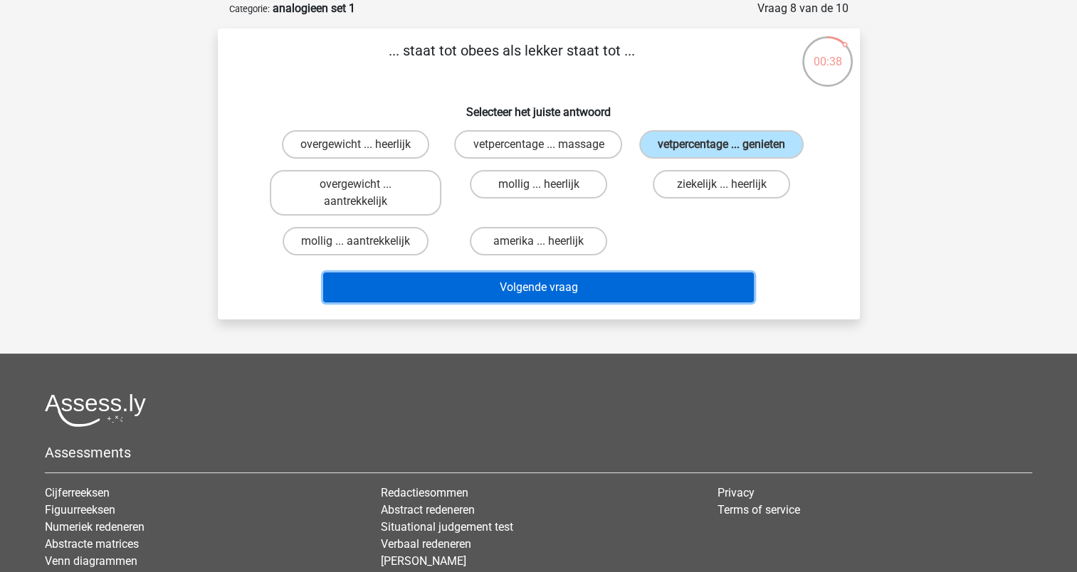
click at [592, 283] on button "Volgende vraag" at bounding box center [538, 288] width 431 height 30
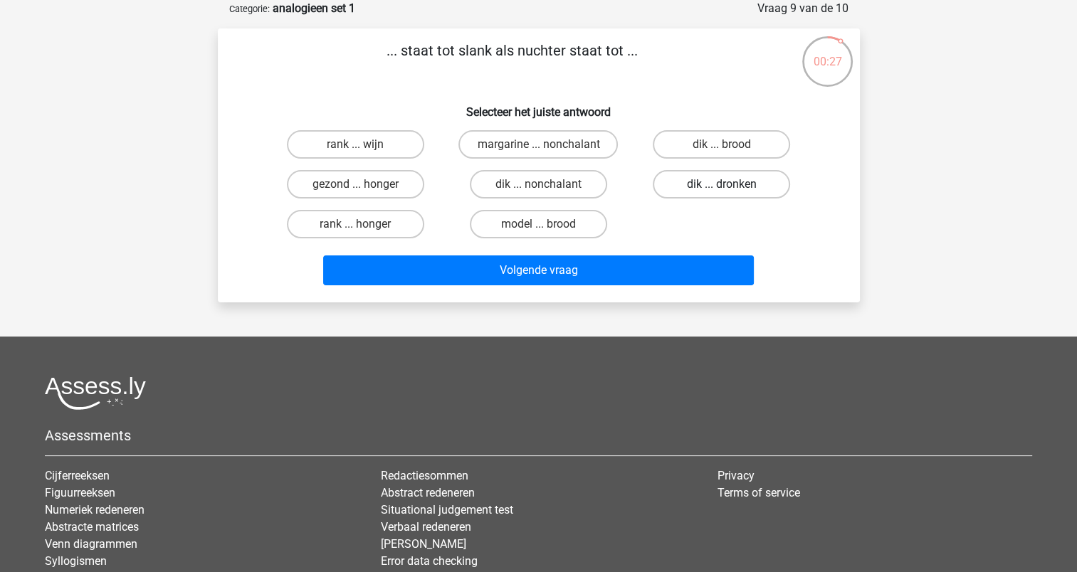
click at [720, 187] on label "dik ... dronken" at bounding box center [721, 184] width 137 height 28
click at [722, 187] on input "dik ... dronken" at bounding box center [726, 188] width 9 height 9
radio input "true"
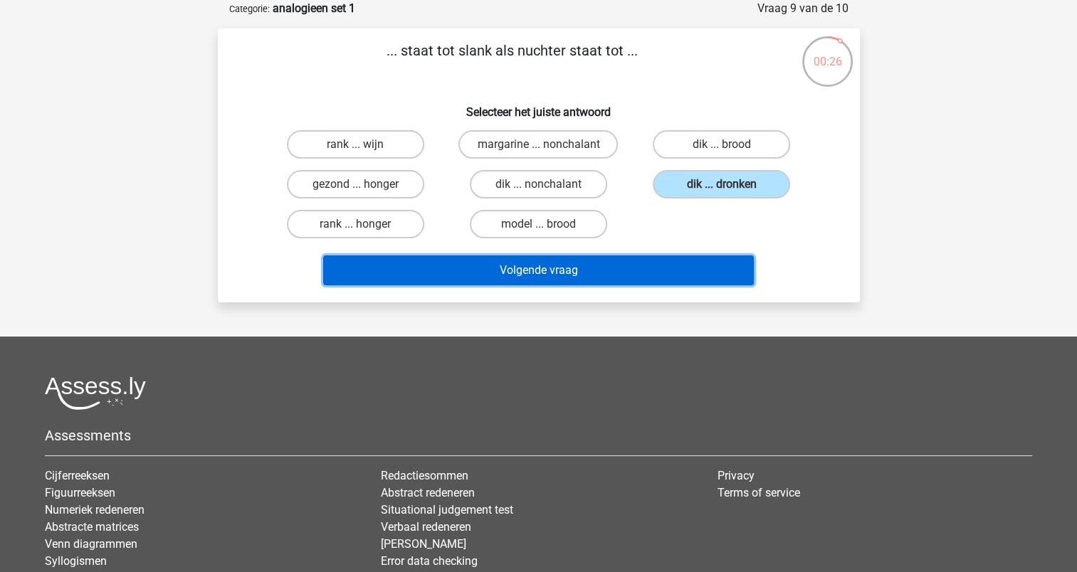
click at [584, 268] on button "Volgende vraag" at bounding box center [538, 271] width 431 height 30
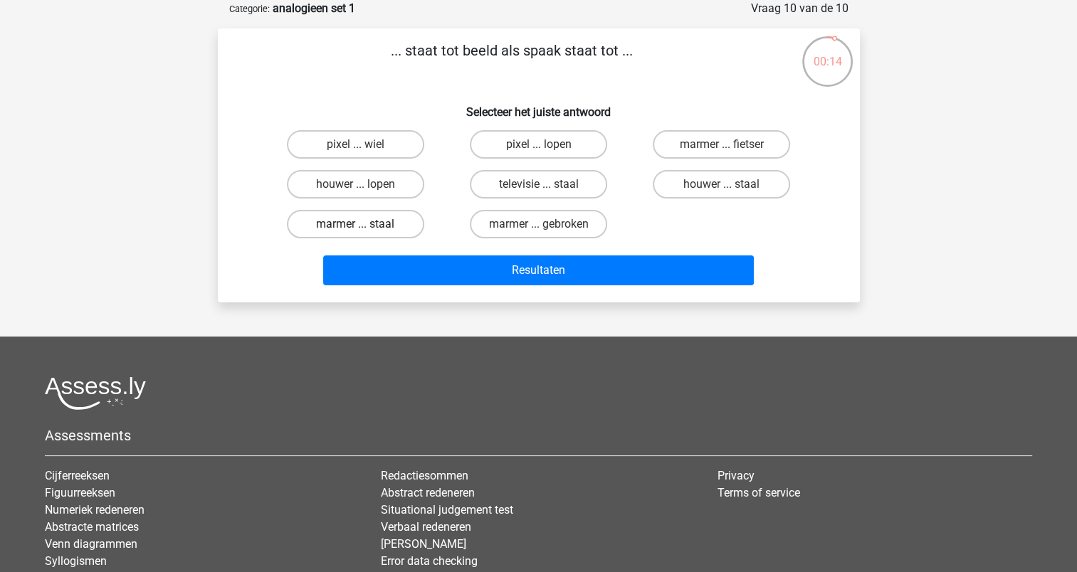
click at [404, 233] on label "marmer ... staal" at bounding box center [355, 224] width 137 height 28
click at [364, 233] on input "marmer ... staal" at bounding box center [359, 228] width 9 height 9
radio input "true"
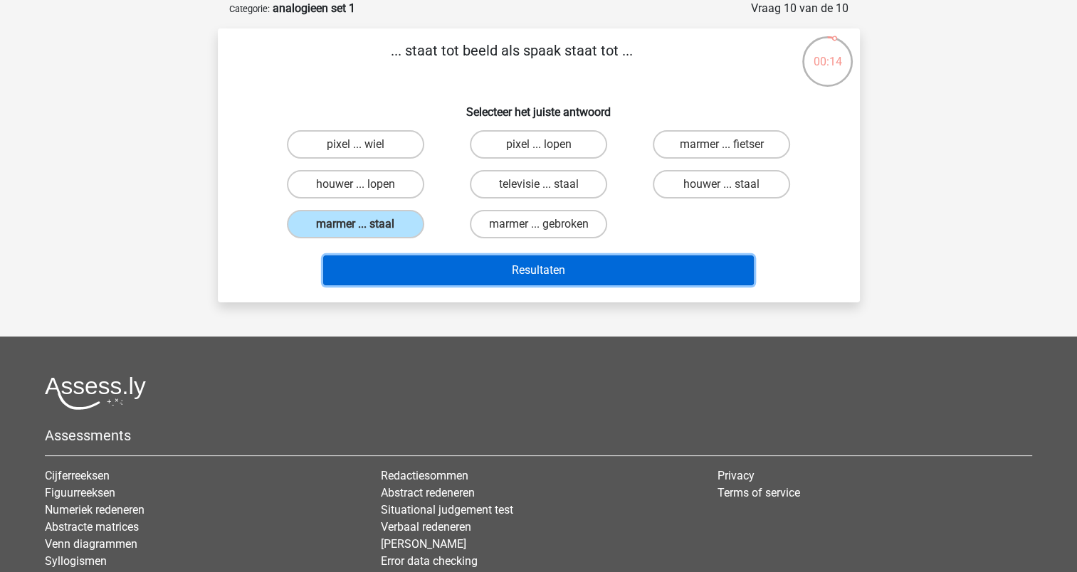
click at [472, 280] on button "Resultaten" at bounding box center [538, 271] width 431 height 30
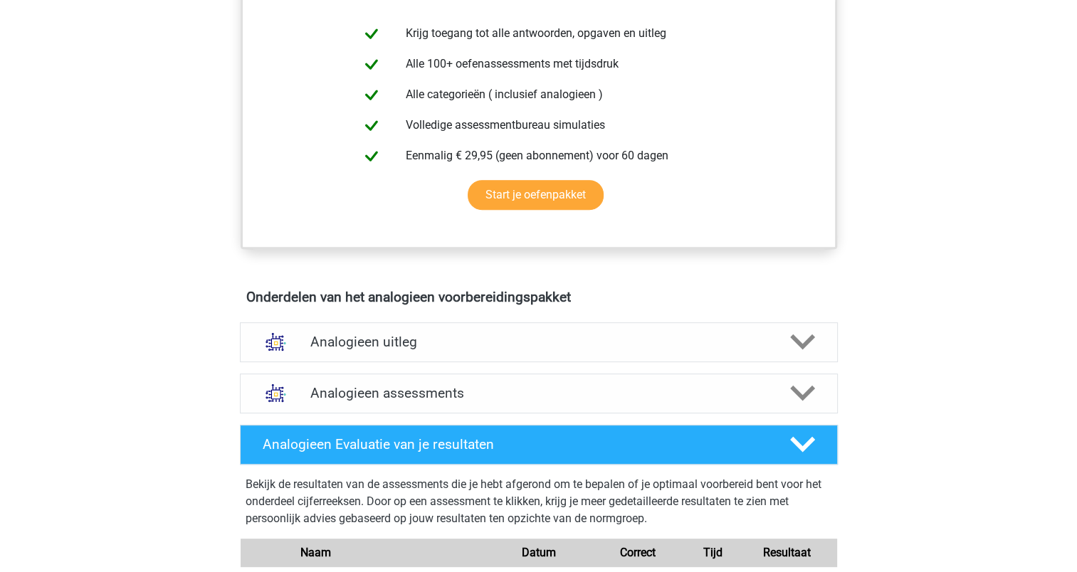
scroll to position [616, 0]
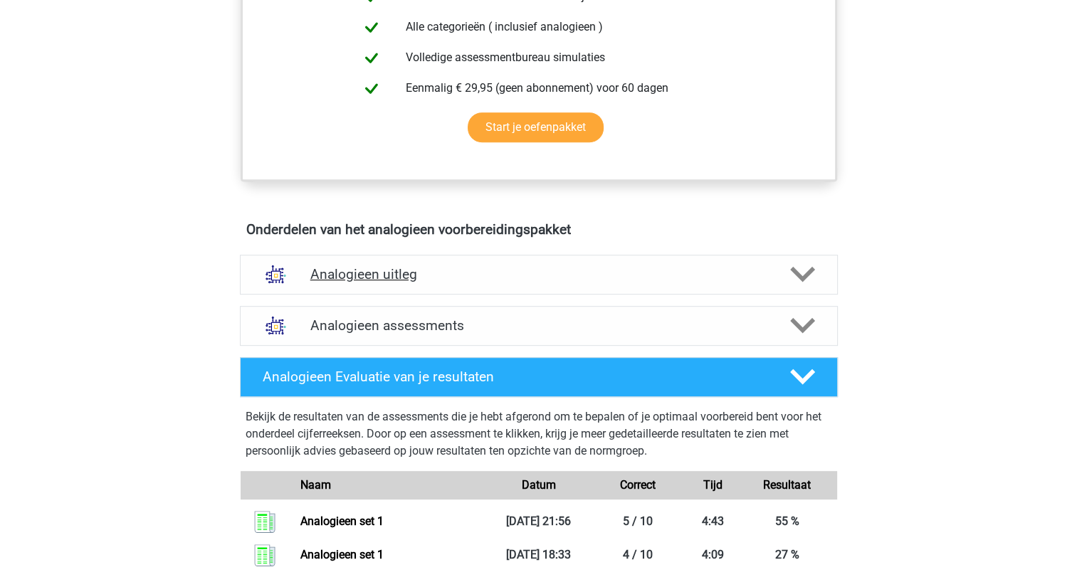
click at [416, 270] on h4 "Analogieen uitleg" at bounding box center [538, 274] width 457 height 16
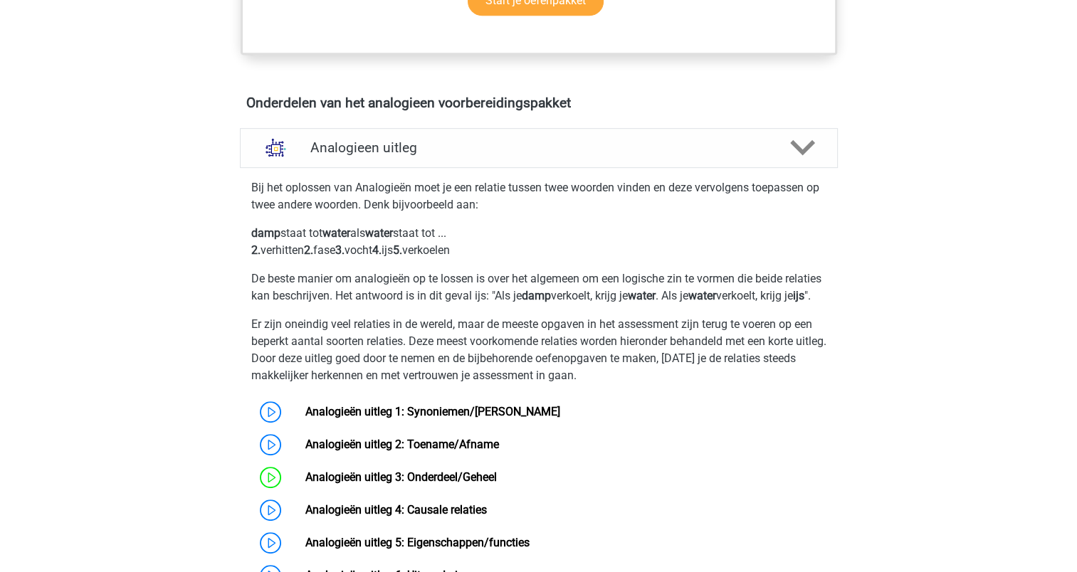
scroll to position [759, 0]
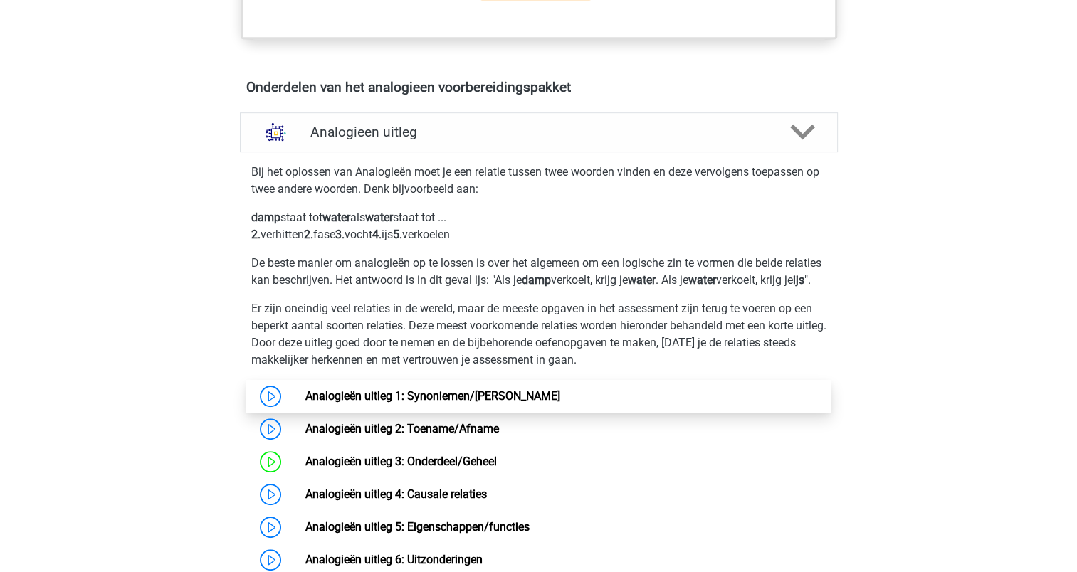
click at [305, 403] on link "Analogieën uitleg 1: Synoniemen/Antoniemen" at bounding box center [432, 396] width 255 height 14
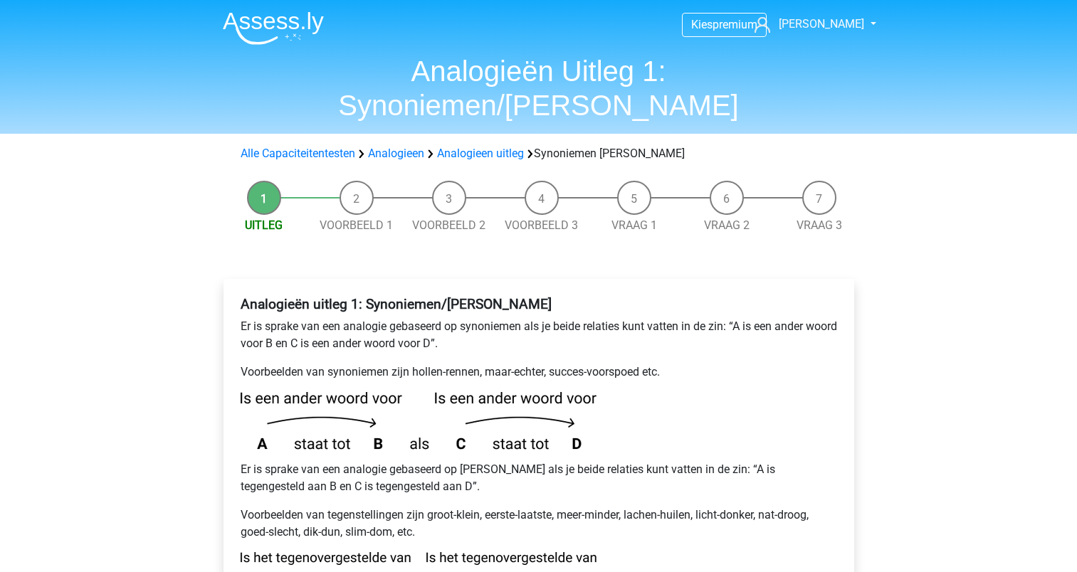
scroll to position [118, 0]
